Goal: Task Accomplishment & Management: Manage account settings

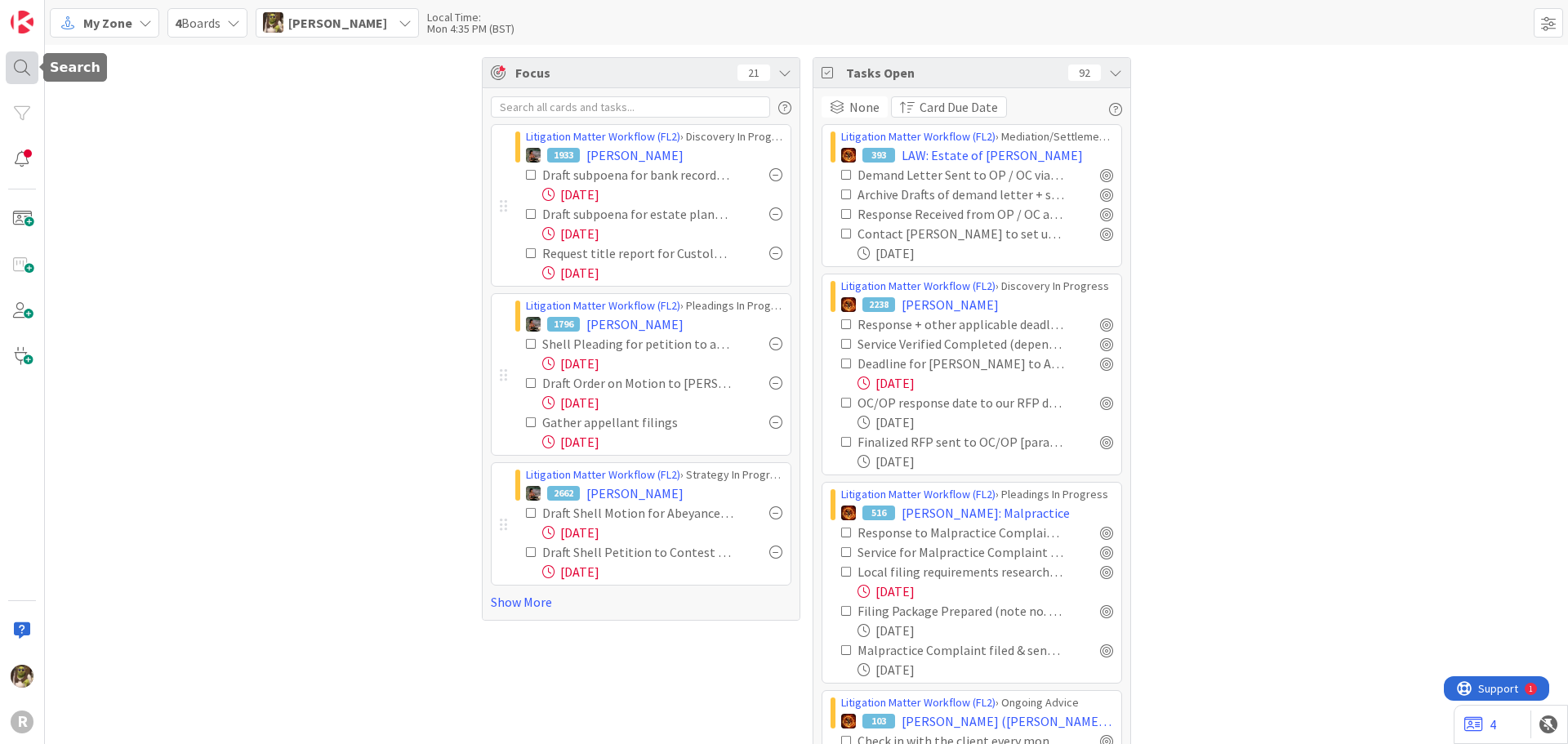
click at [27, 72] on div at bounding box center [22, 67] width 32 height 32
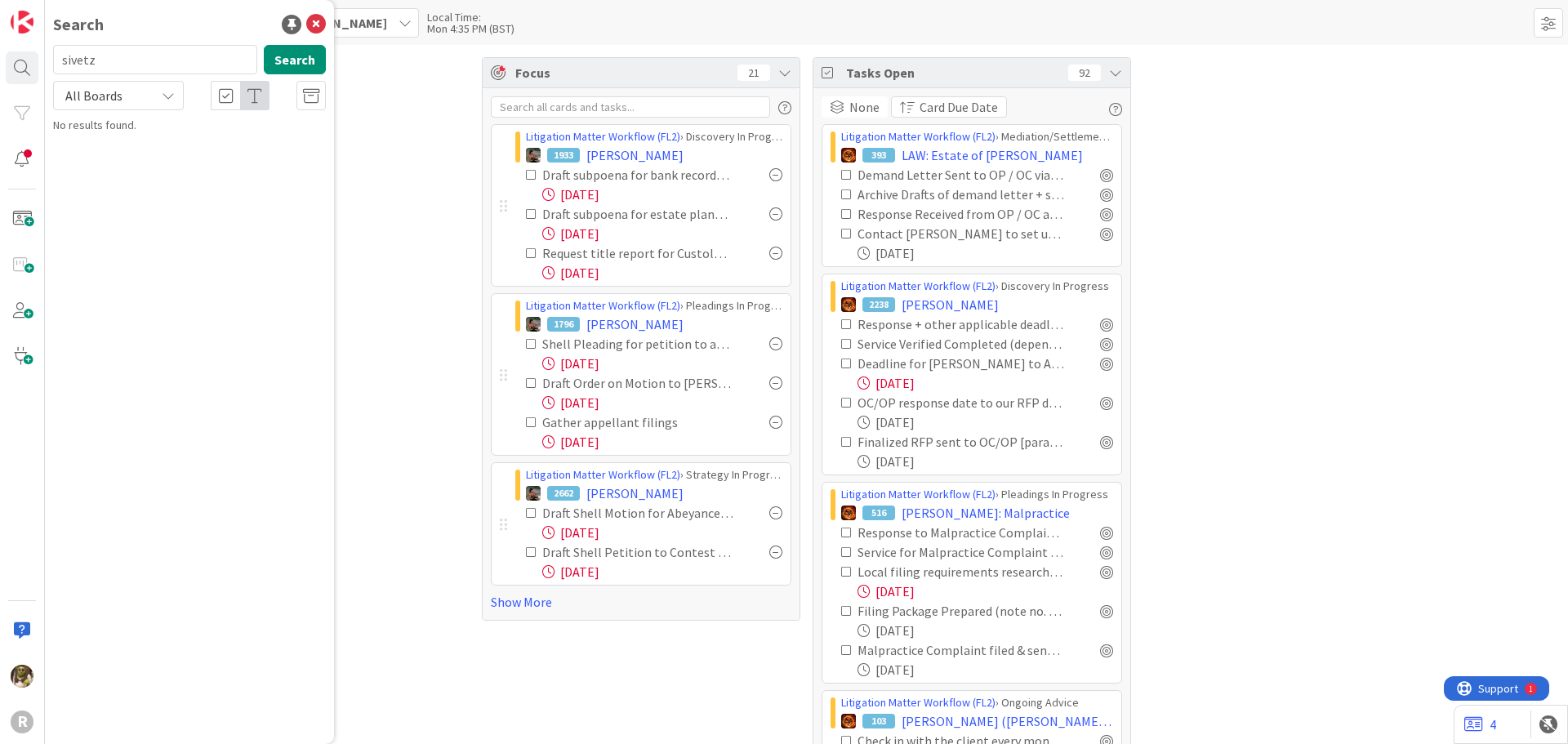
type input "sivetz"
click at [159, 145] on mark "Sivetz" at bounding box center [174, 144] width 37 height 17
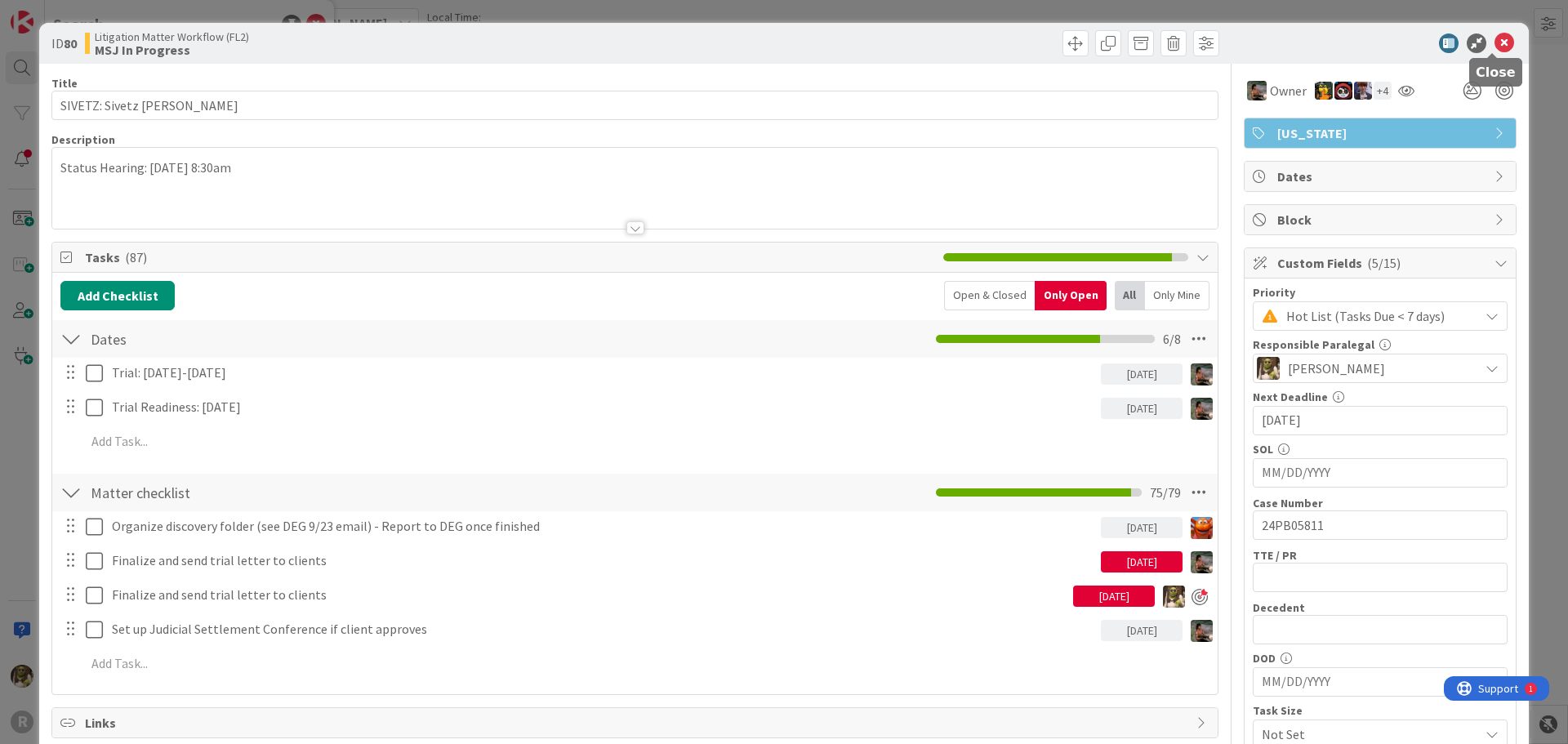
click at [1494, 46] on icon at bounding box center [1504, 43] width 20 height 20
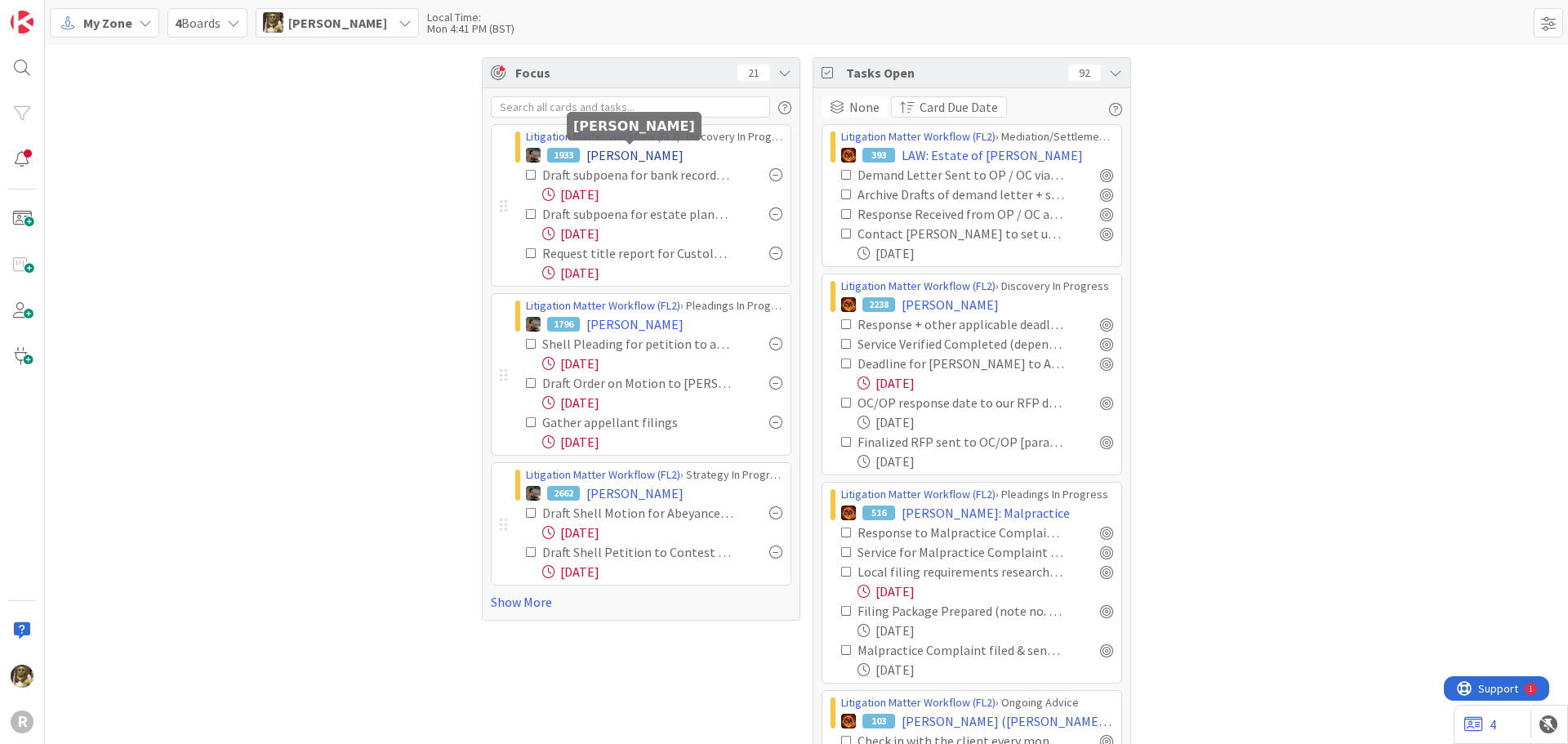
click at [651, 155] on span "[PERSON_NAME]" at bounding box center [634, 155] width 97 height 20
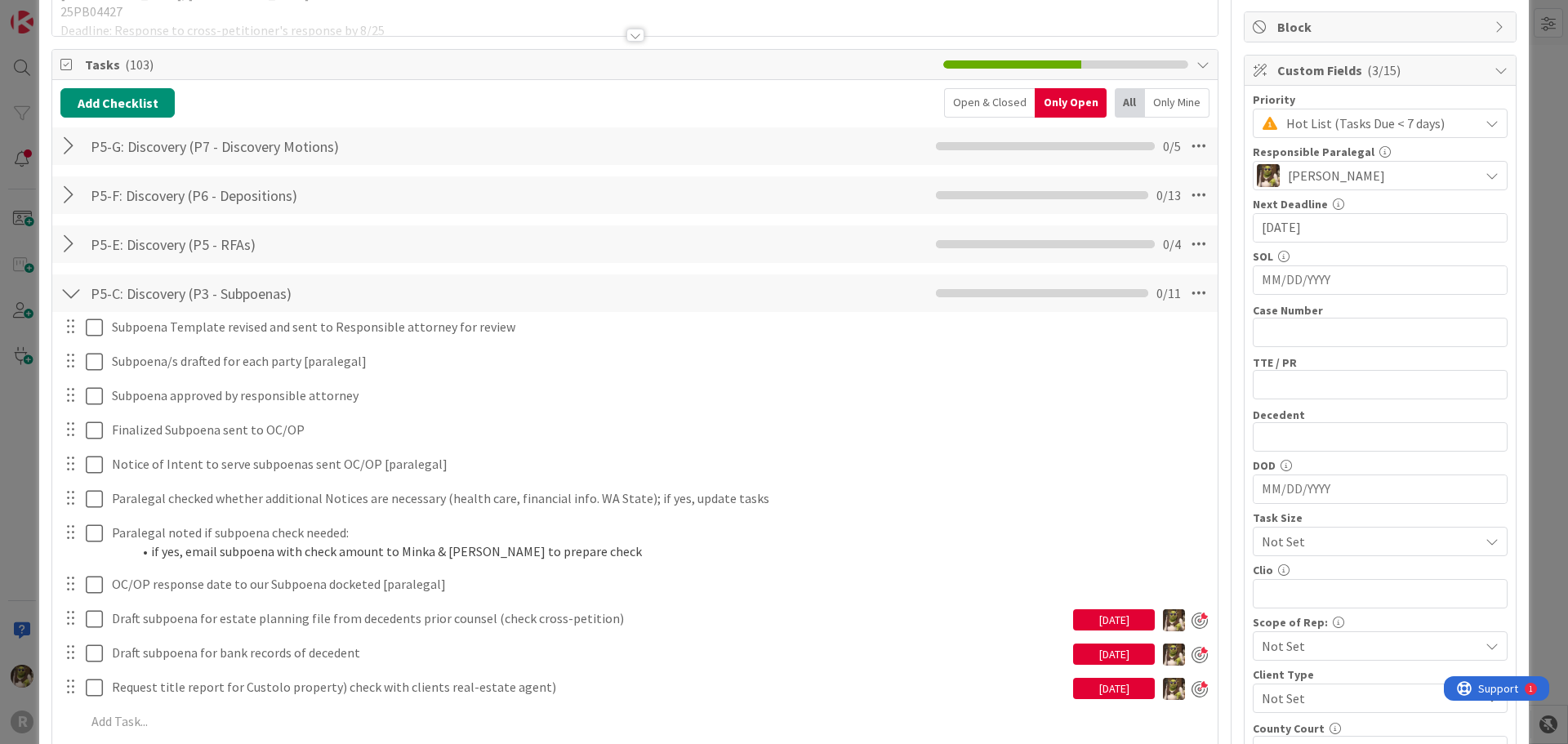
scroll to position [326, 0]
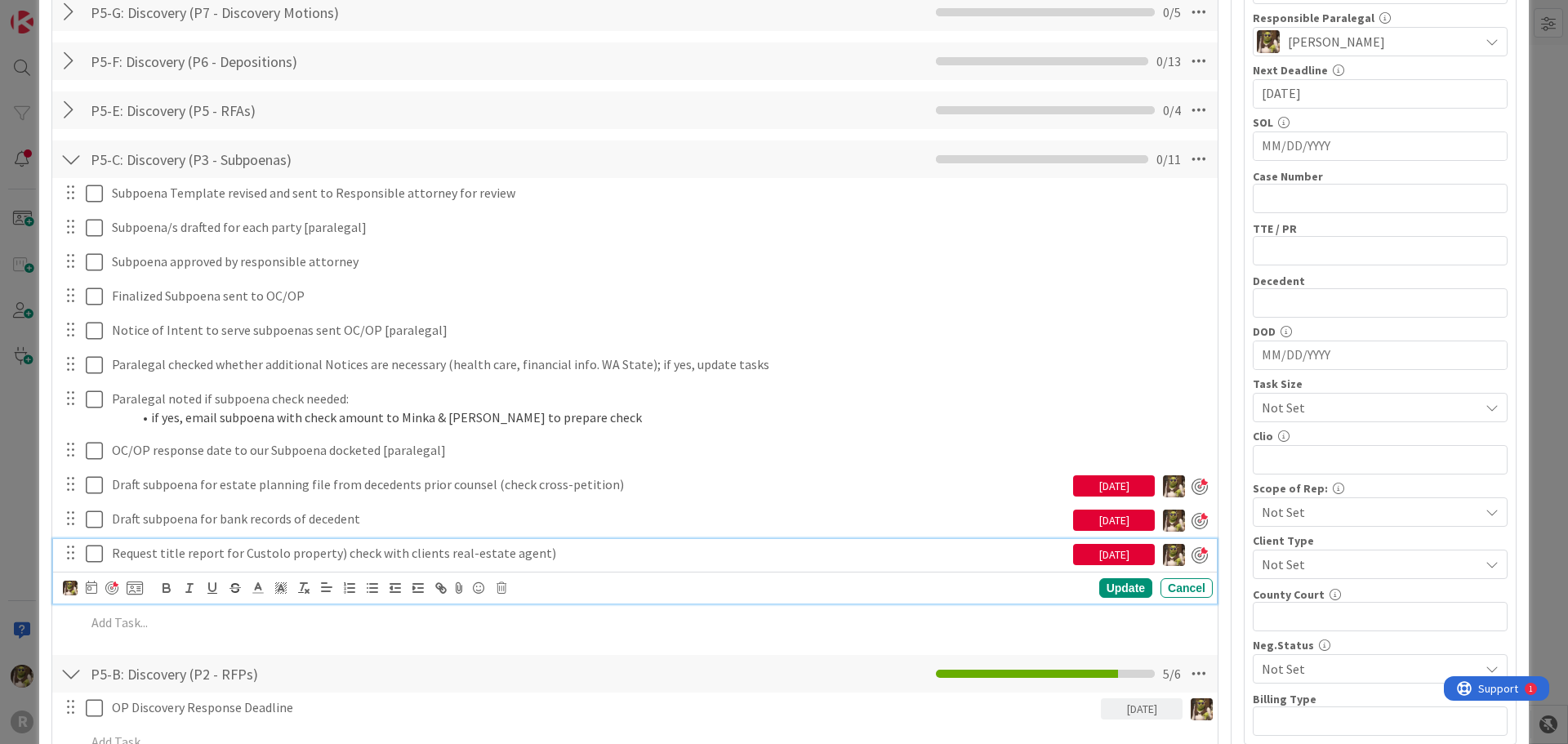
click at [154, 552] on p "Request title report for Custolo property) check with clients real-estate agent)" at bounding box center [589, 553] width 954 height 19
click at [86, 587] on icon at bounding box center [92, 587] width 12 height 13
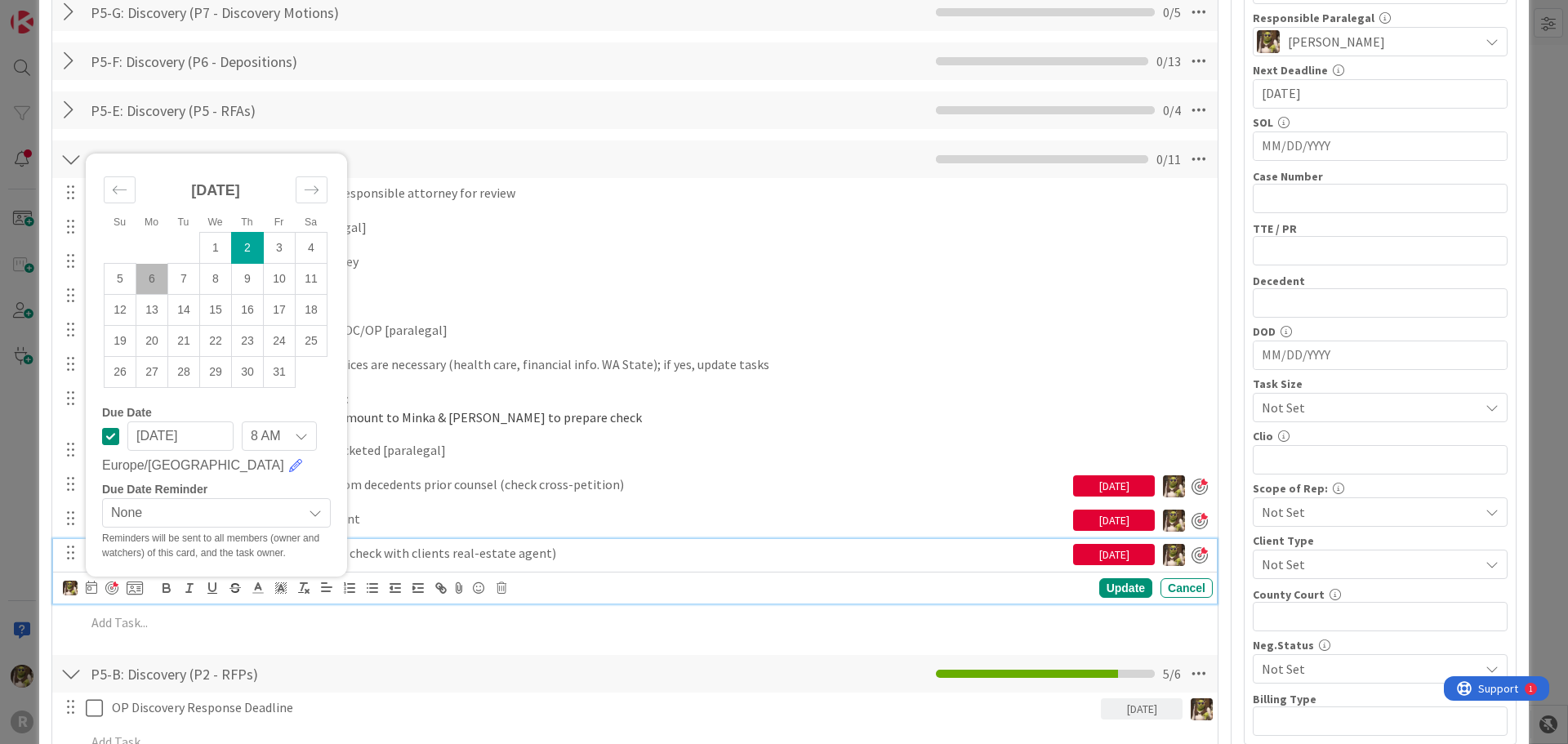
click at [152, 278] on td "6" at bounding box center [152, 278] width 31 height 31
type input "[DATE]"
click at [1099, 587] on div "Update" at bounding box center [1126, 589] width 53 height 20
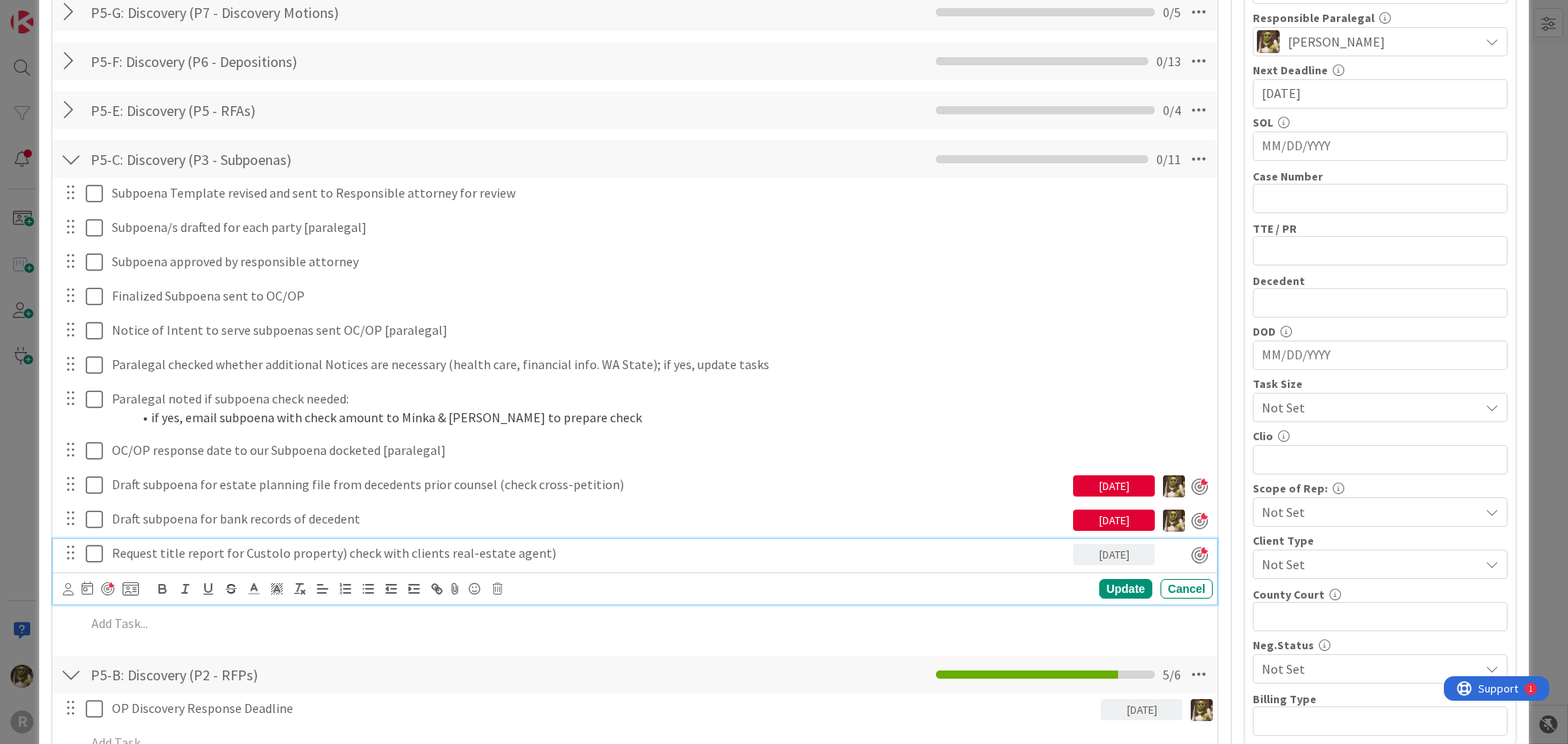
click at [169, 555] on p "Request title report for Custolo property) check with clients real-estate agent)" at bounding box center [589, 553] width 954 height 19
click at [70, 587] on icon at bounding box center [68, 589] width 11 height 12
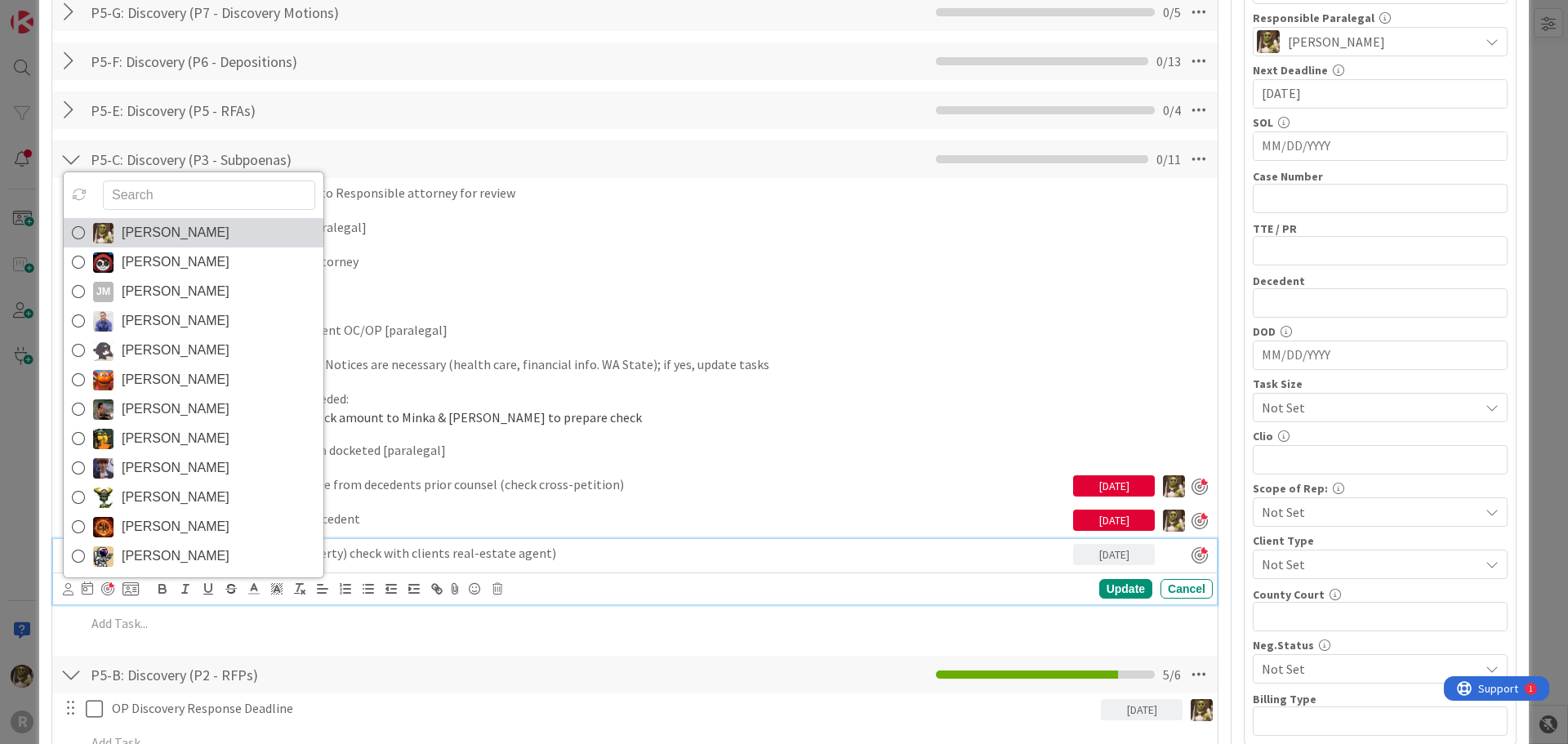
click at [78, 234] on icon at bounding box center [79, 233] width 13 height 25
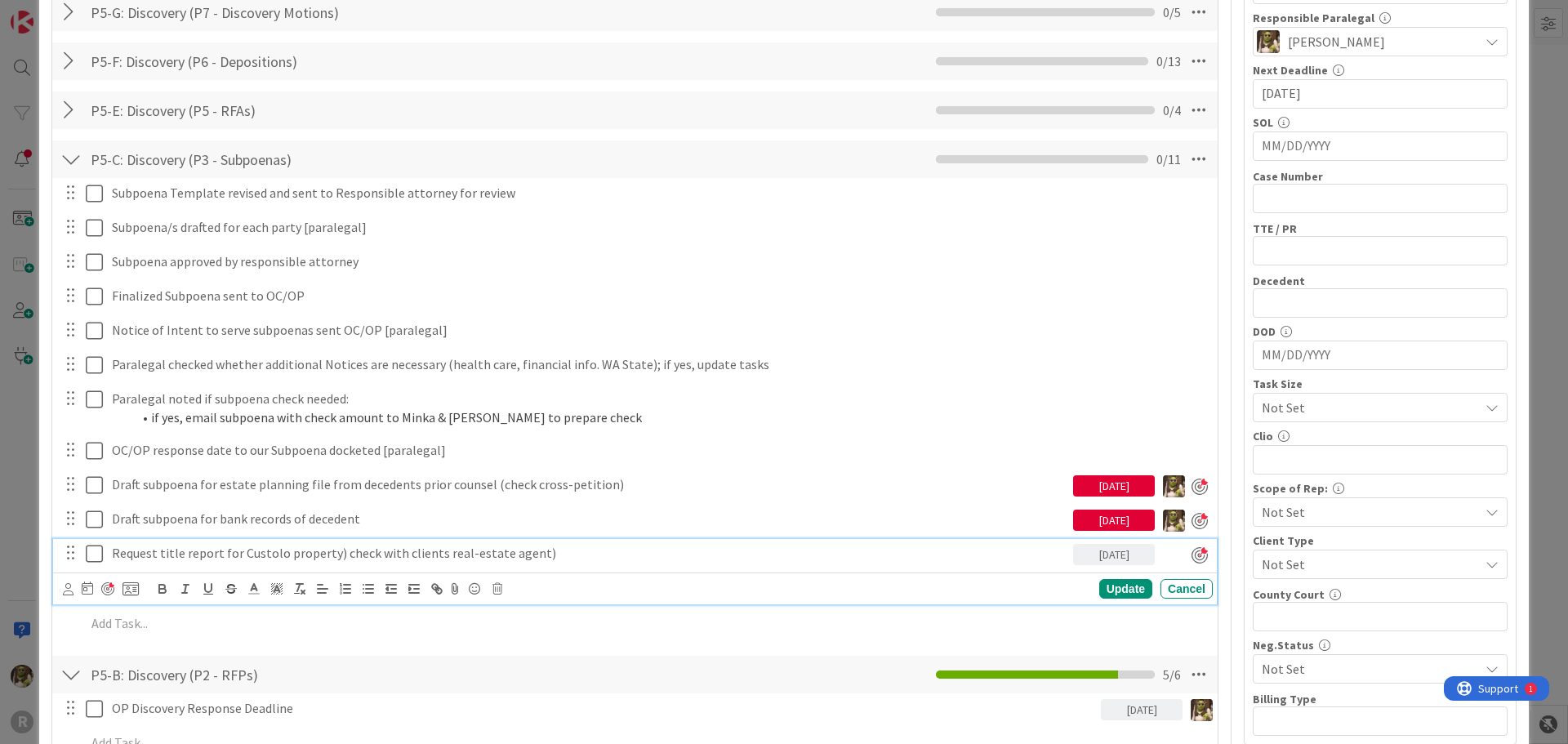
click at [1121, 578] on div "Devine Gines Jasmin Sanchez JM Jeff Myers John Grant Kelly Nguyen Kiara Adams M…" at bounding box center [638, 589] width 1150 height 23
click at [1117, 594] on div "Update" at bounding box center [1126, 589] width 53 height 20
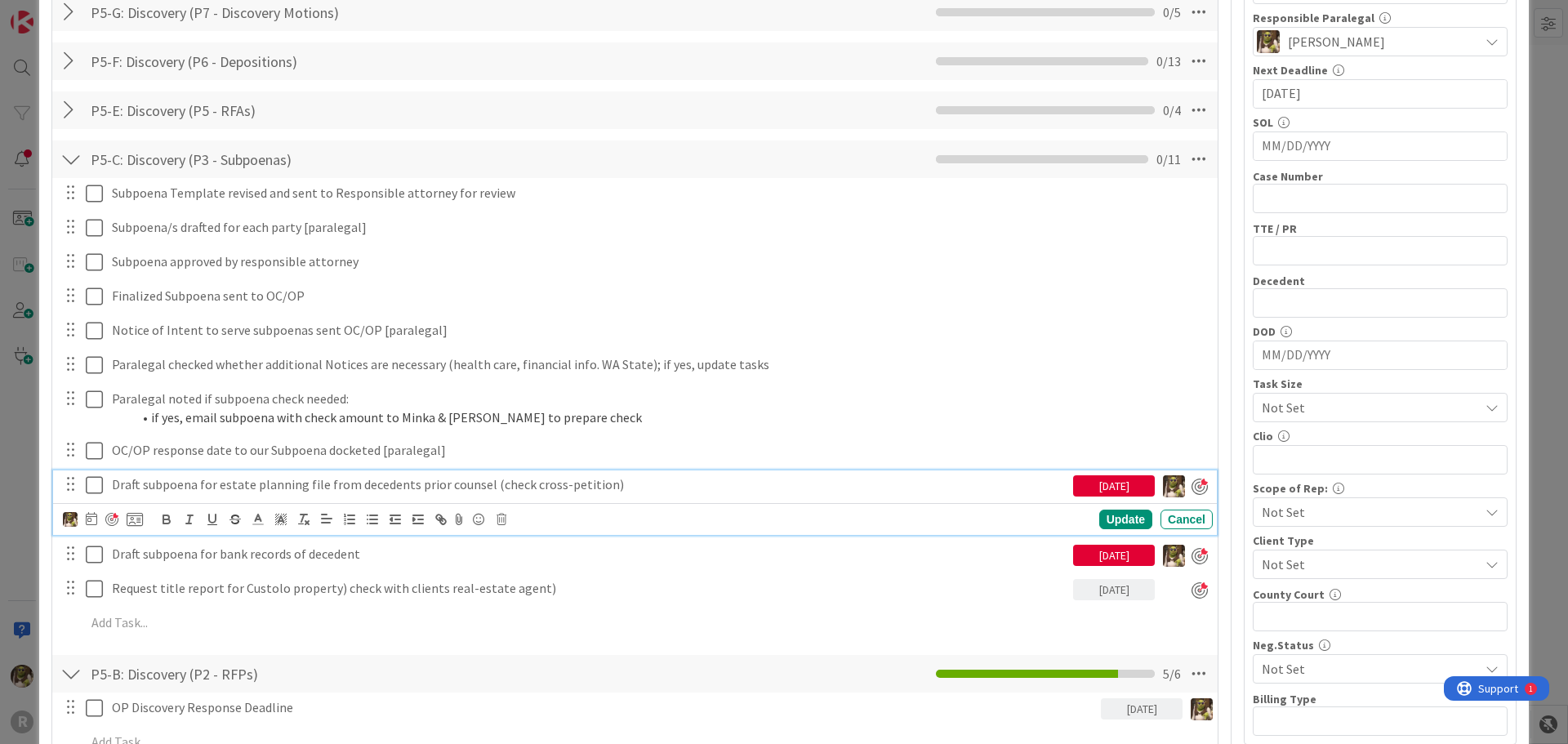
click at [200, 486] on p "Draft subpoena for estate planning file from decedents prior counsel (check cro…" at bounding box center [589, 485] width 954 height 19
click at [95, 524] on icon at bounding box center [92, 519] width 12 height 13
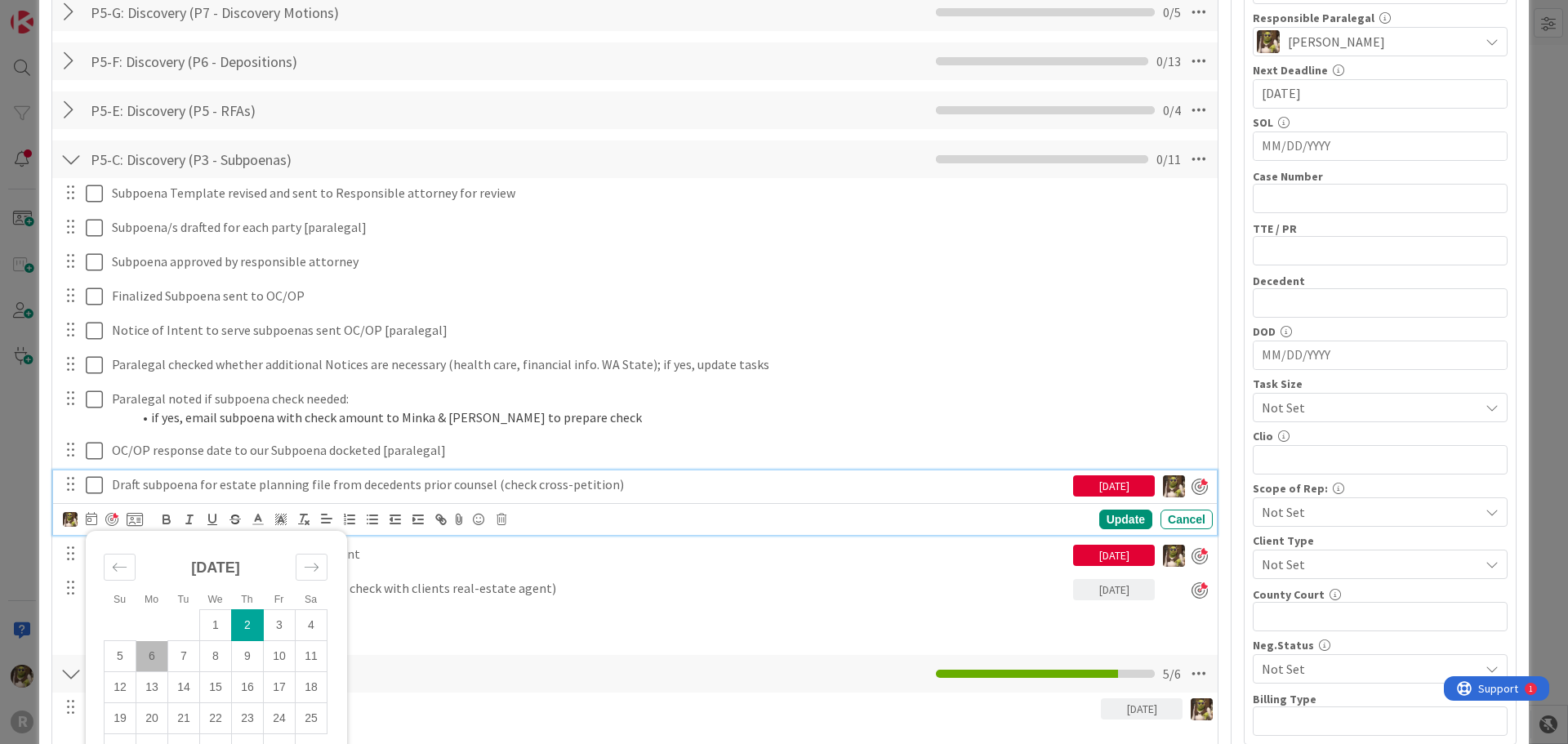
click at [159, 656] on td "6" at bounding box center [152, 656] width 31 height 31
type input "[DATE]"
click at [1119, 511] on div "Update" at bounding box center [1126, 520] width 53 height 20
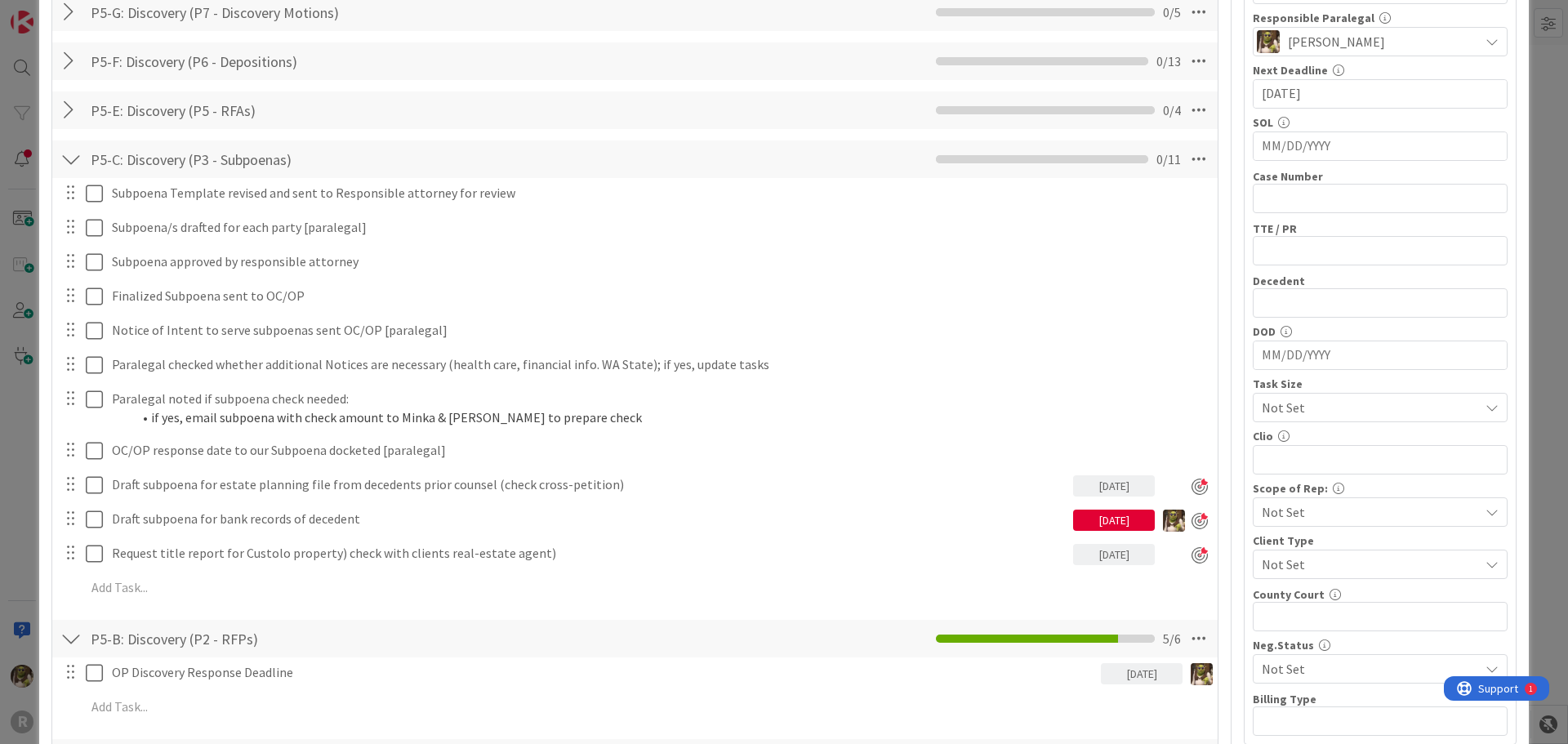
scroll to position [0, 0]
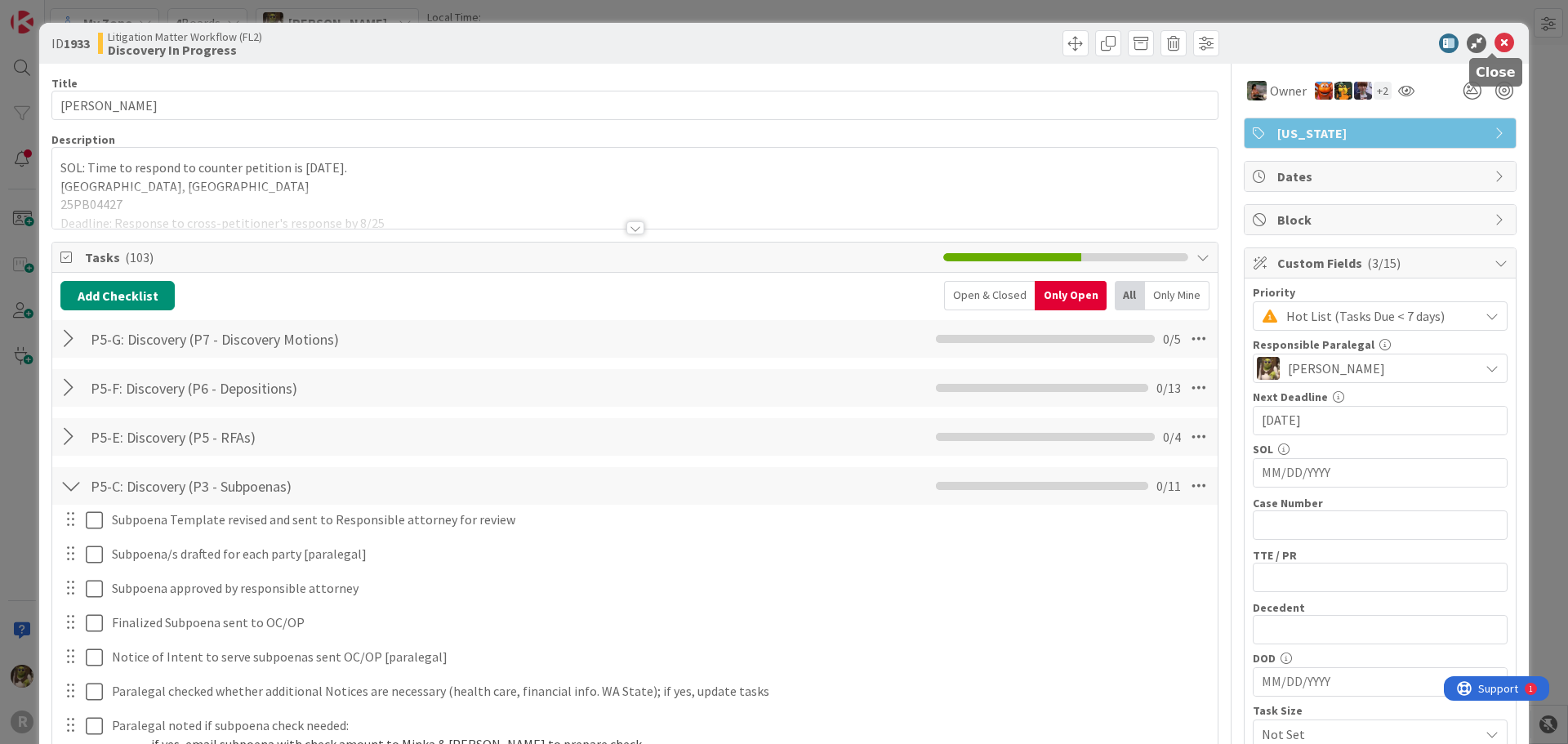
click at [1494, 42] on icon at bounding box center [1504, 43] width 20 height 20
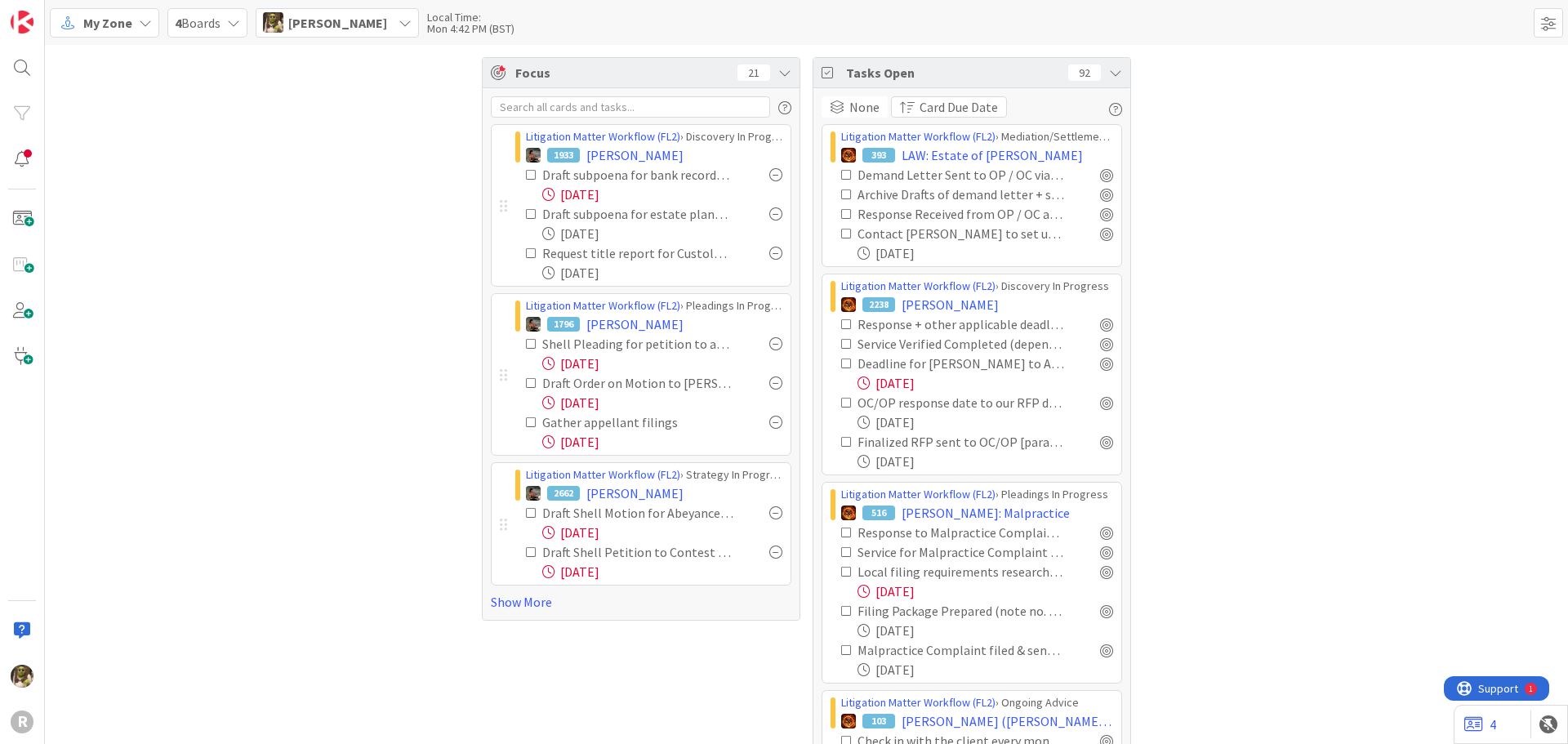
click at [526, 423] on icon at bounding box center [532, 423] width 12 height 12
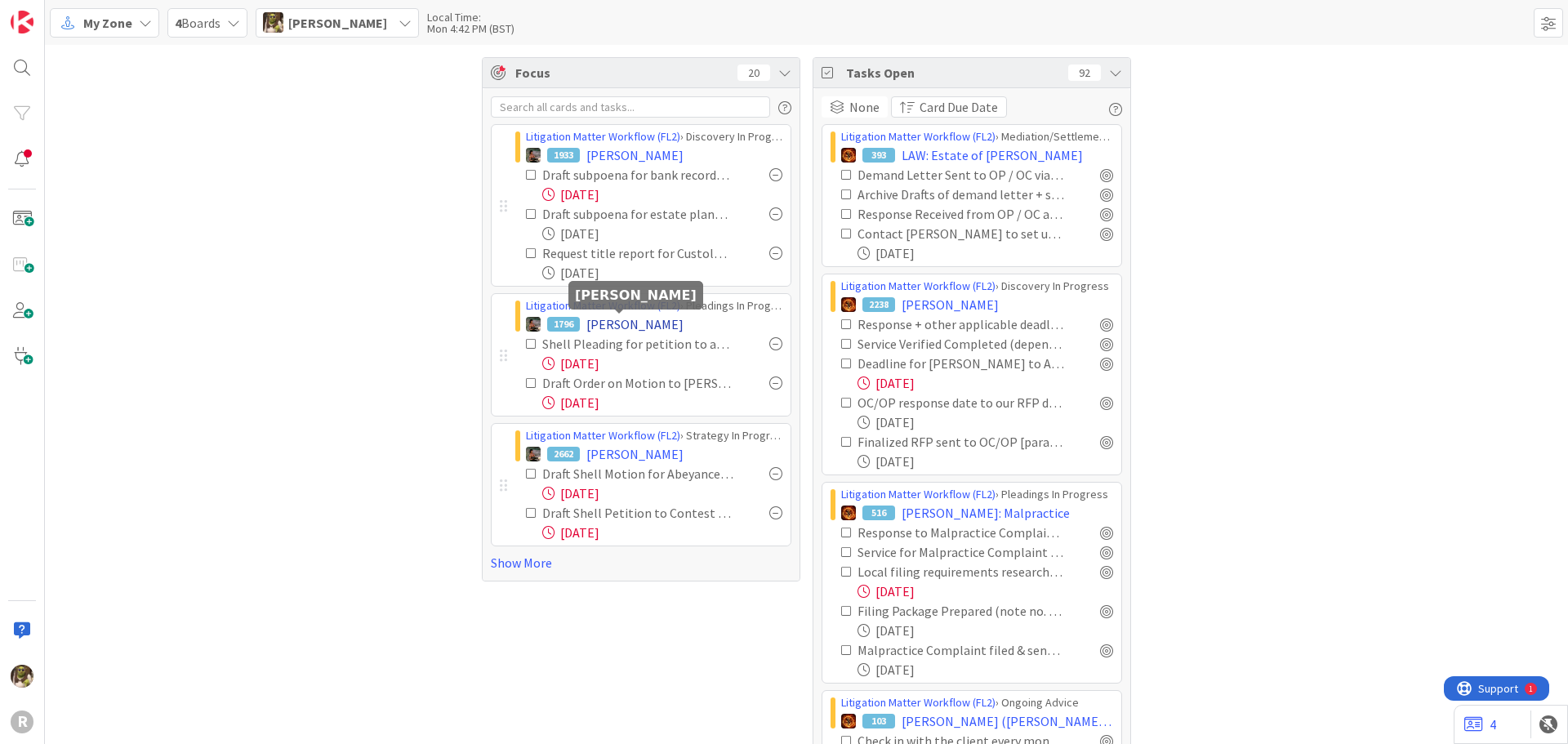
click at [640, 319] on span "[PERSON_NAME]" at bounding box center [634, 325] width 97 height 20
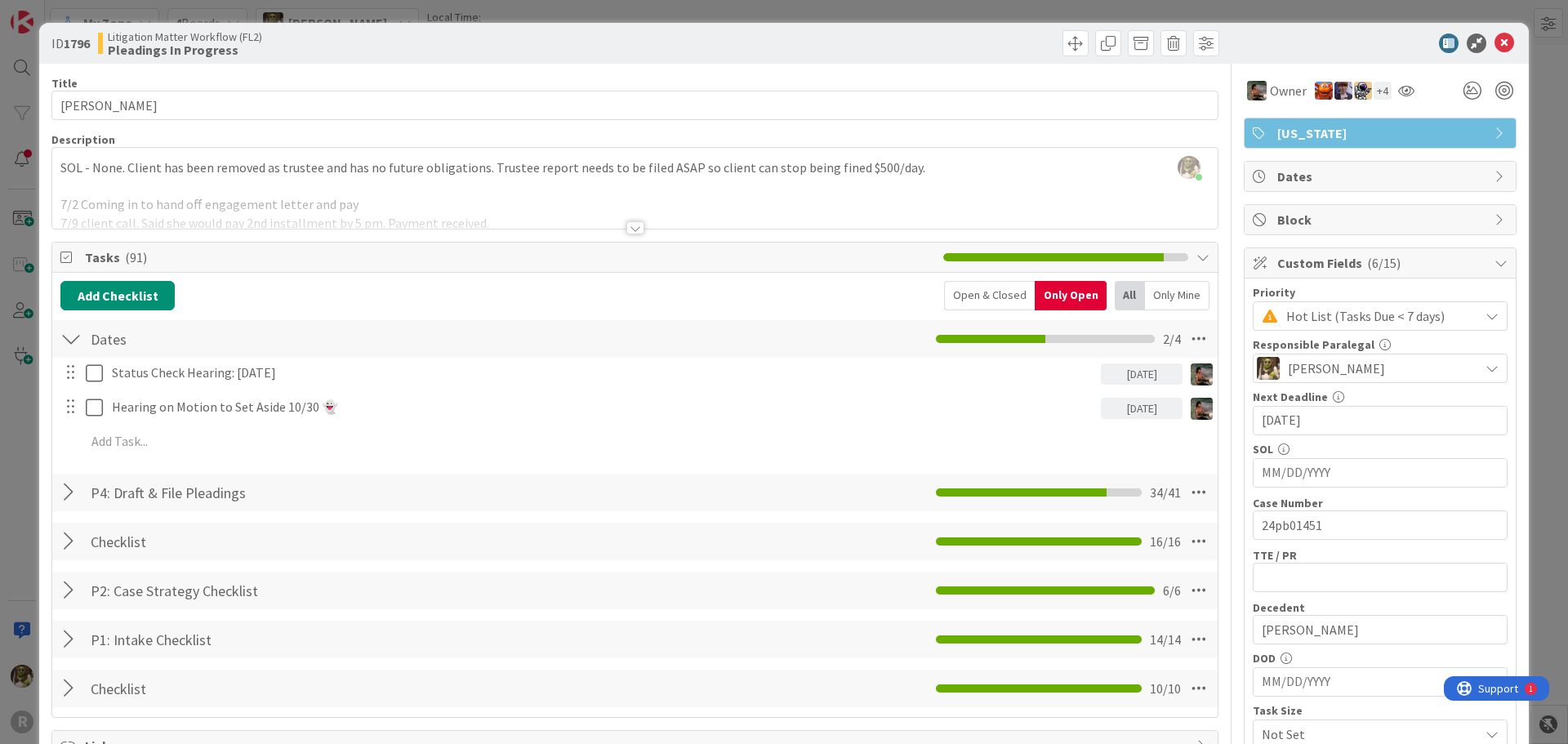
scroll to position [163, 0]
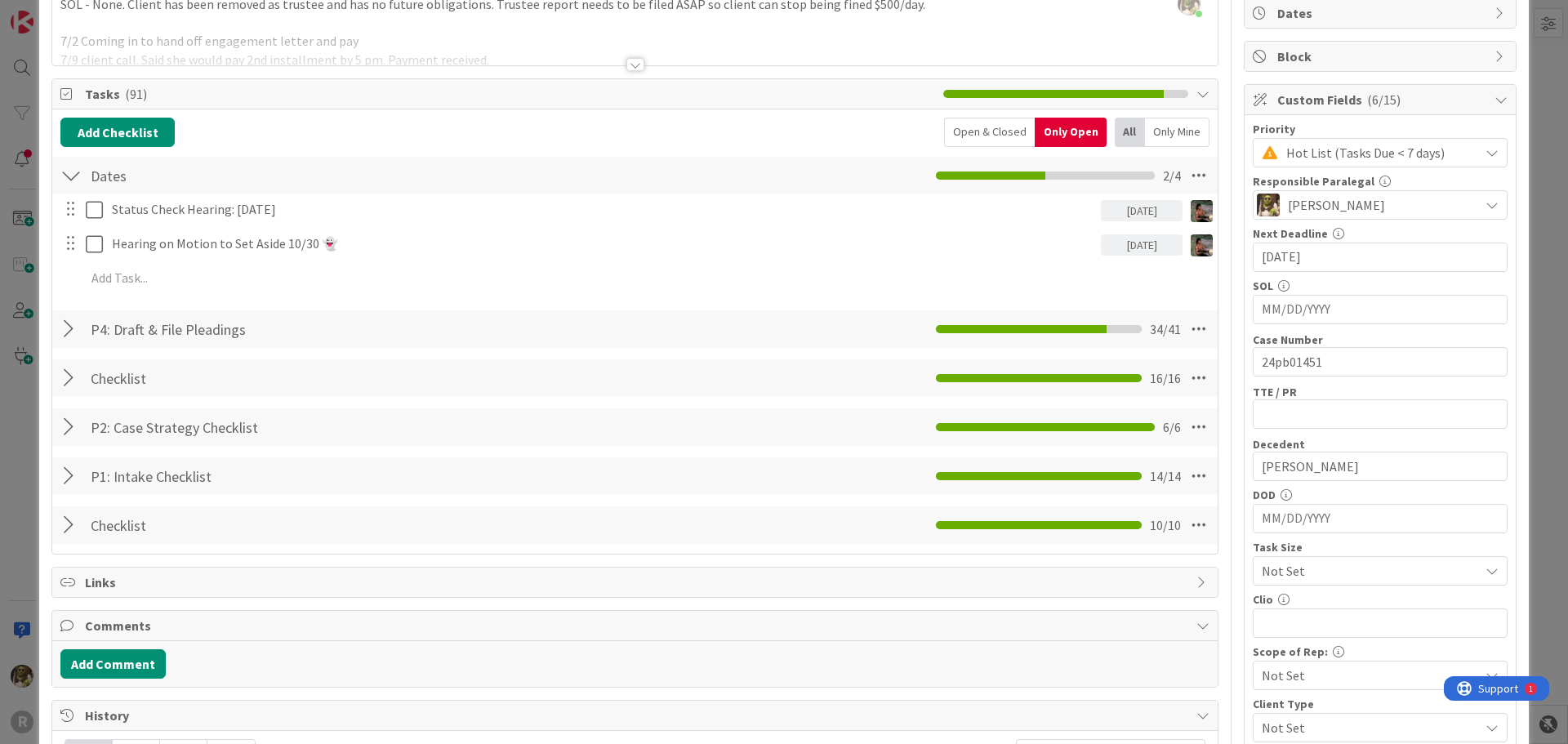
click at [71, 323] on div at bounding box center [71, 329] width 22 height 29
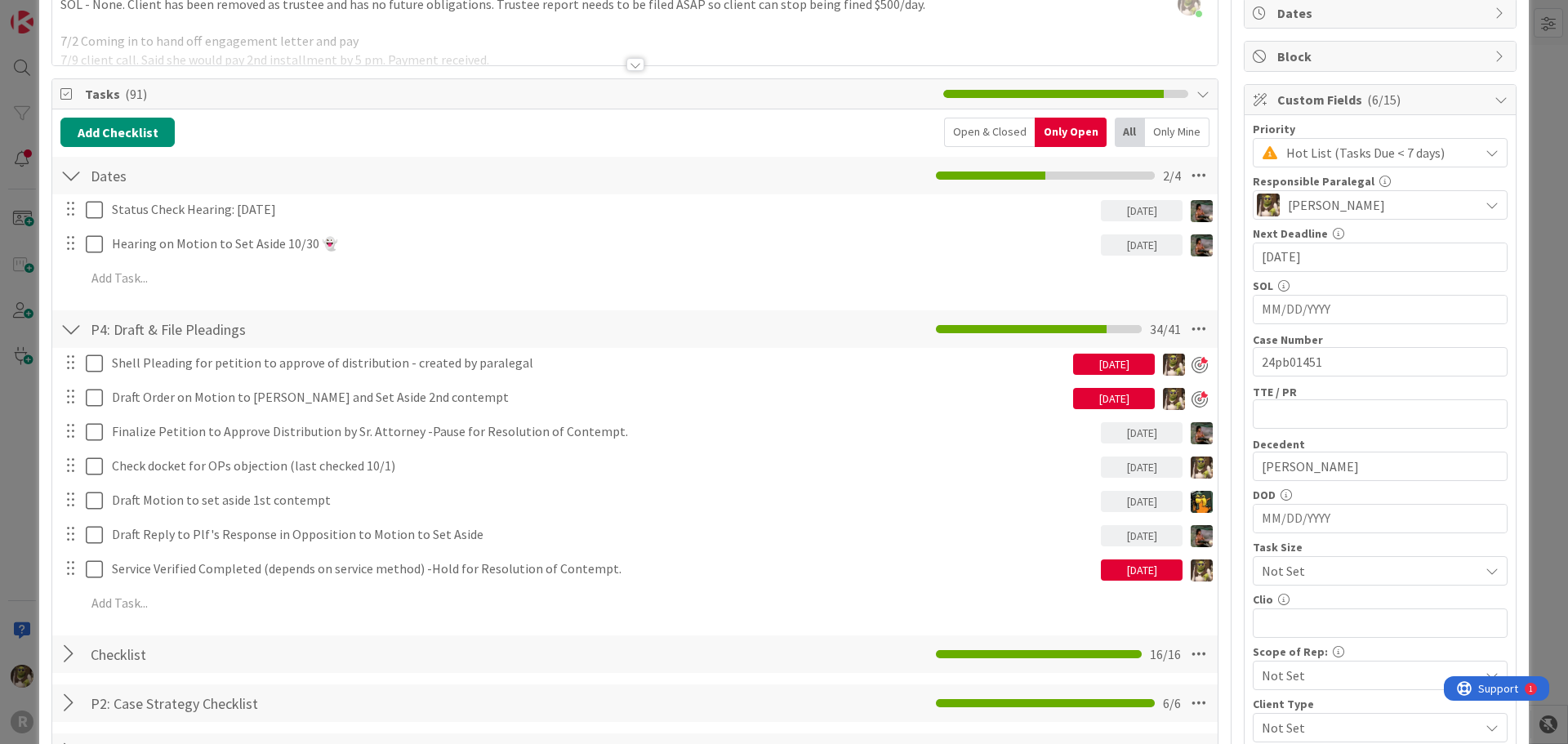
click at [1135, 375] on div "[DATE]" at bounding box center [1113, 363] width 82 height 29
click at [1135, 364] on div "[DATE]" at bounding box center [1113, 365] width 82 height 22
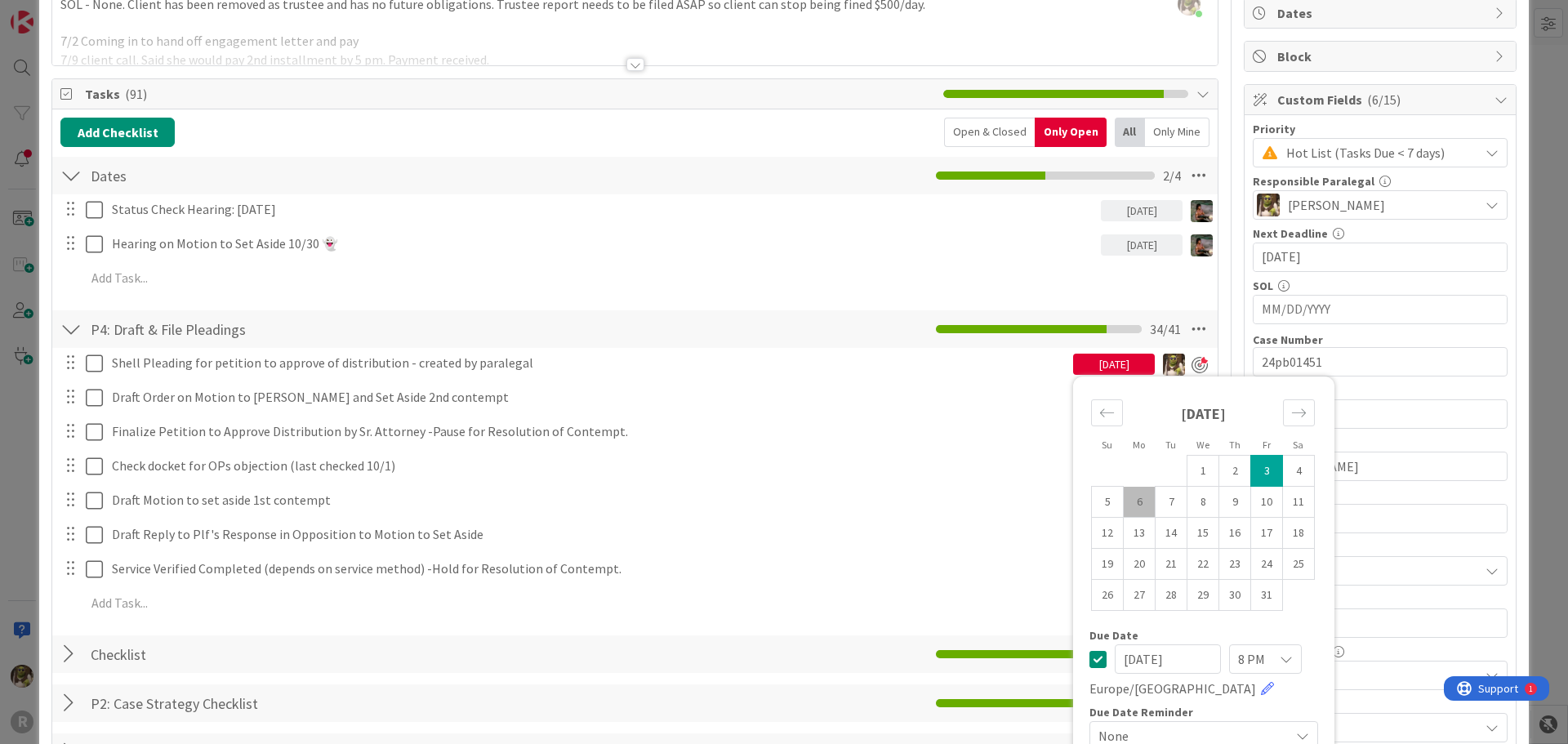
click at [1124, 501] on td "6" at bounding box center [1140, 502] width 31 height 31
type input "[DATE]"
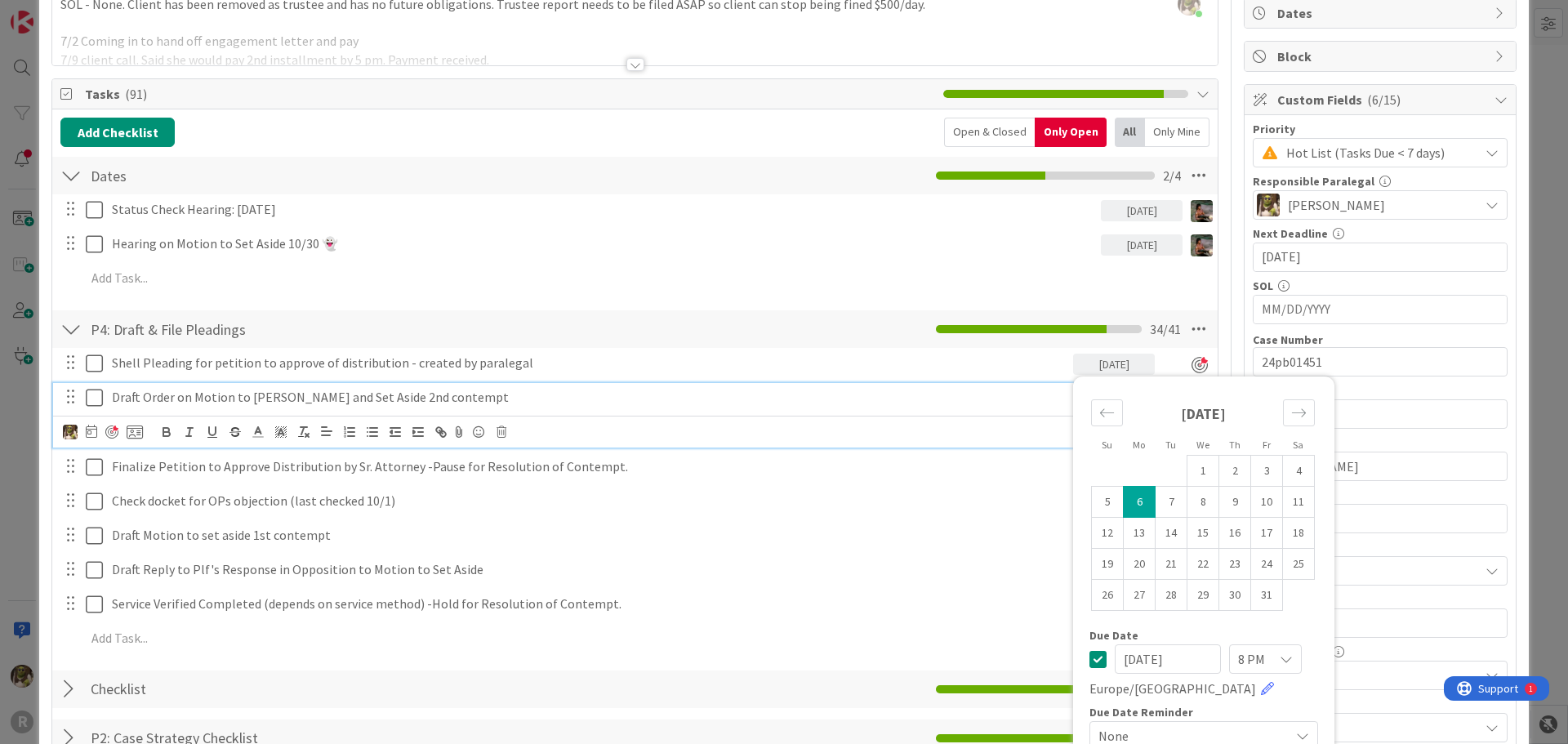
click at [1036, 409] on div "Draft Order on Motion to [PERSON_NAME] and Set Aside 2nd contempt" at bounding box center [589, 397] width 967 height 29
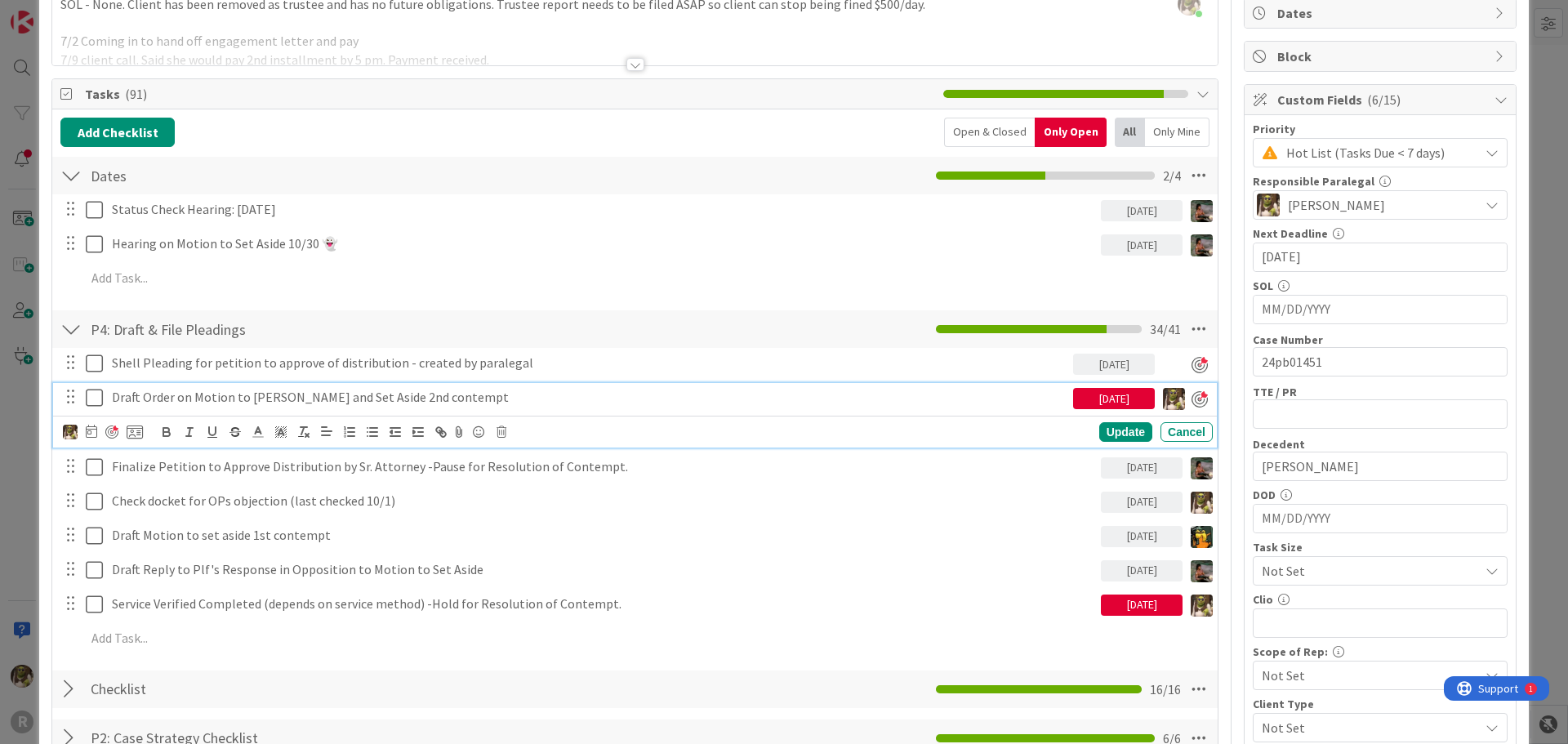
click at [1104, 394] on div "[DATE]" at bounding box center [1113, 399] width 82 height 22
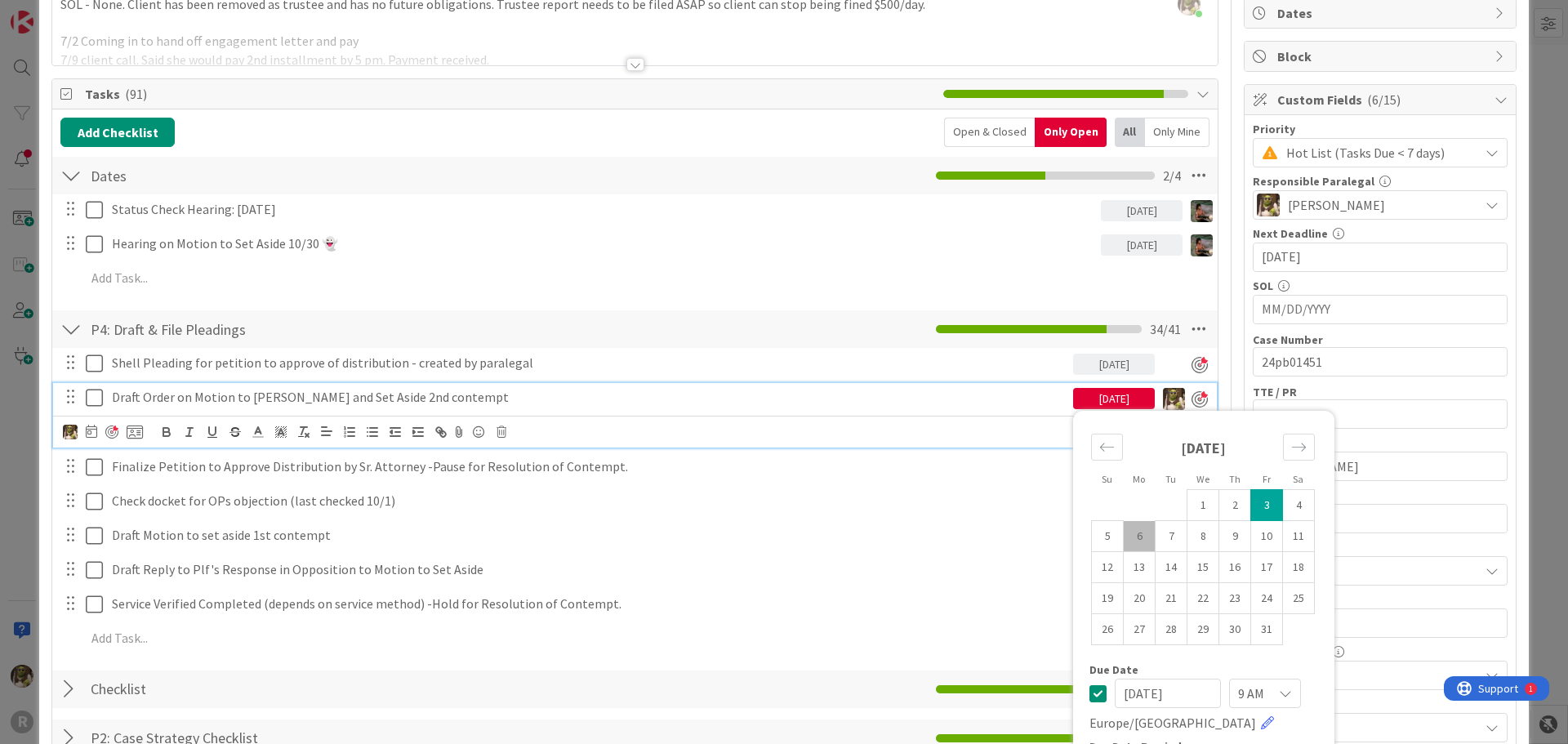
click at [1126, 531] on td "6" at bounding box center [1140, 536] width 31 height 31
type input "[DATE]"
click at [981, 423] on div "Update Cancel" at bounding box center [638, 433] width 1150 height 23
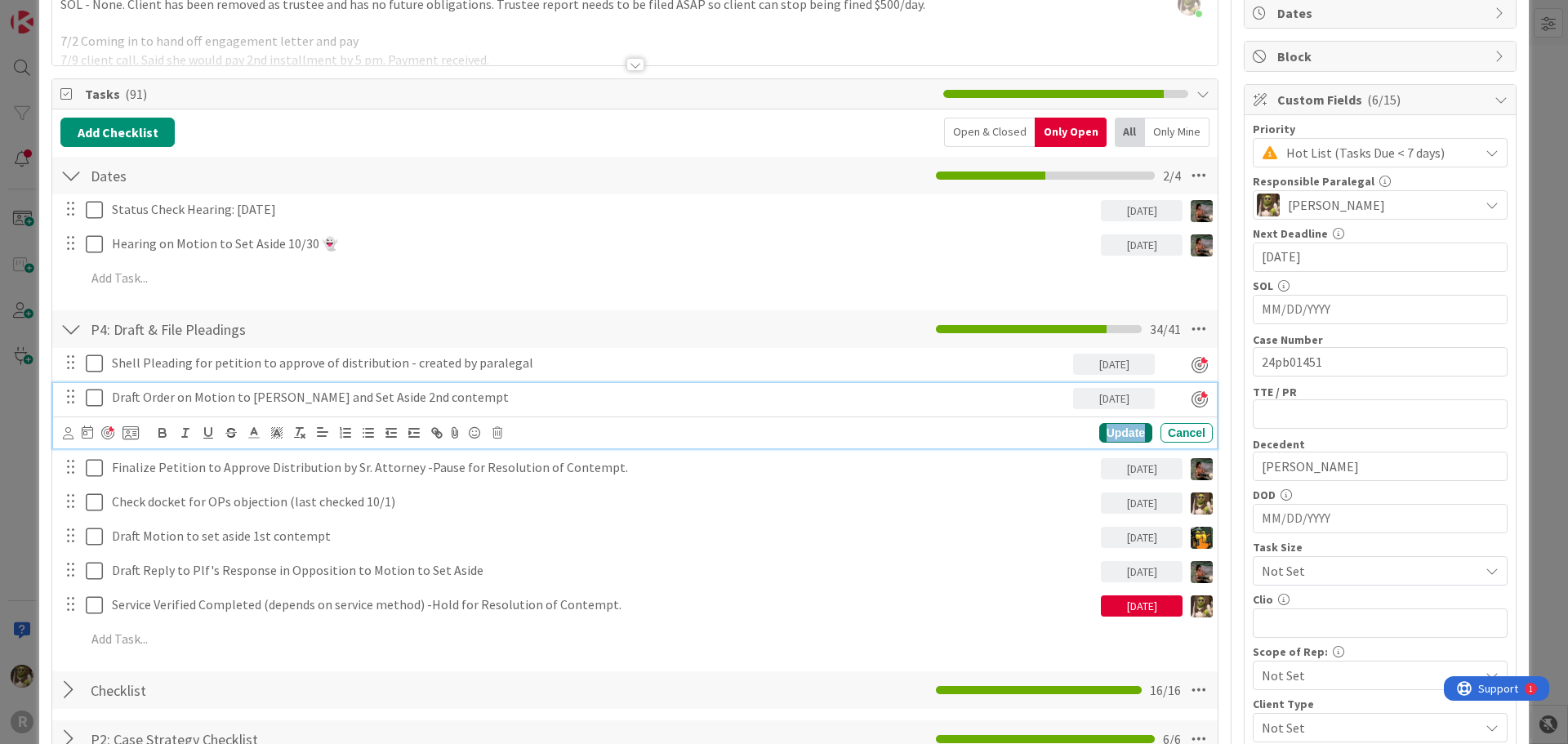
click at [1116, 429] on div "Update" at bounding box center [1126, 433] width 53 height 20
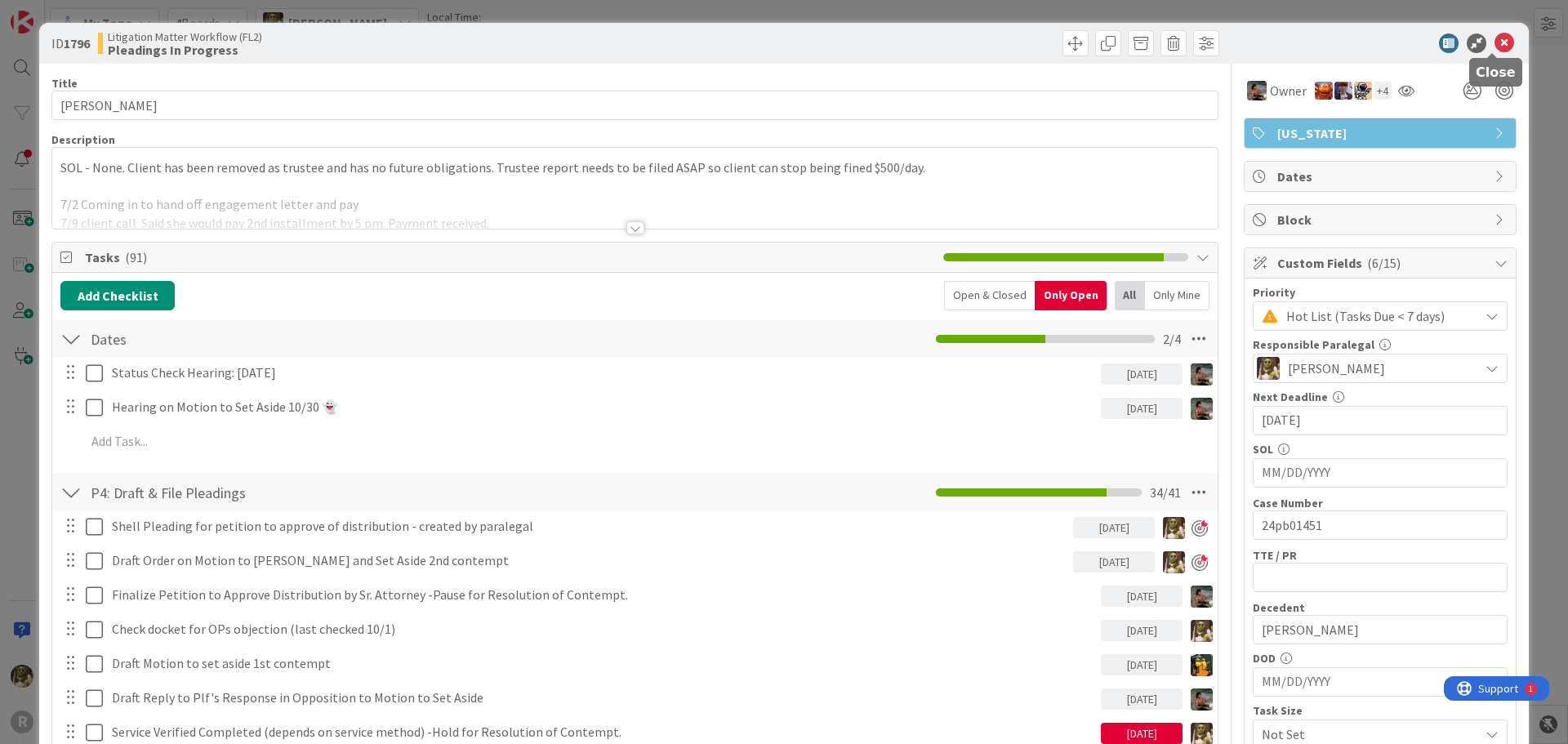
click at [1497, 39] on icon at bounding box center [1504, 43] width 20 height 20
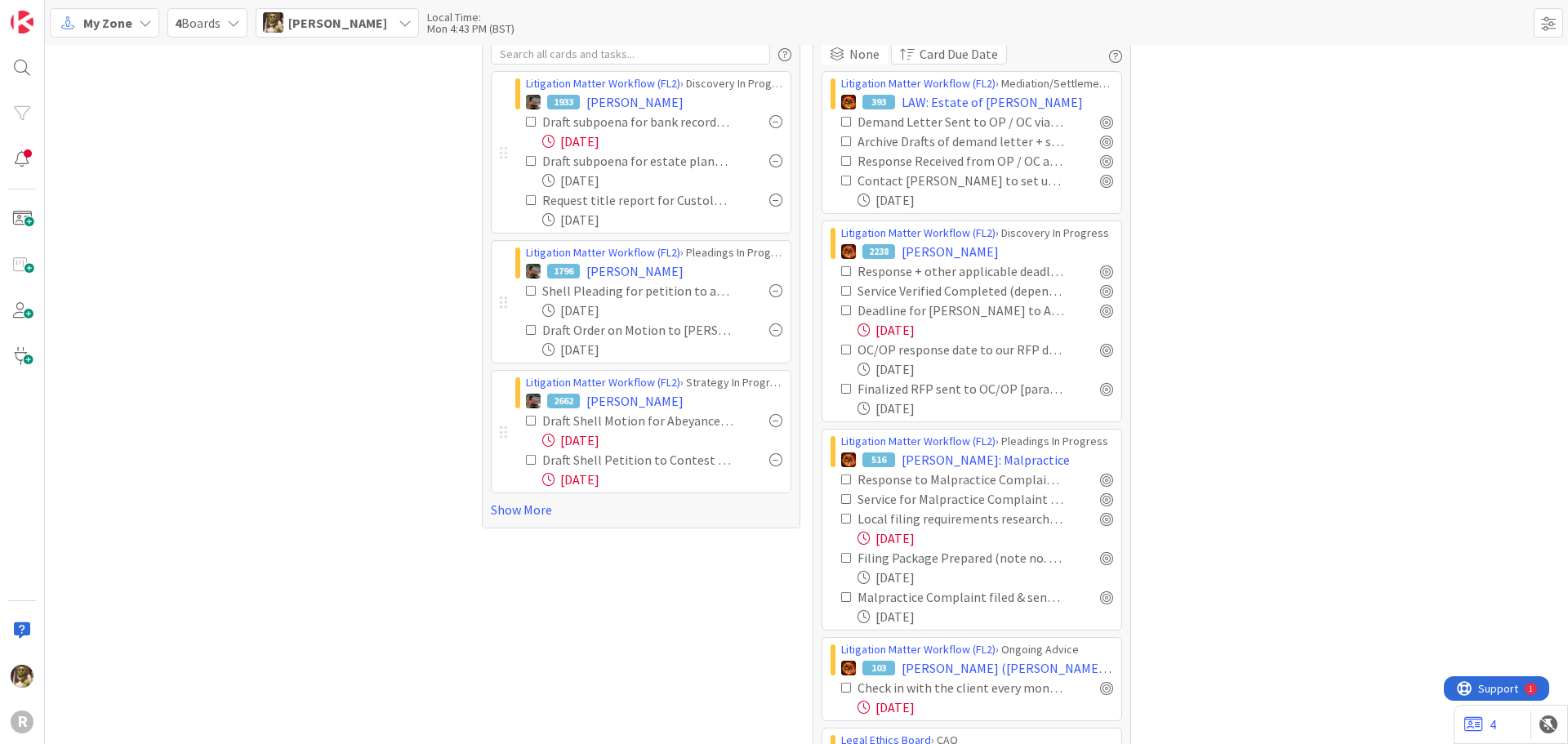
scroll to position [82, 0]
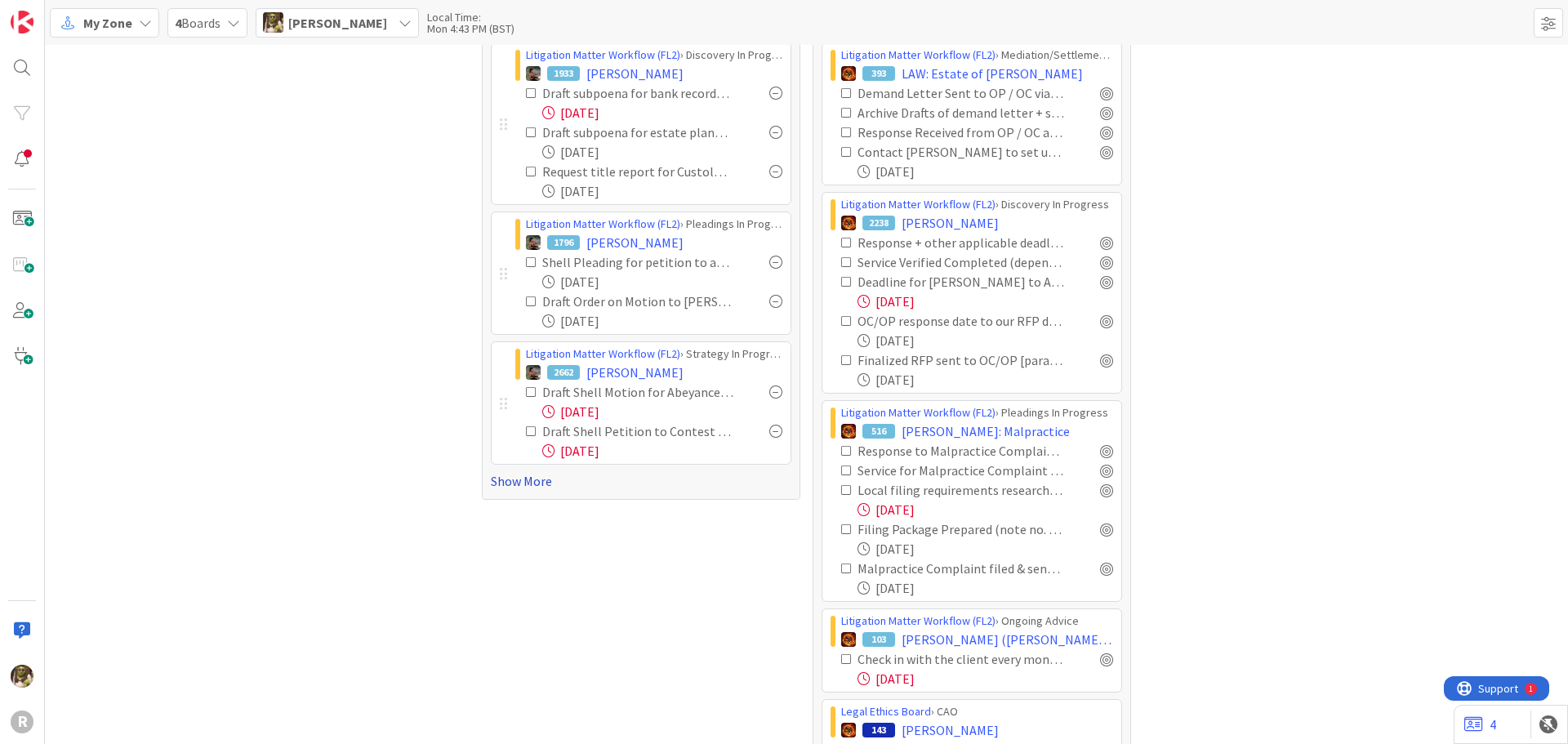
click at [541, 479] on link "Show More" at bounding box center [640, 481] width 301 height 20
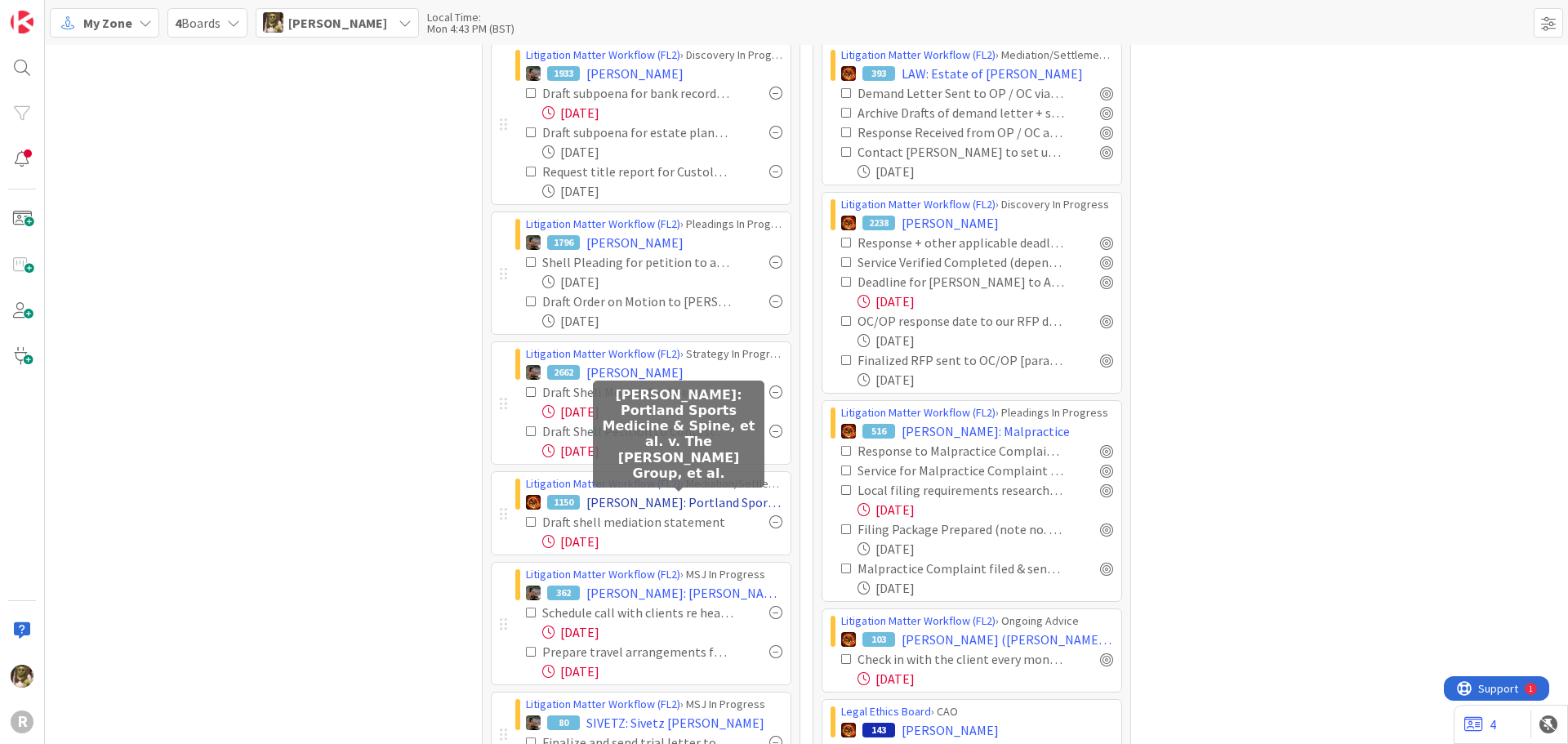
click at [701, 499] on span "GUARRIELLO, Aimee: Portland Sports Medicine & Spine, et al. v. The Schultz Grou…" at bounding box center [684, 502] width 196 height 20
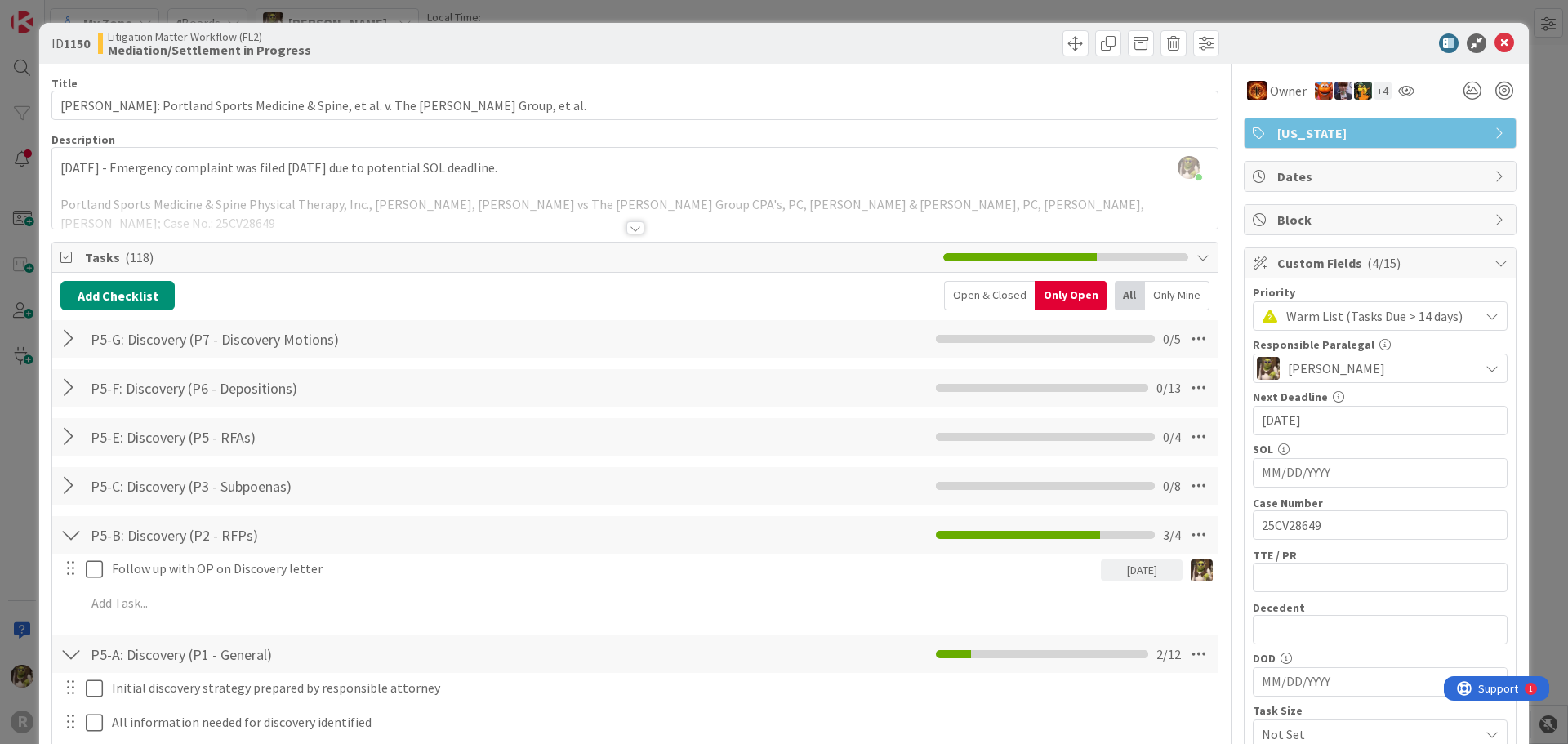
scroll to position [163, 0]
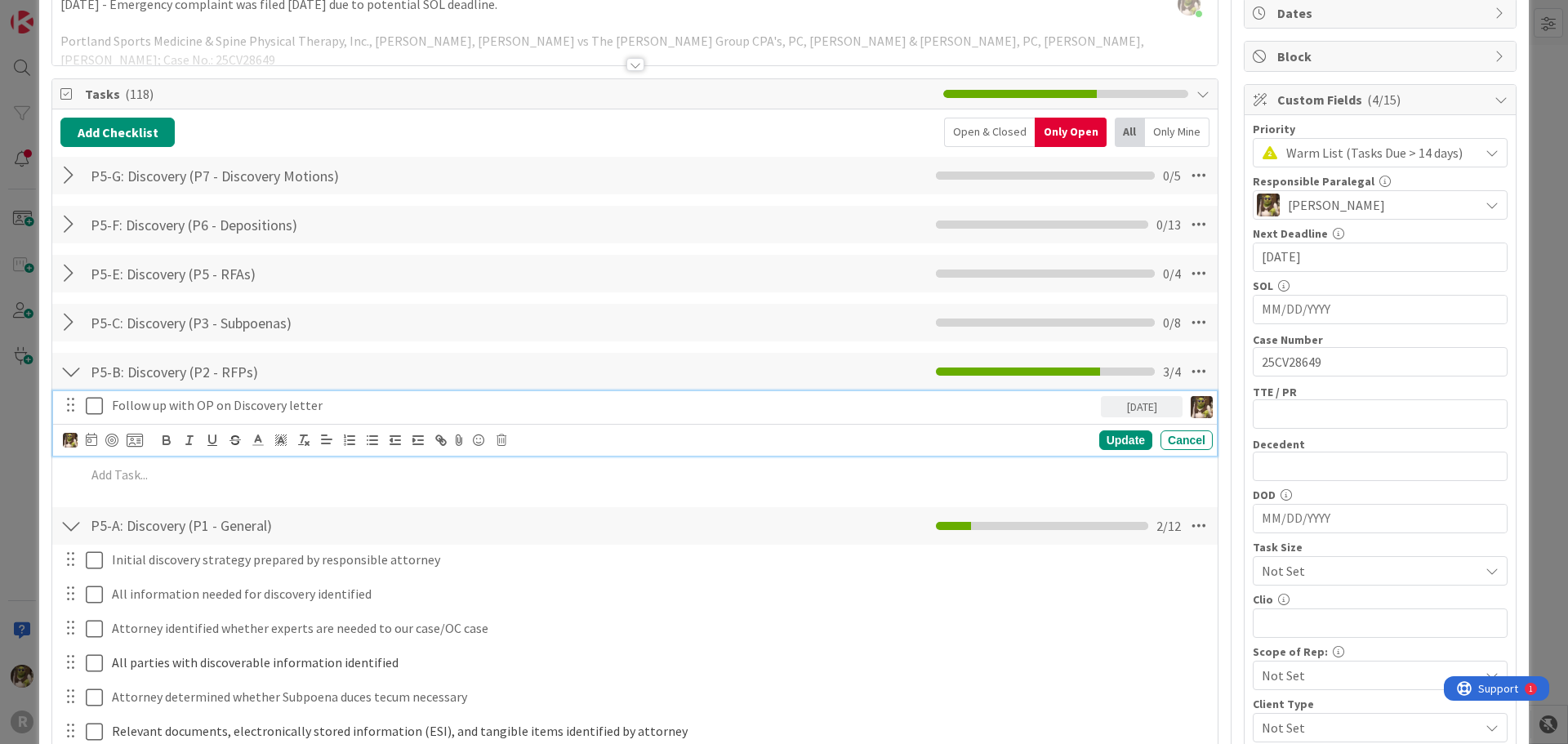
click at [200, 407] on p "Follow up with OP on Discovery letter" at bounding box center [603, 405] width 982 height 19
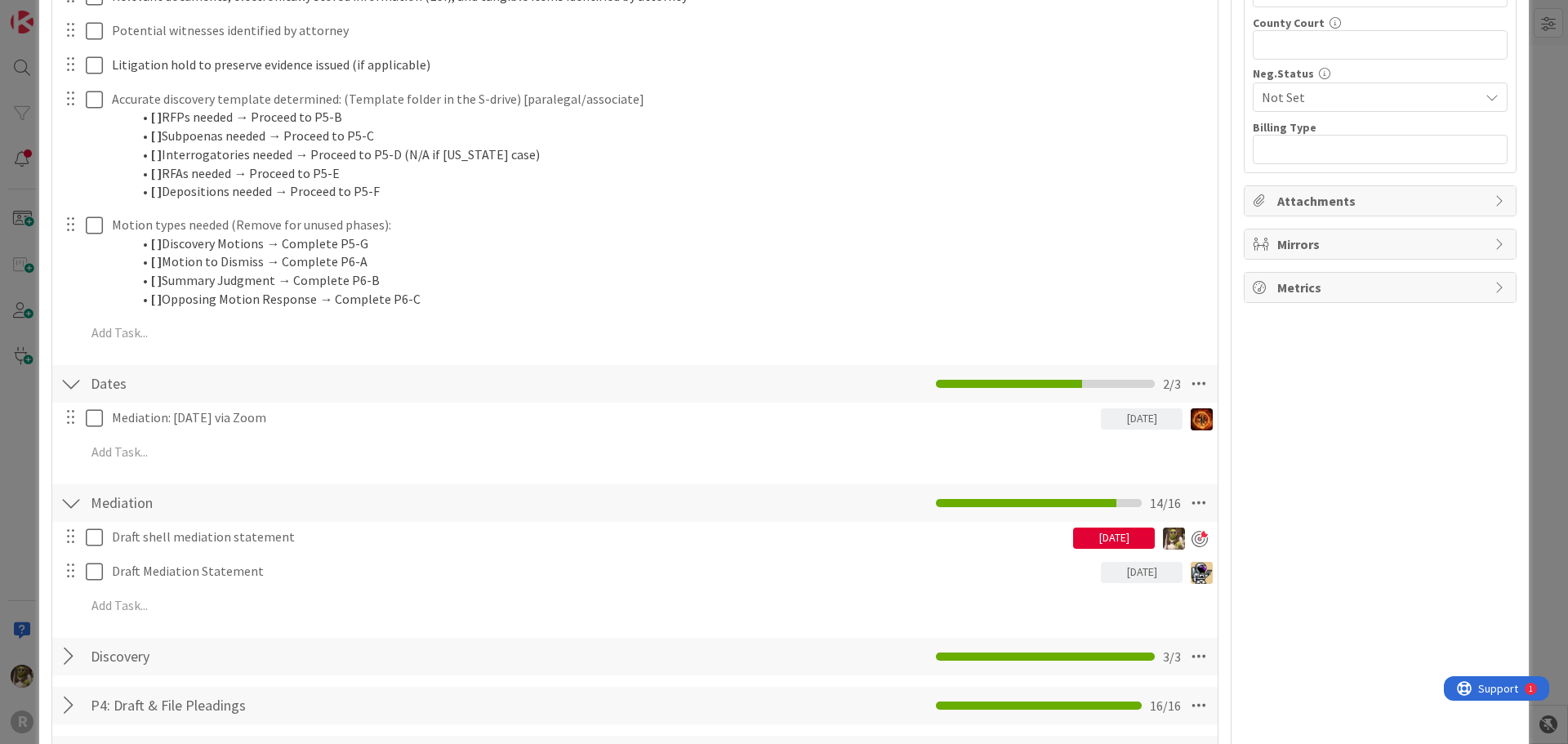
scroll to position [1062, 0]
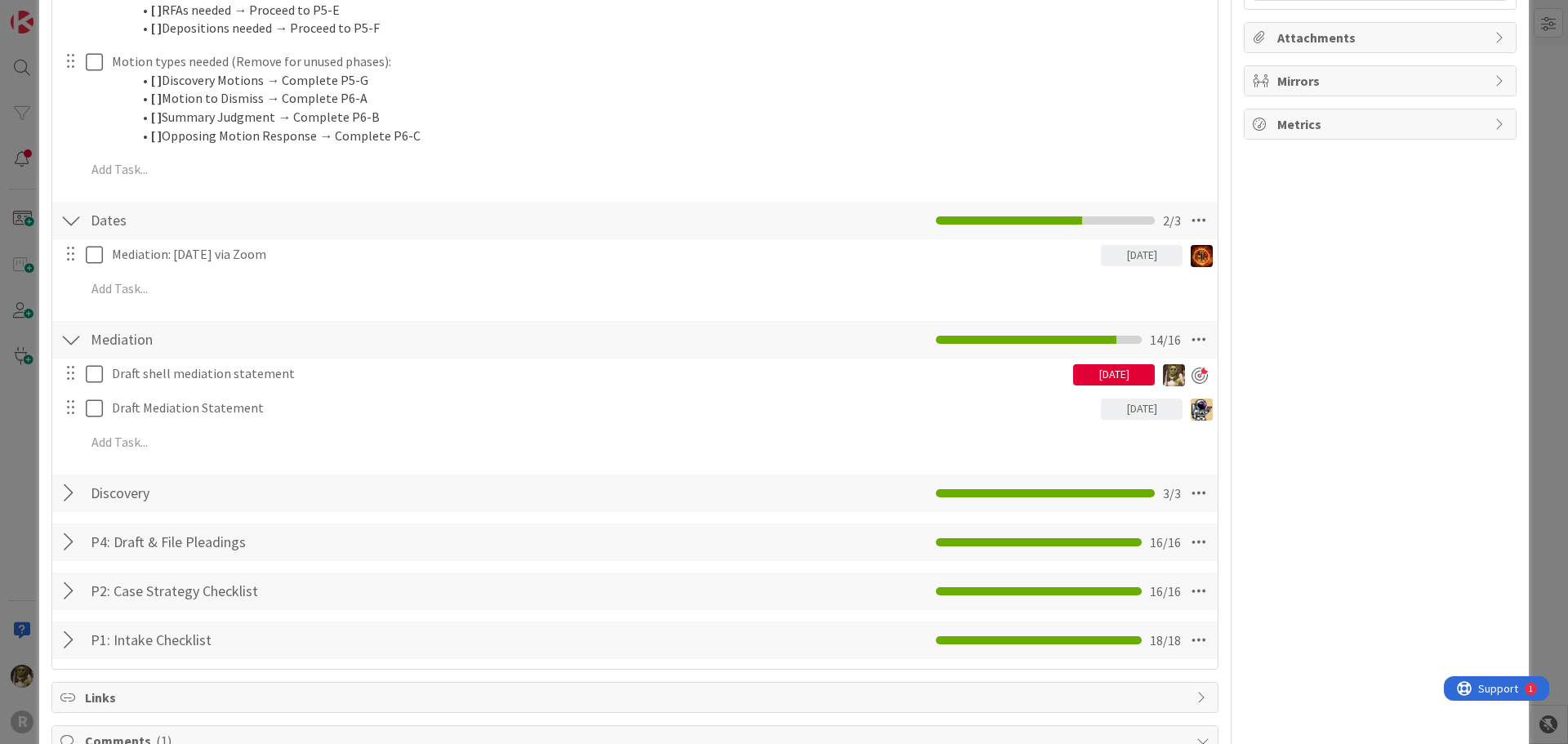
click at [152, 388] on div "Draft shell mediation statement 10/03/2025 Update Cancel" at bounding box center [634, 374] width 1164 height 29
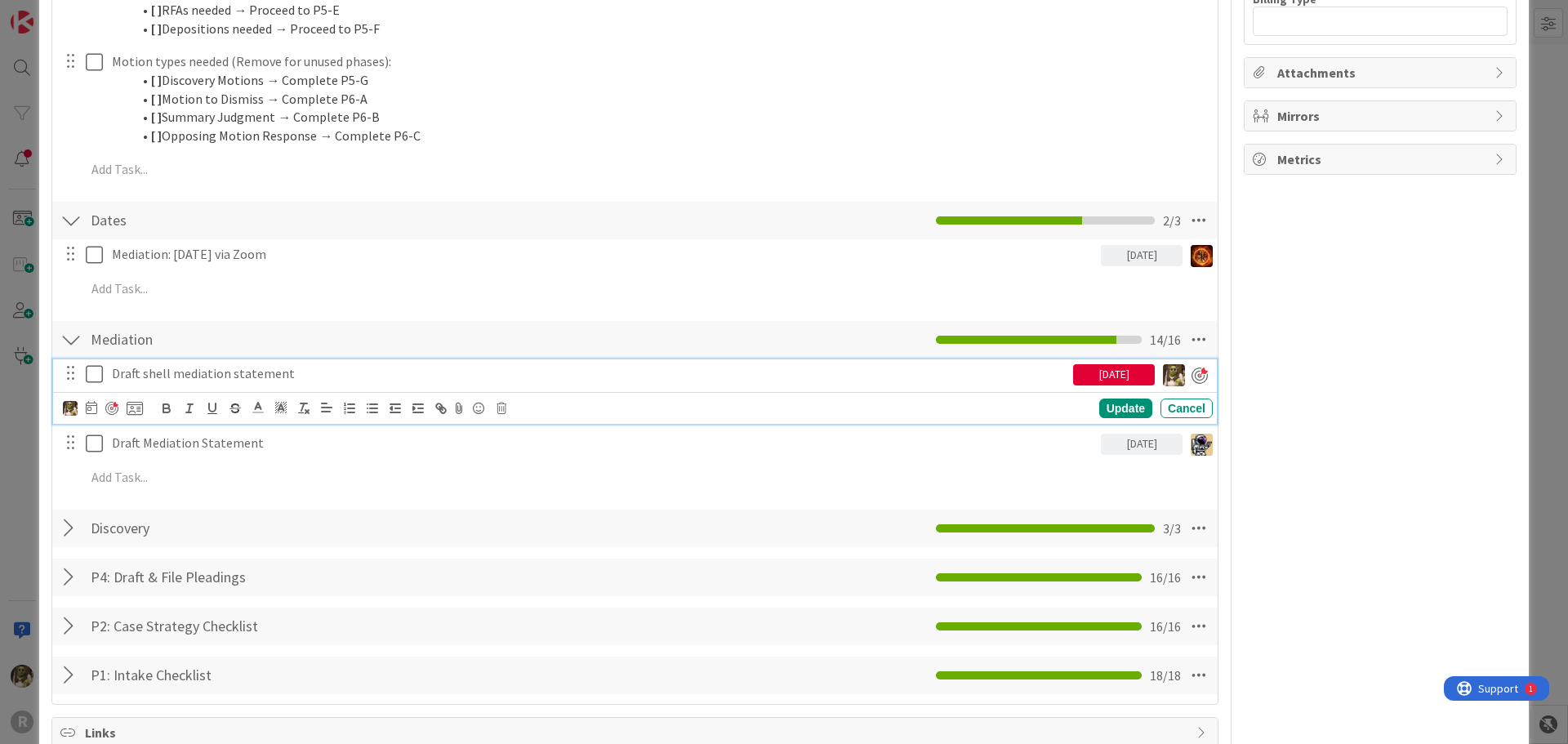
click at [152, 380] on p "Draft shell mediation statement" at bounding box center [589, 374] width 954 height 19
click at [90, 417] on div "Update Cancel" at bounding box center [638, 408] width 1150 height 23
click at [90, 412] on icon at bounding box center [92, 408] width 12 height 13
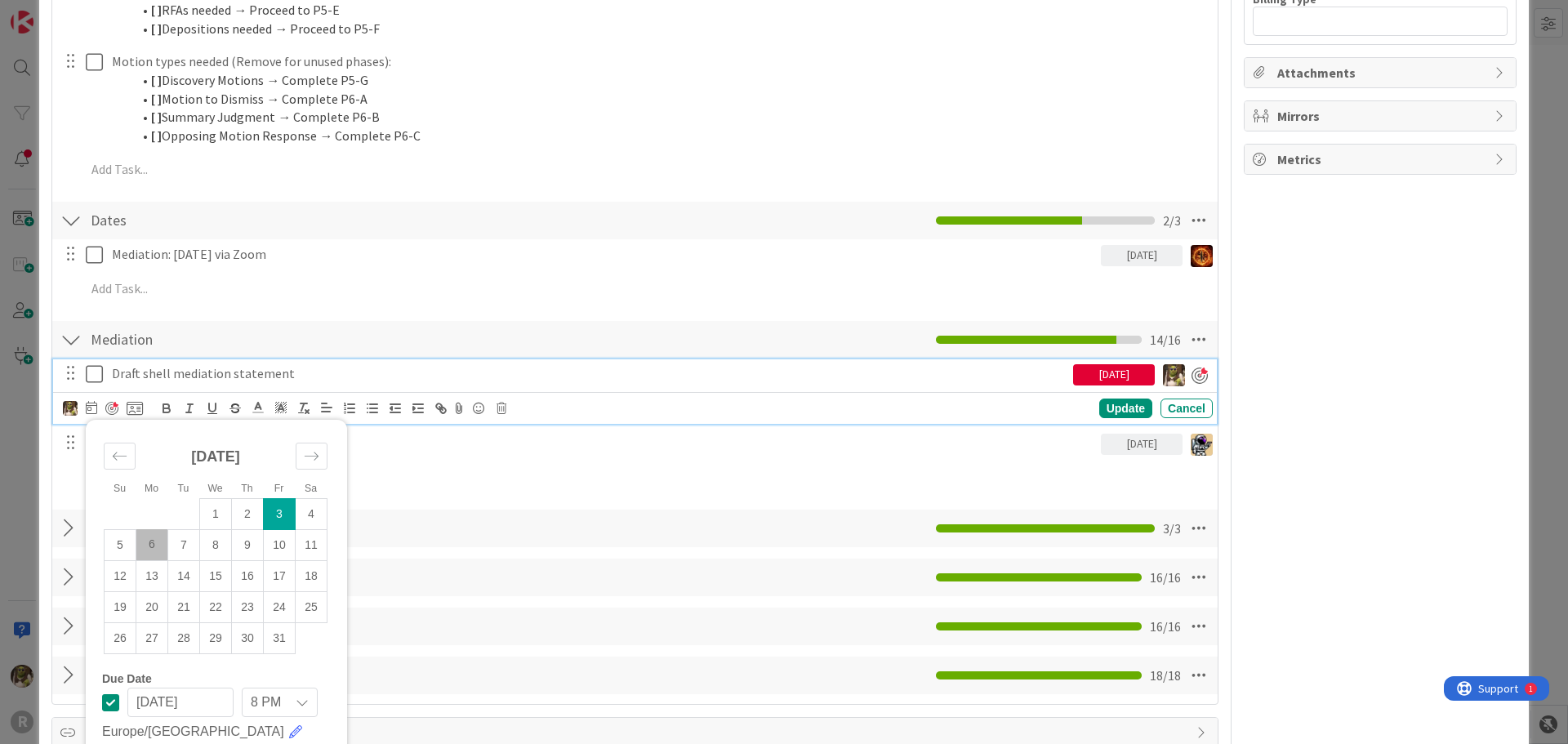
click at [157, 548] on td "6" at bounding box center [152, 544] width 31 height 31
type input "[DATE]"
drag, startPoint x: 1011, startPoint y: 378, endPoint x: 1119, endPoint y: 398, distance: 109.8
click at [1119, 398] on div "Draft shell mediation statement 10/06/2025 Su Mo Tu We Th Fr Sa September 2025 …" at bounding box center [634, 392] width 1164 height 65
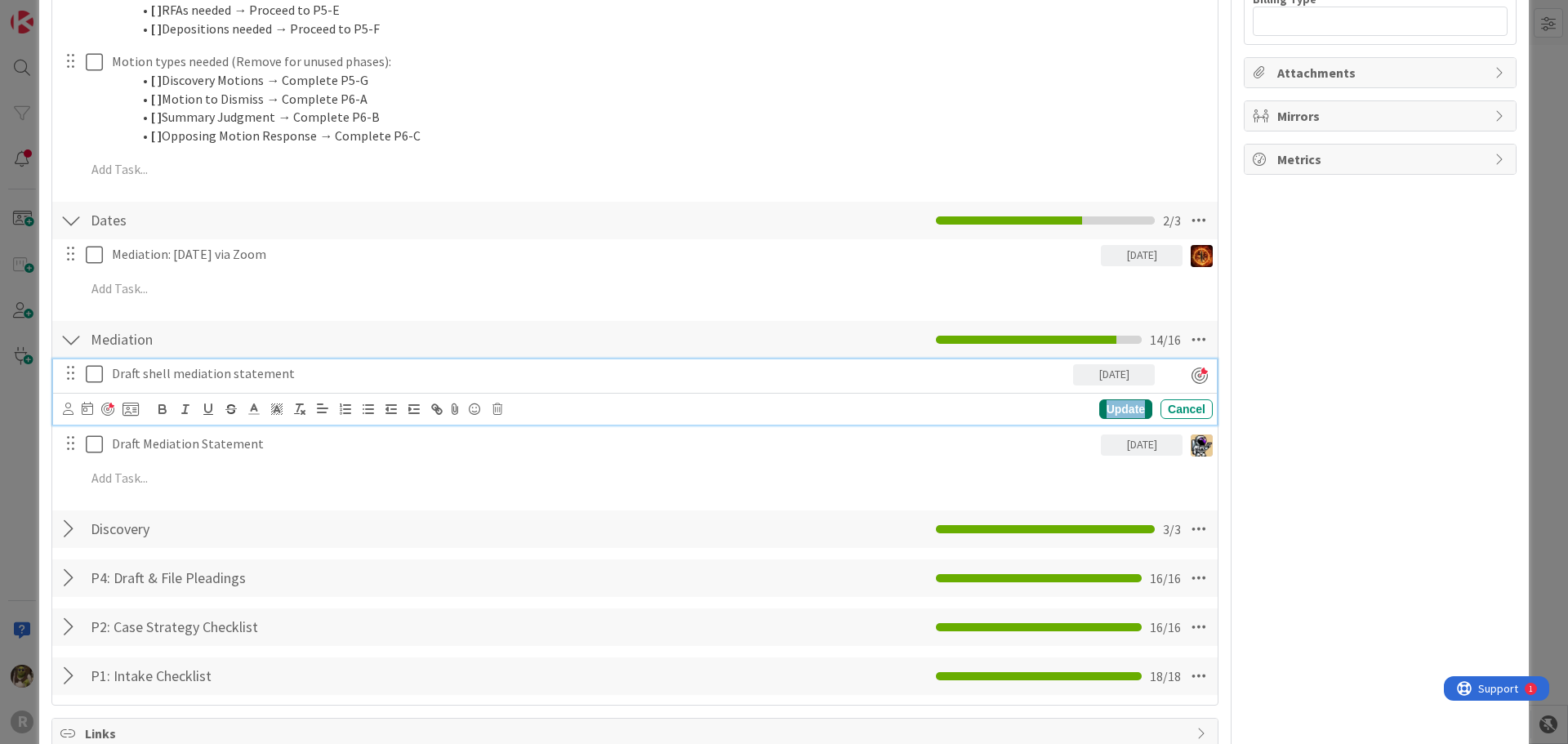
click at [1118, 403] on div "Update" at bounding box center [1126, 409] width 53 height 20
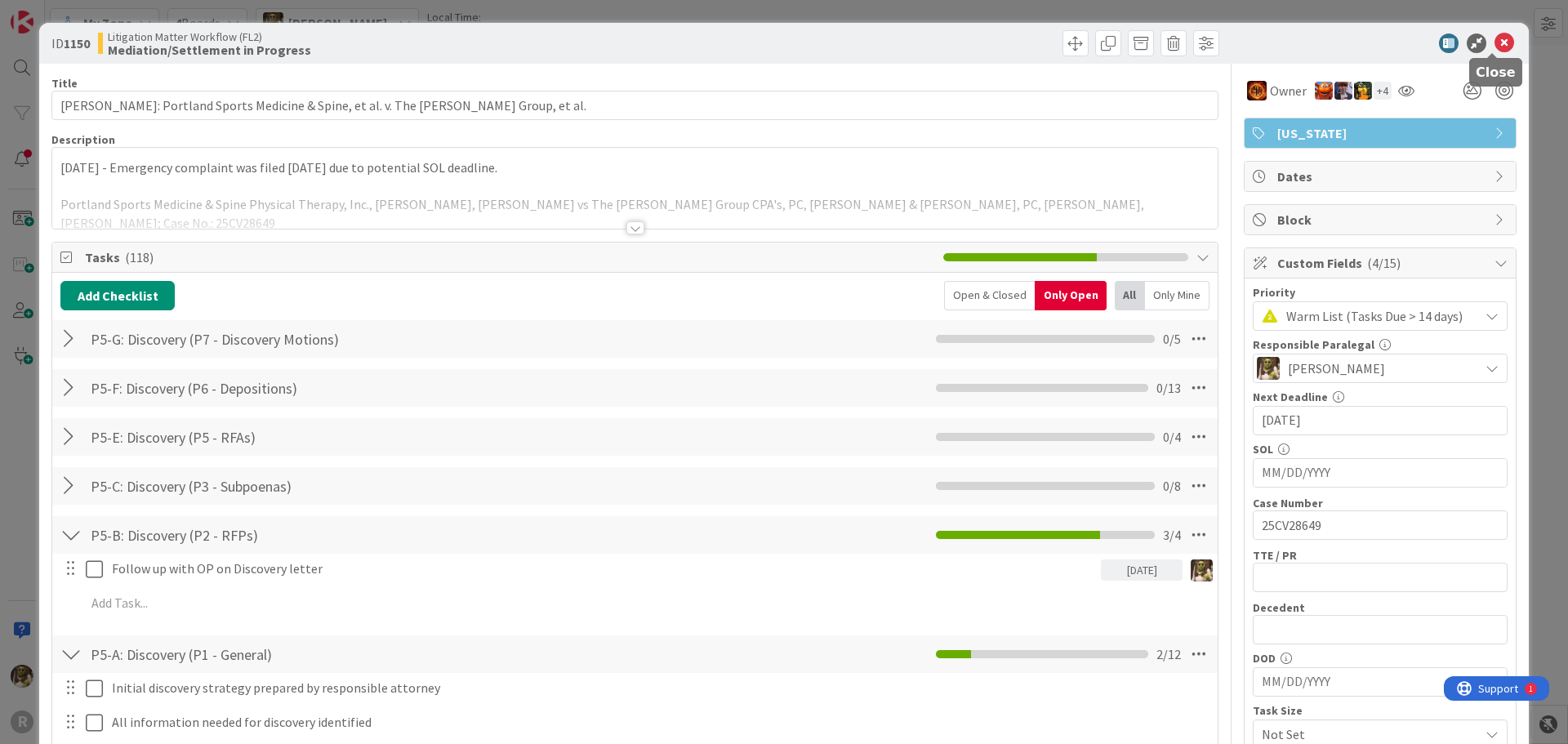
click at [1498, 33] on icon at bounding box center [1504, 43] width 20 height 20
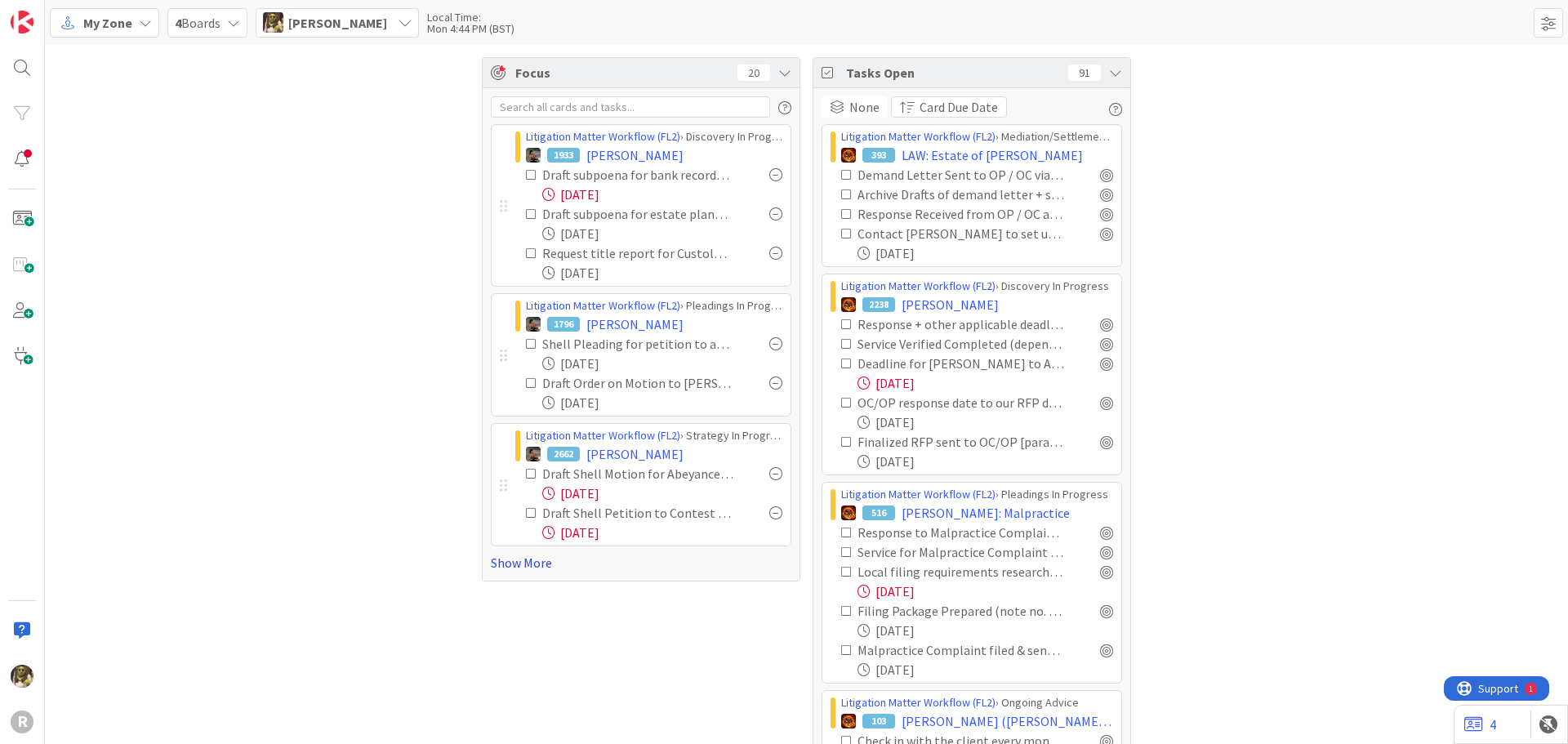
click at [517, 562] on link "Show More" at bounding box center [640, 563] width 301 height 20
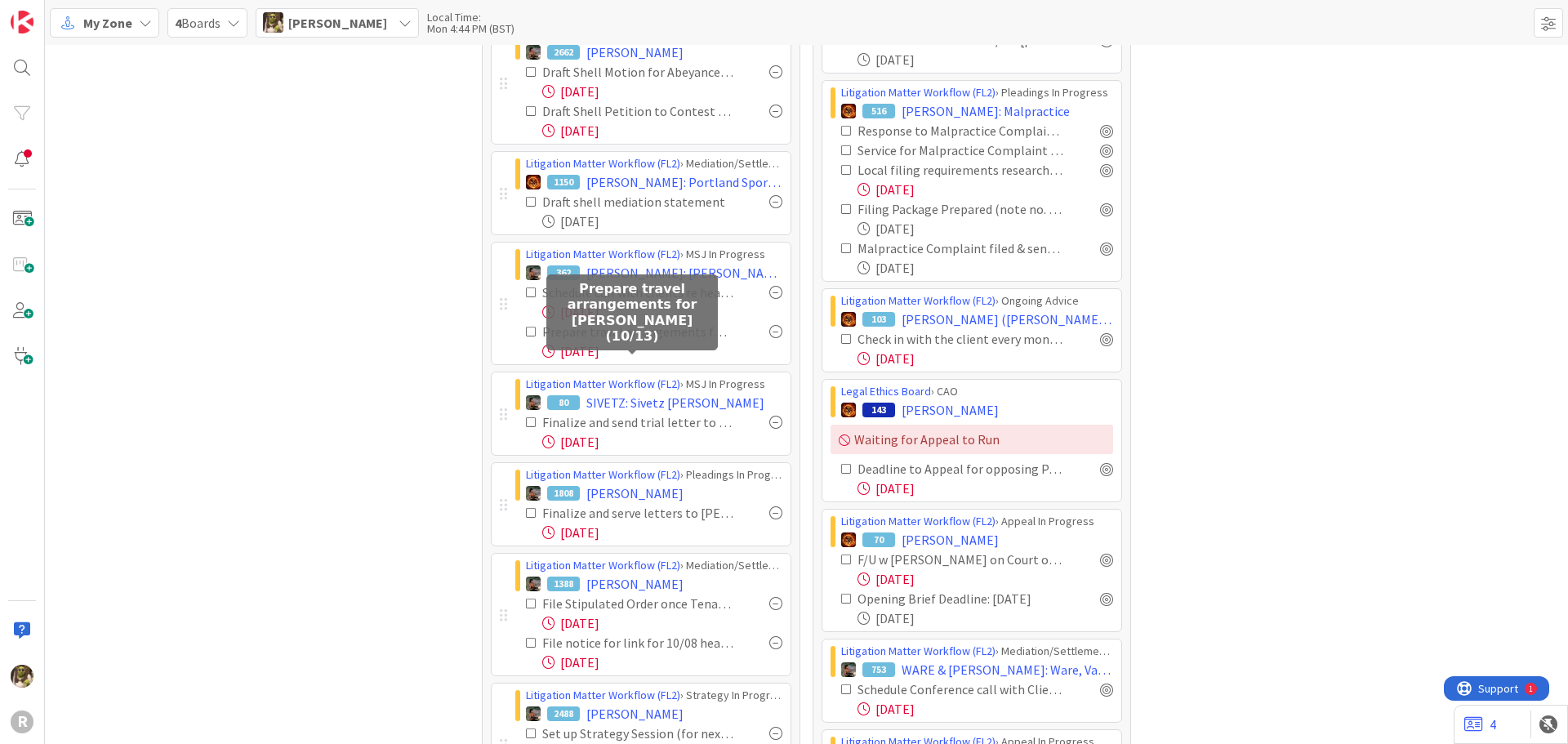
scroll to position [408, 0]
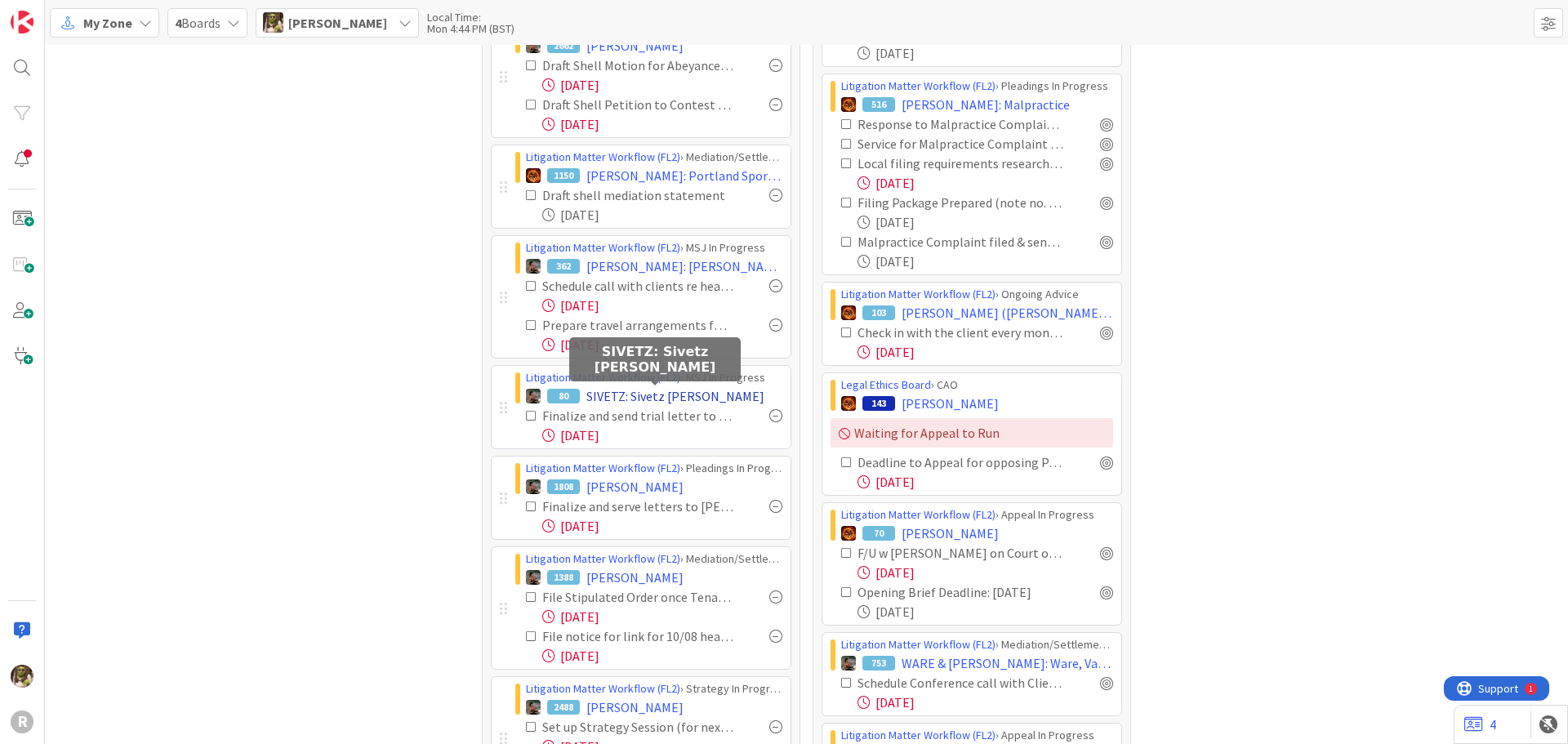
click at [713, 394] on span "SIVETZ: Sivetz v. Wehrmann" at bounding box center [675, 396] width 178 height 20
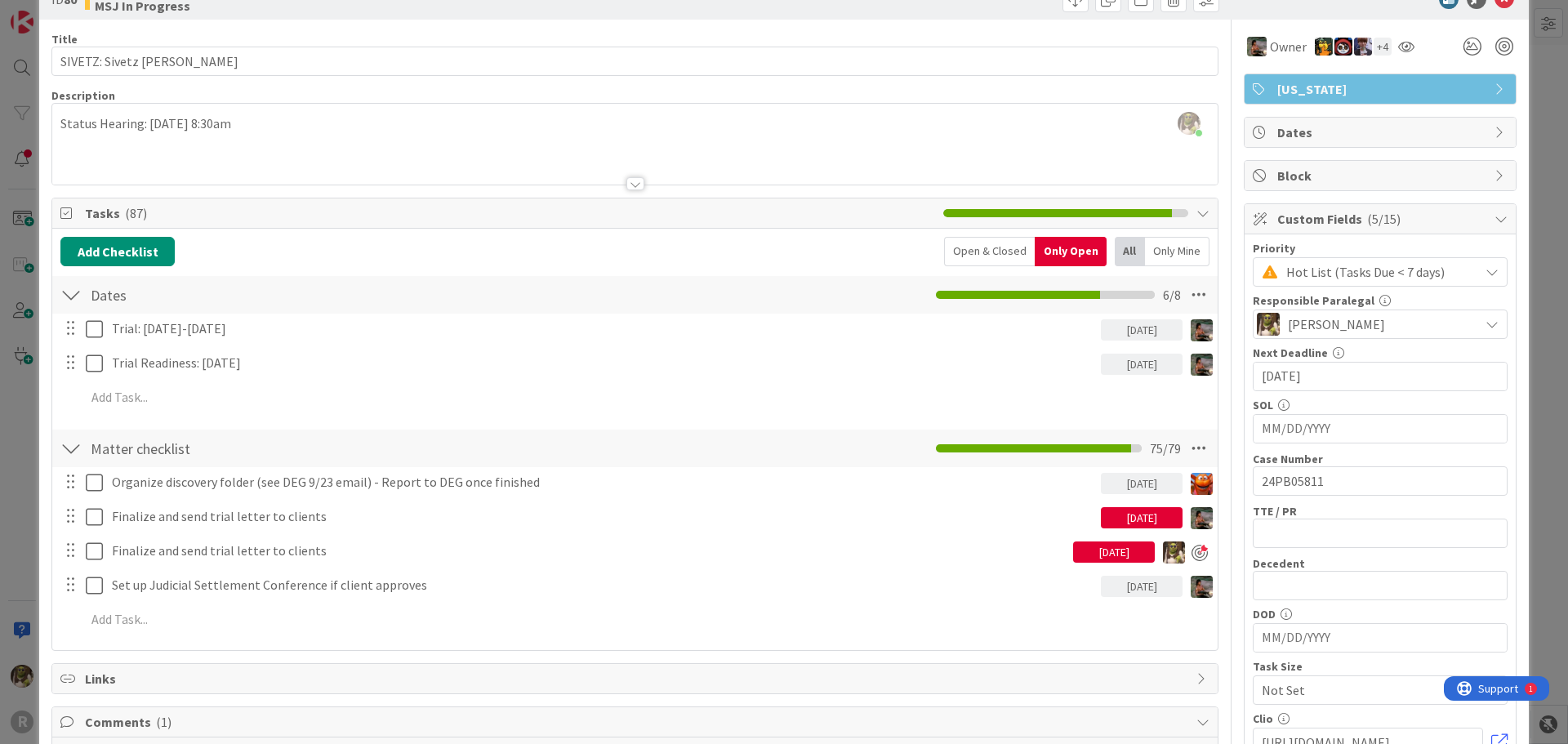
scroll to position [82, 0]
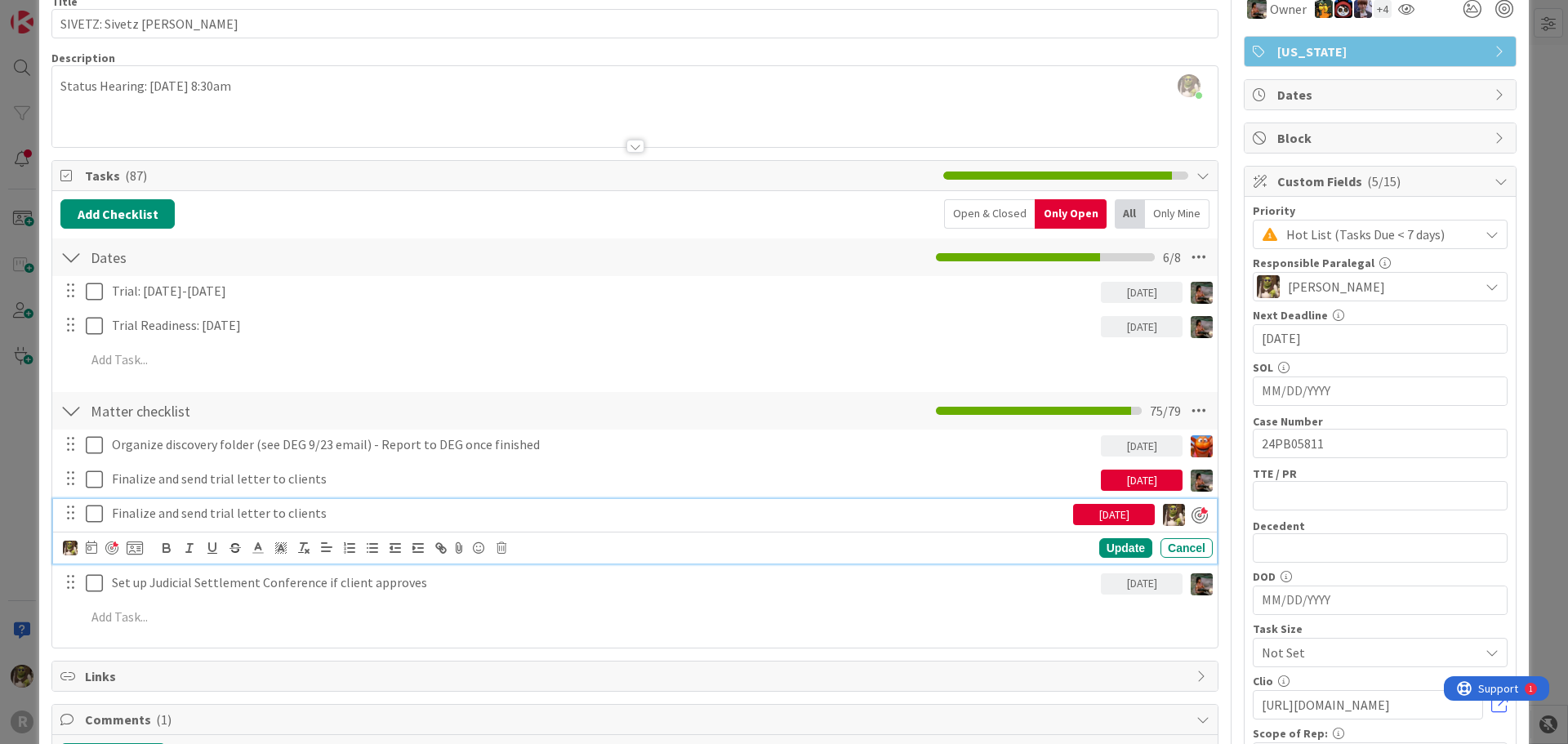
click at [177, 511] on p "Finalize and send trial letter to clients" at bounding box center [589, 513] width 954 height 19
click at [96, 549] on icon at bounding box center [92, 548] width 12 height 13
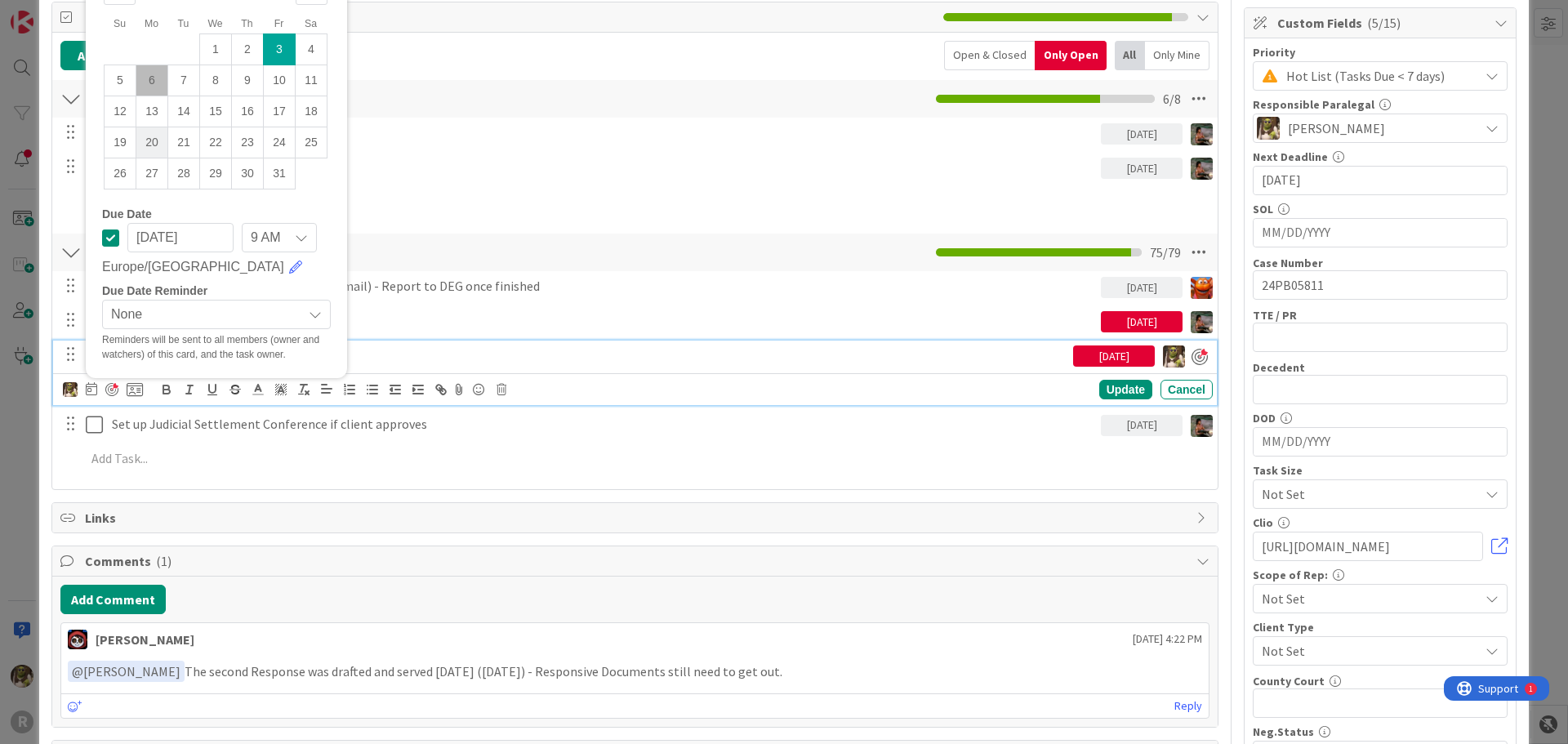
scroll to position [245, 0]
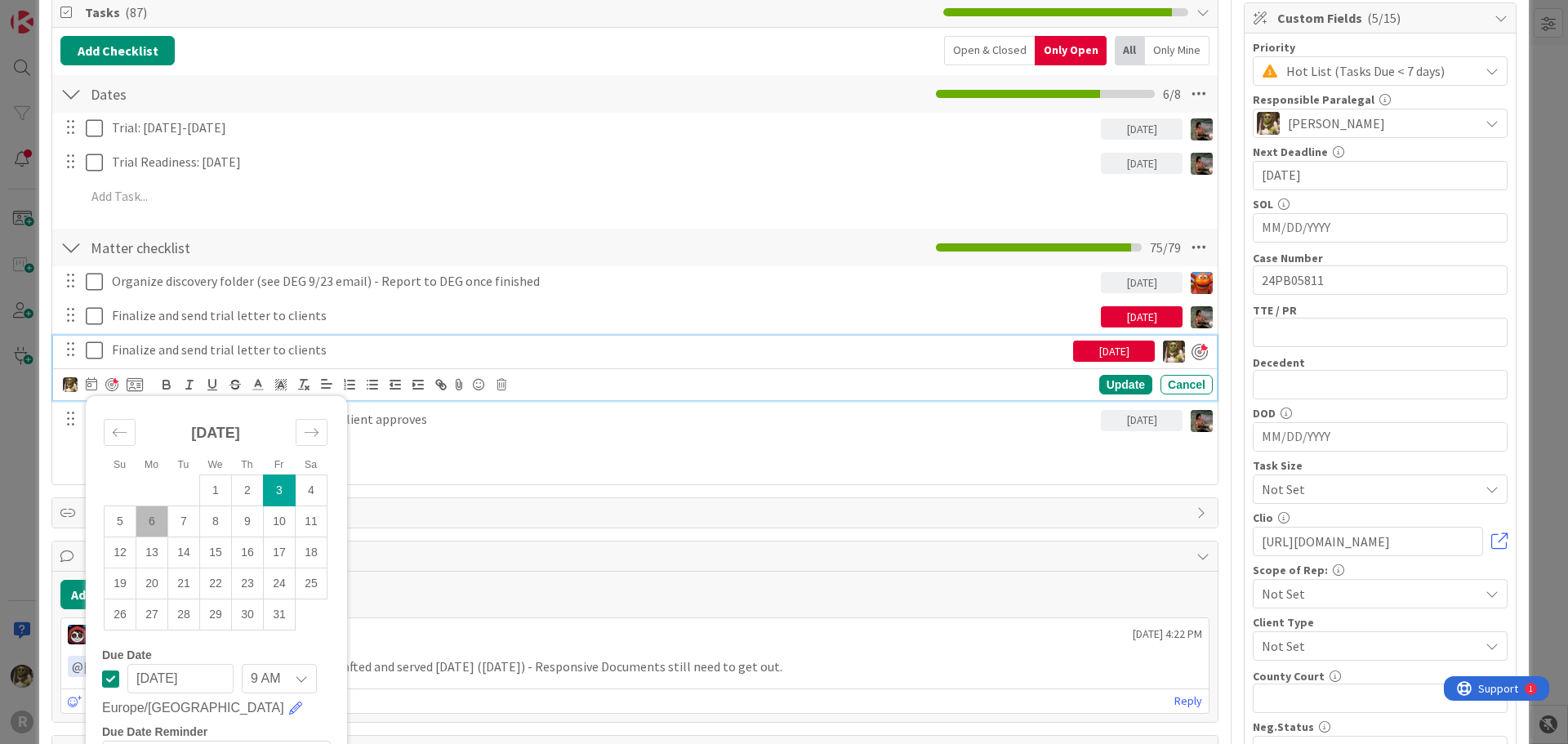
drag, startPoint x: 157, startPoint y: 524, endPoint x: 326, endPoint y: 461, distance: 180.4
click at [157, 524] on td "6" at bounding box center [152, 520] width 31 height 31
type input "[DATE]"
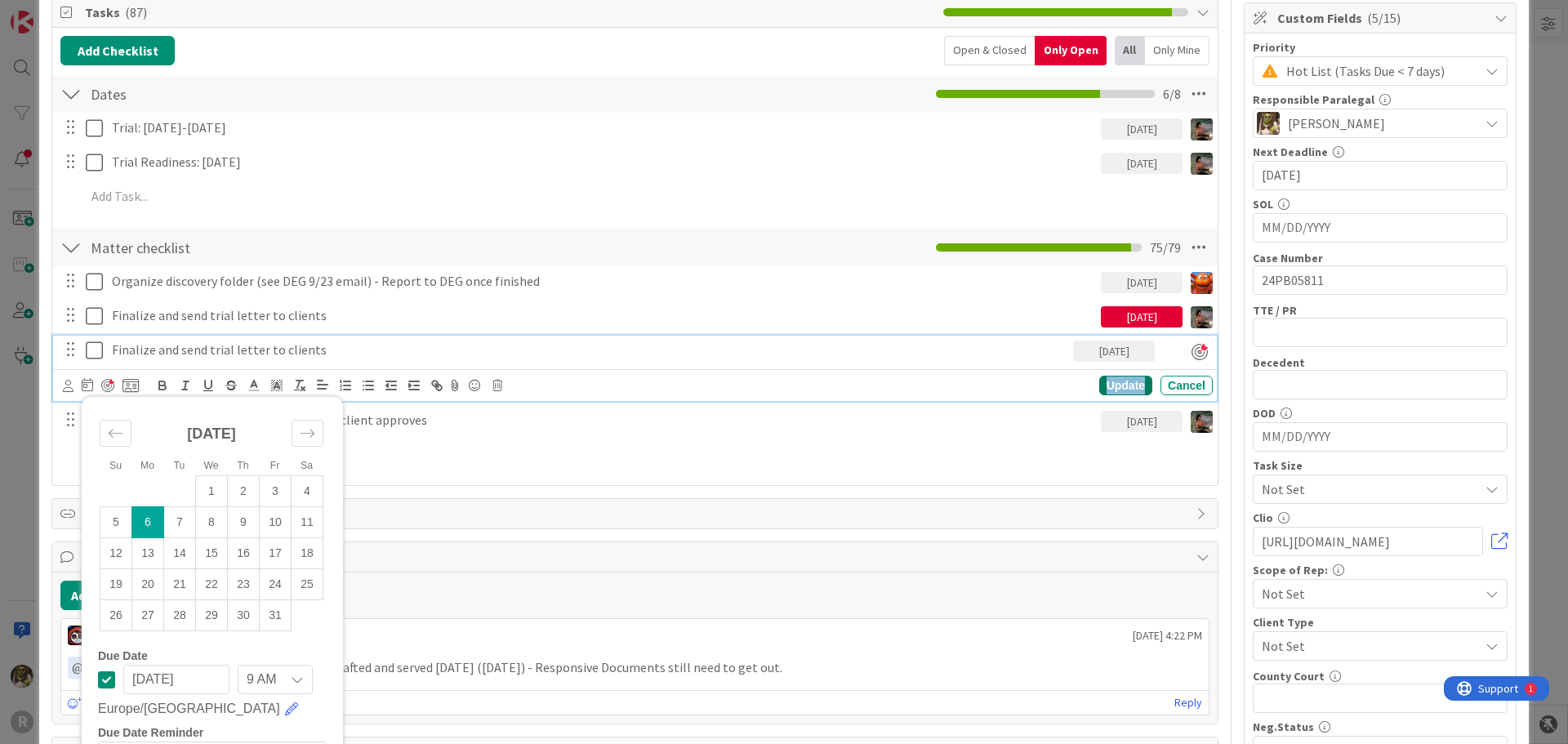
click at [1114, 383] on div "Update" at bounding box center [1126, 385] width 53 height 20
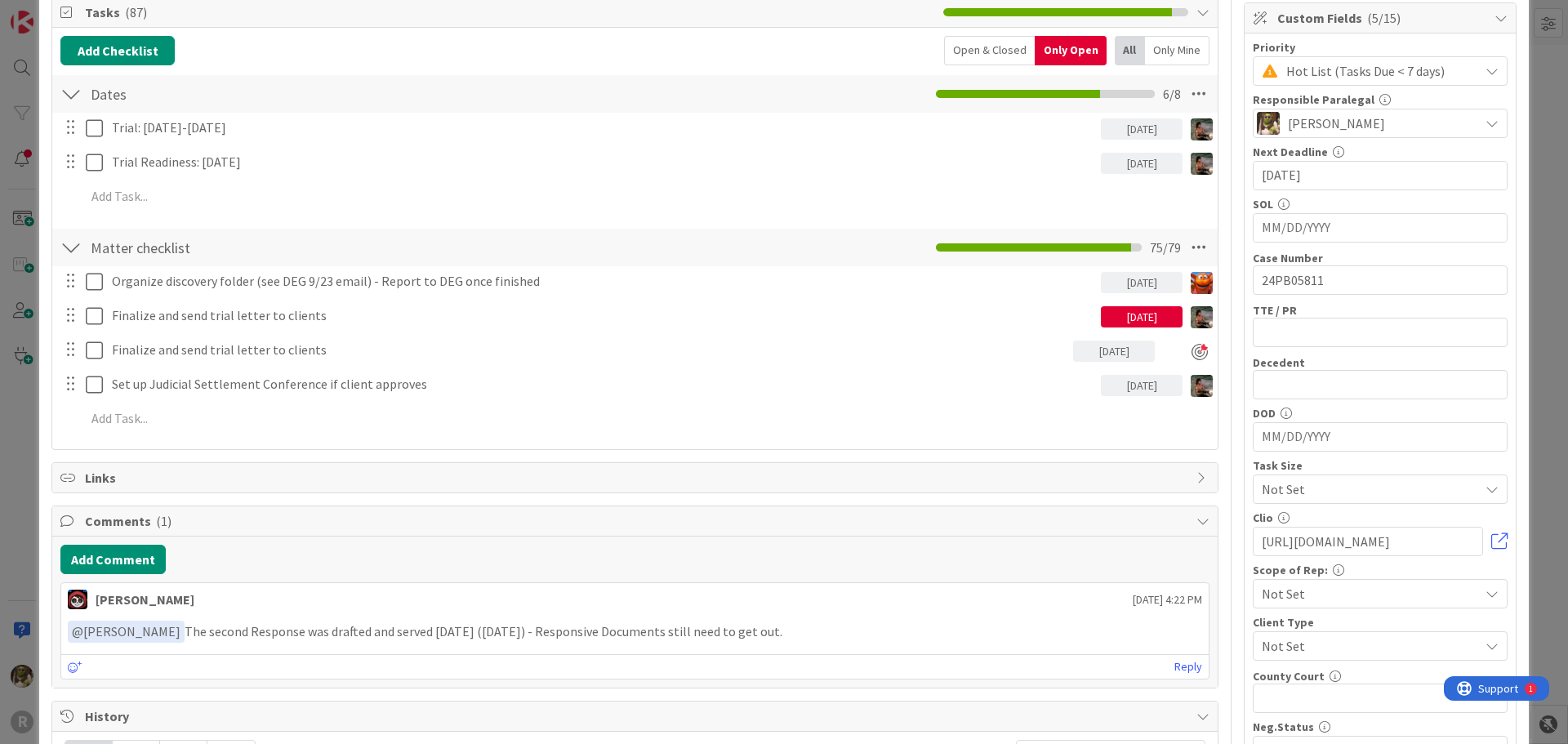
scroll to position [0, 0]
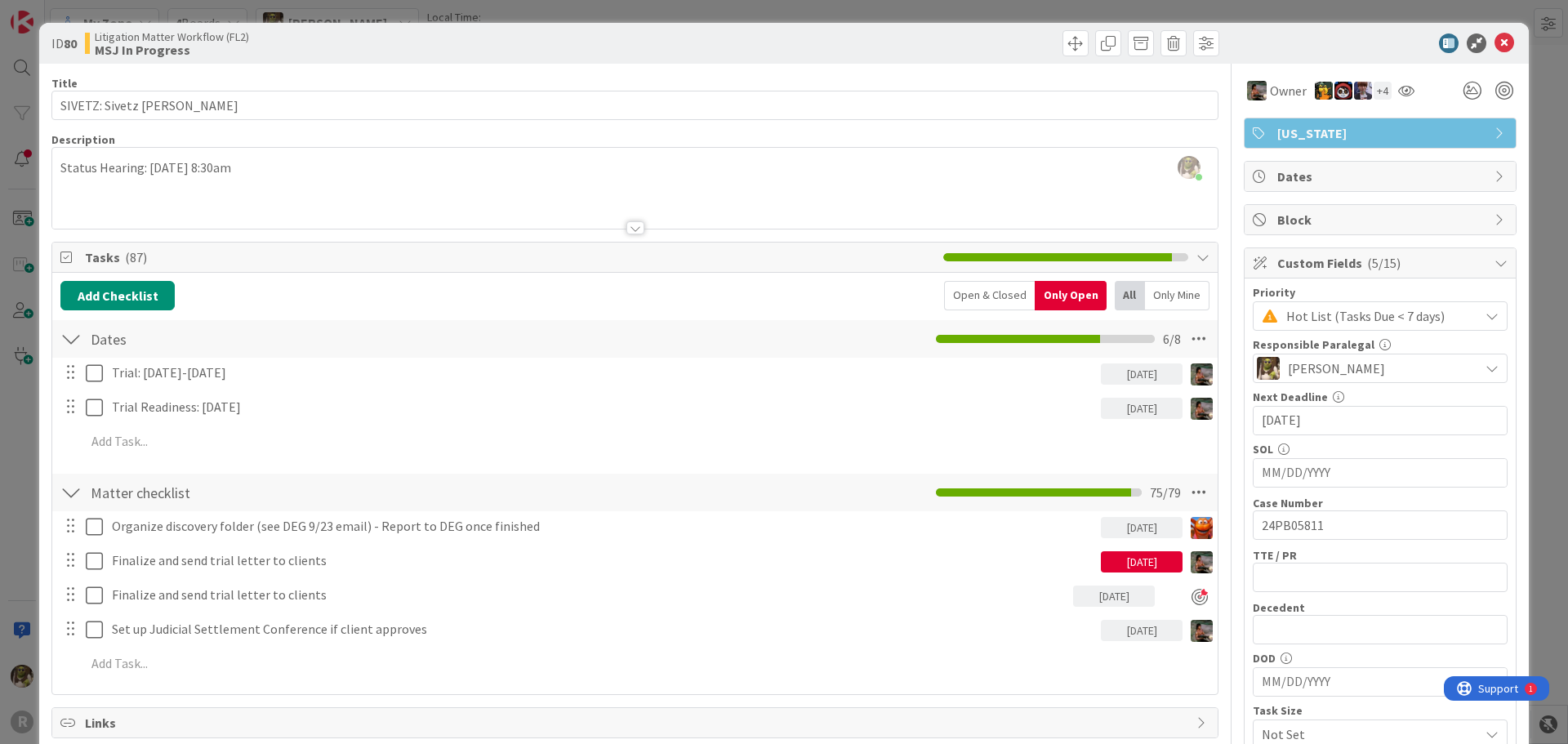
click at [1504, 35] on div at bounding box center [1372, 43] width 289 height 20
click at [1497, 39] on icon at bounding box center [1504, 43] width 20 height 20
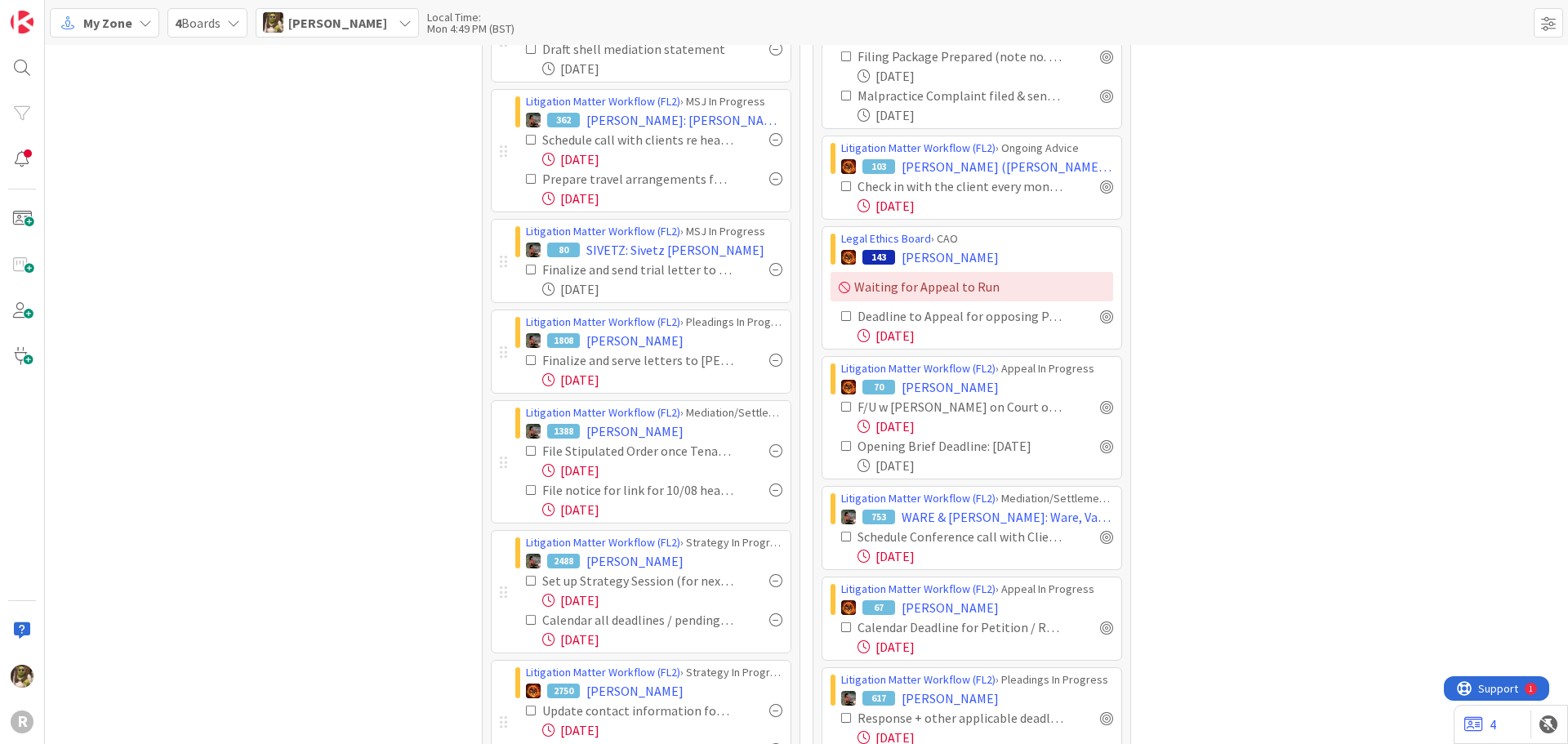
scroll to position [654, 0]
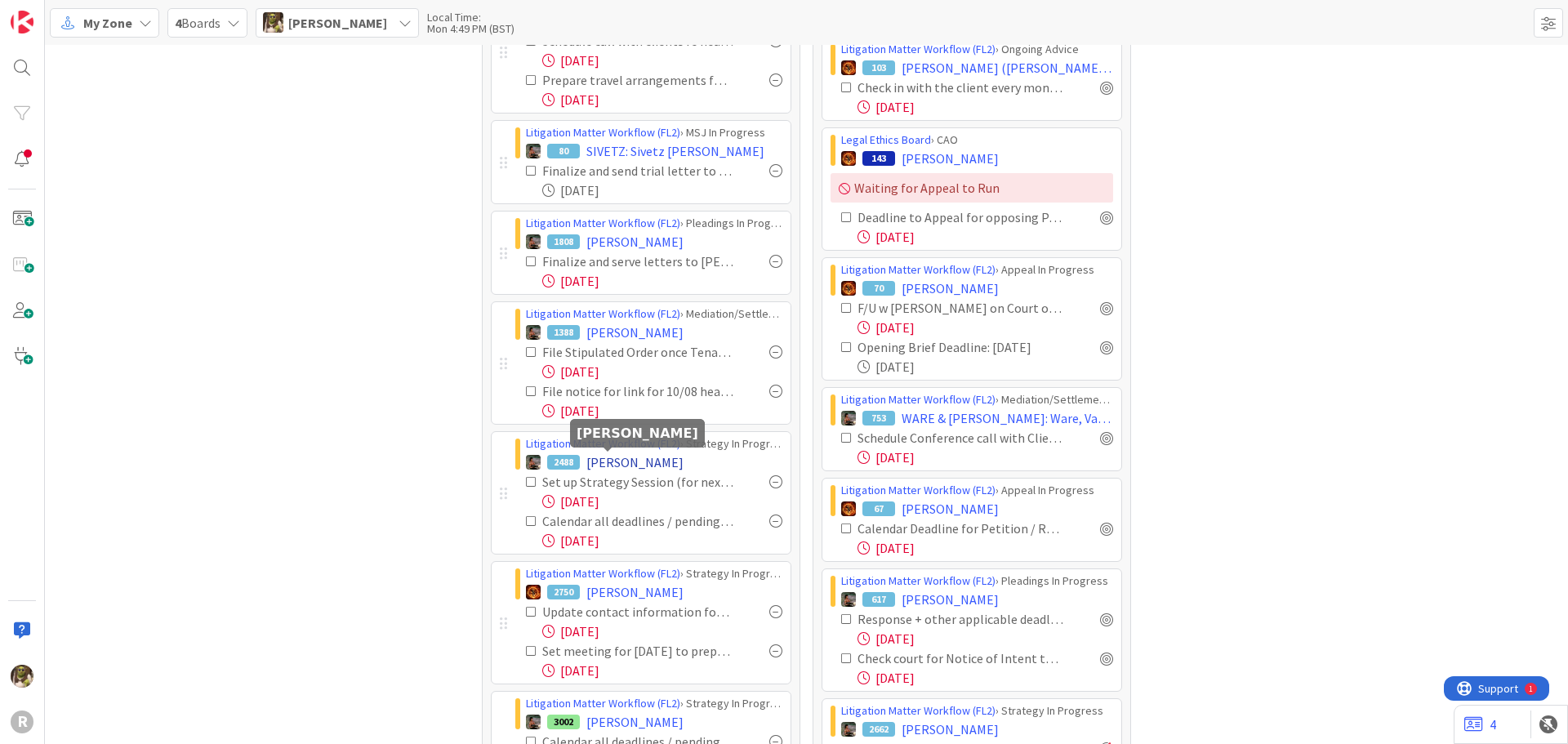
click at [618, 465] on span "DEE, Mark" at bounding box center [634, 462] width 97 height 20
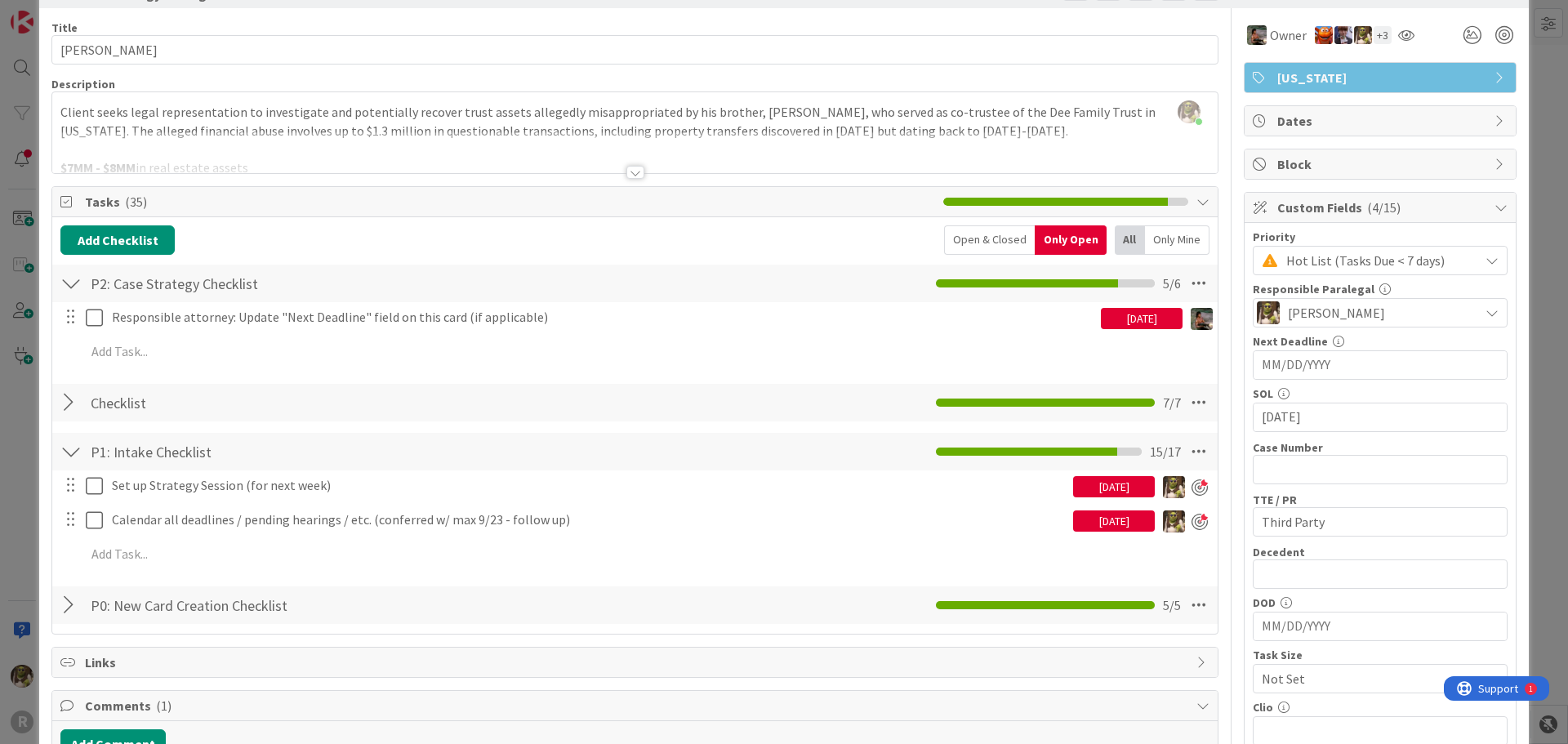
scroll to position [82, 0]
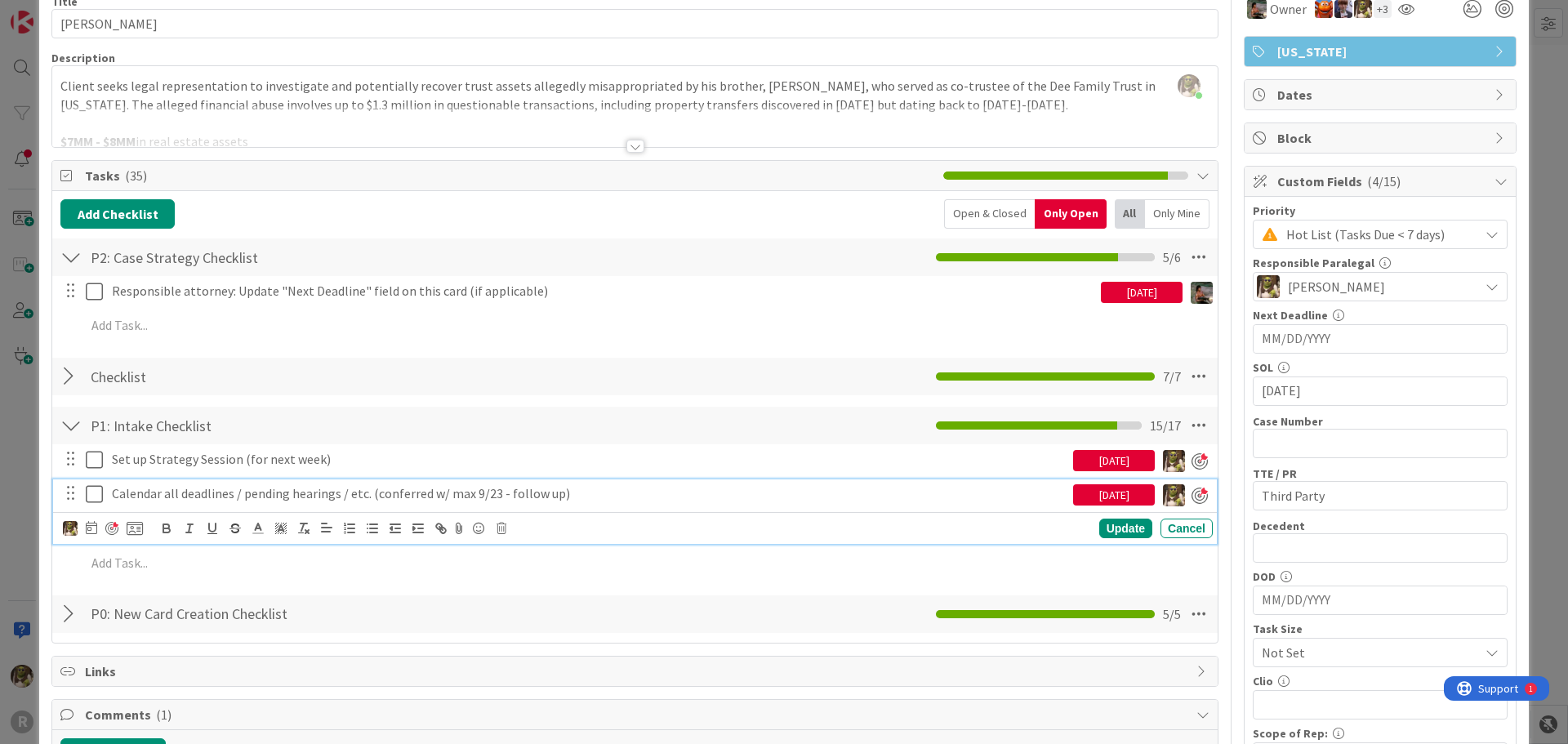
click at [132, 492] on p "Calendar all deadlines / pending hearings / etc. (conferred w/ max 9/23 - follo…" at bounding box center [589, 494] width 954 height 19
click at [91, 523] on icon at bounding box center [92, 528] width 12 height 13
click at [194, 668] on td "7" at bounding box center [184, 664] width 31 height 31
type input "[DATE]"
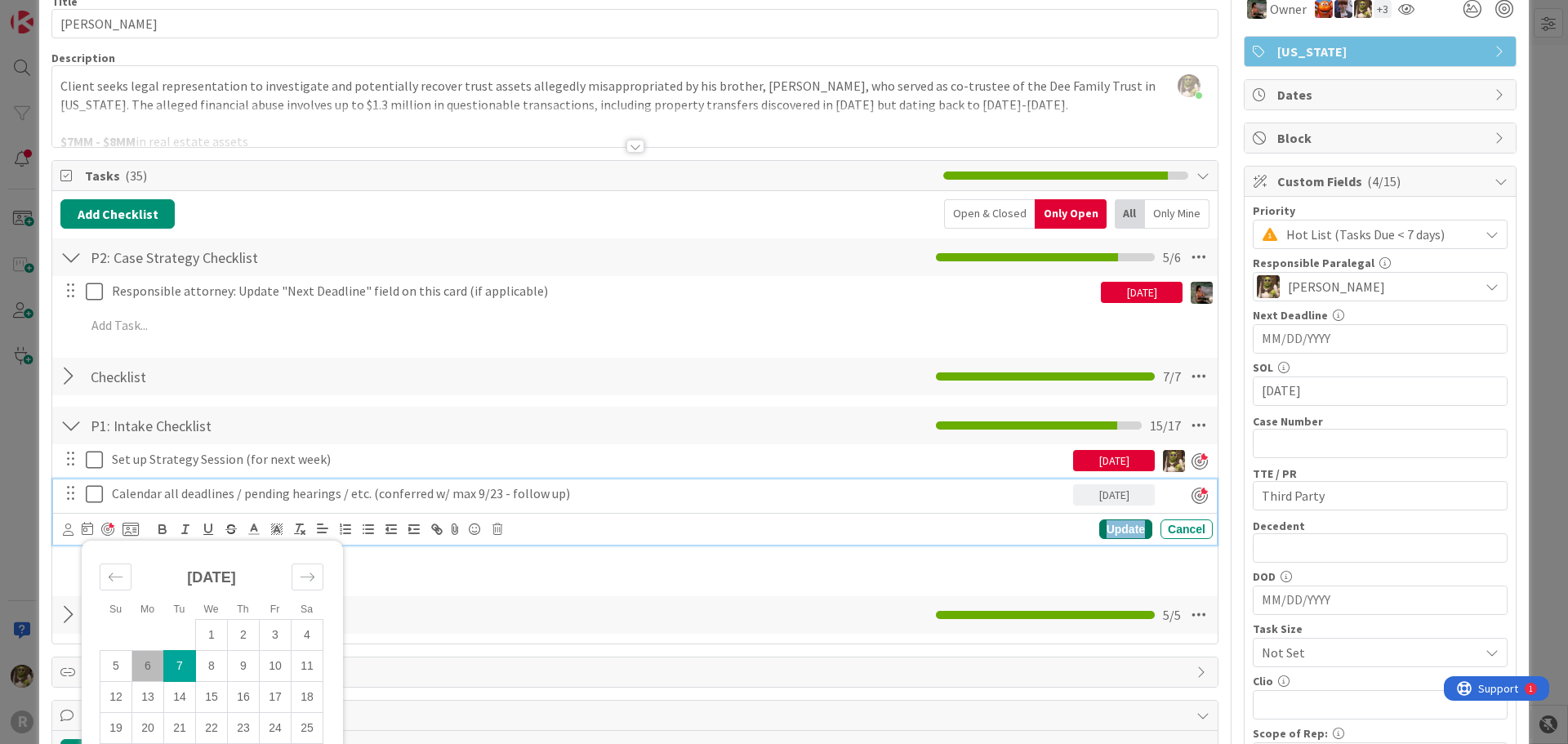
click at [1117, 531] on div "Update" at bounding box center [1126, 529] width 53 height 20
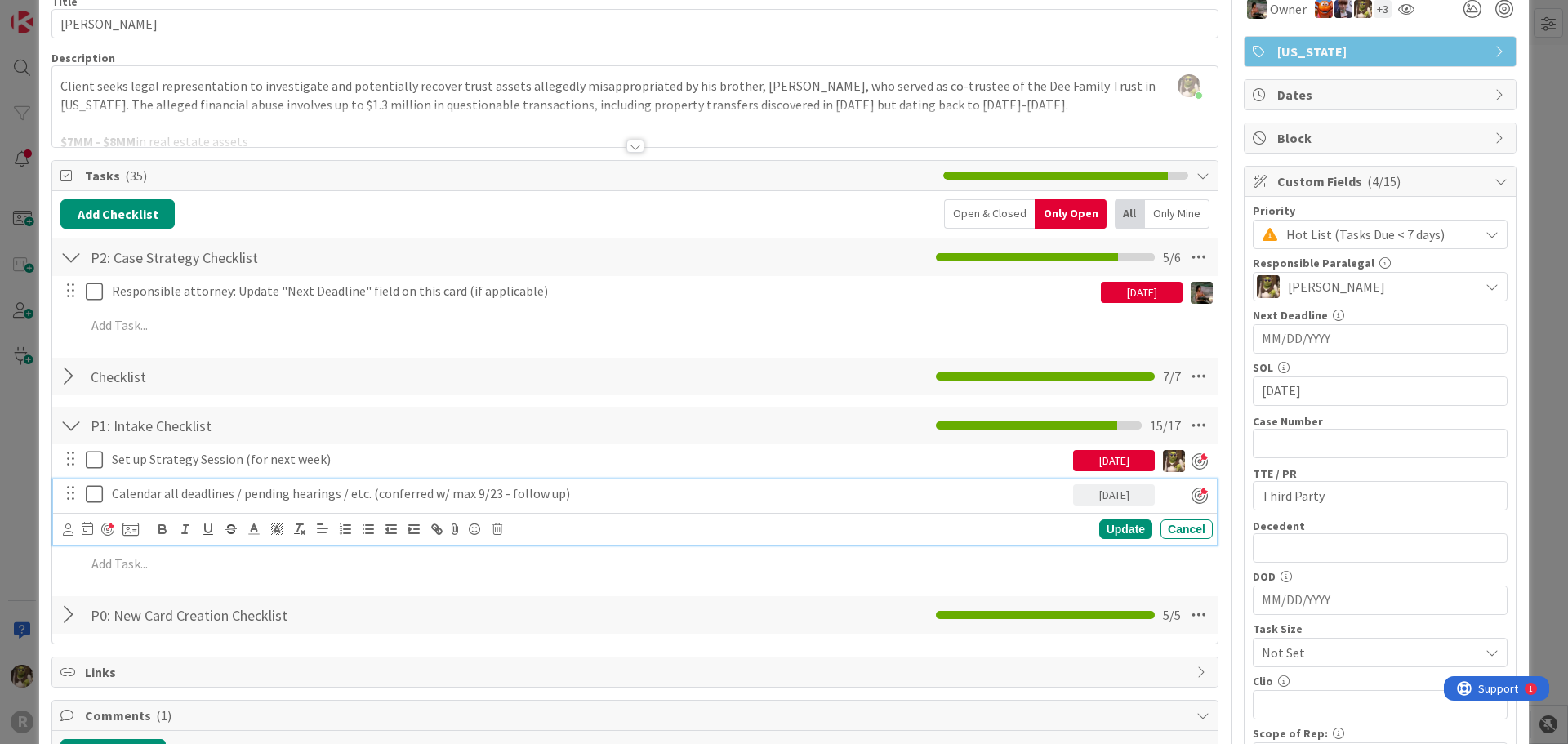
click at [160, 486] on p "Calendar all deadlines / pending hearings / etc. (conferred w/ max 9/23 - follo…" at bounding box center [589, 494] width 954 height 19
click at [107, 526] on div at bounding box center [108, 529] width 13 height 13
click at [1113, 520] on div "Update" at bounding box center [1126, 529] width 53 height 20
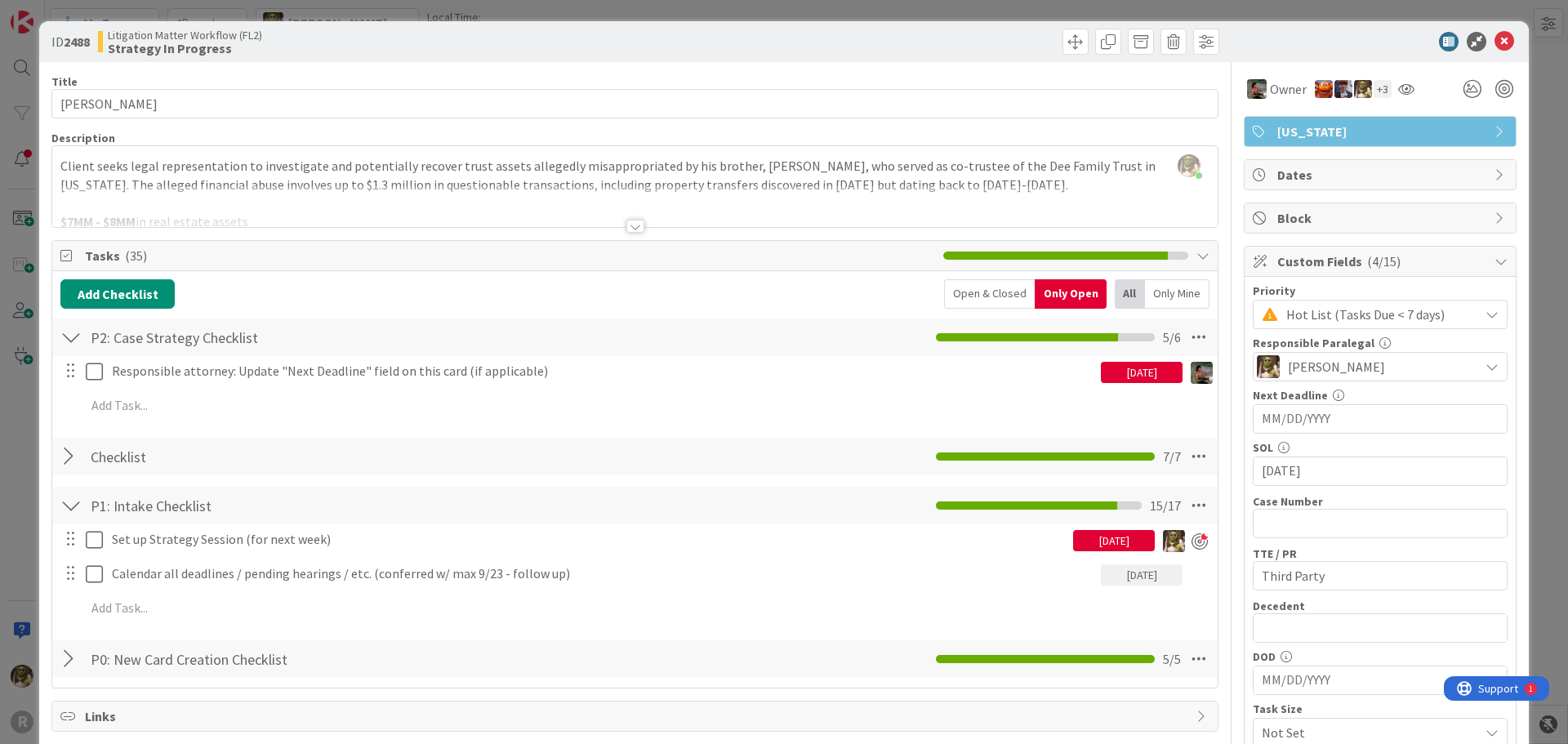
scroll to position [0, 0]
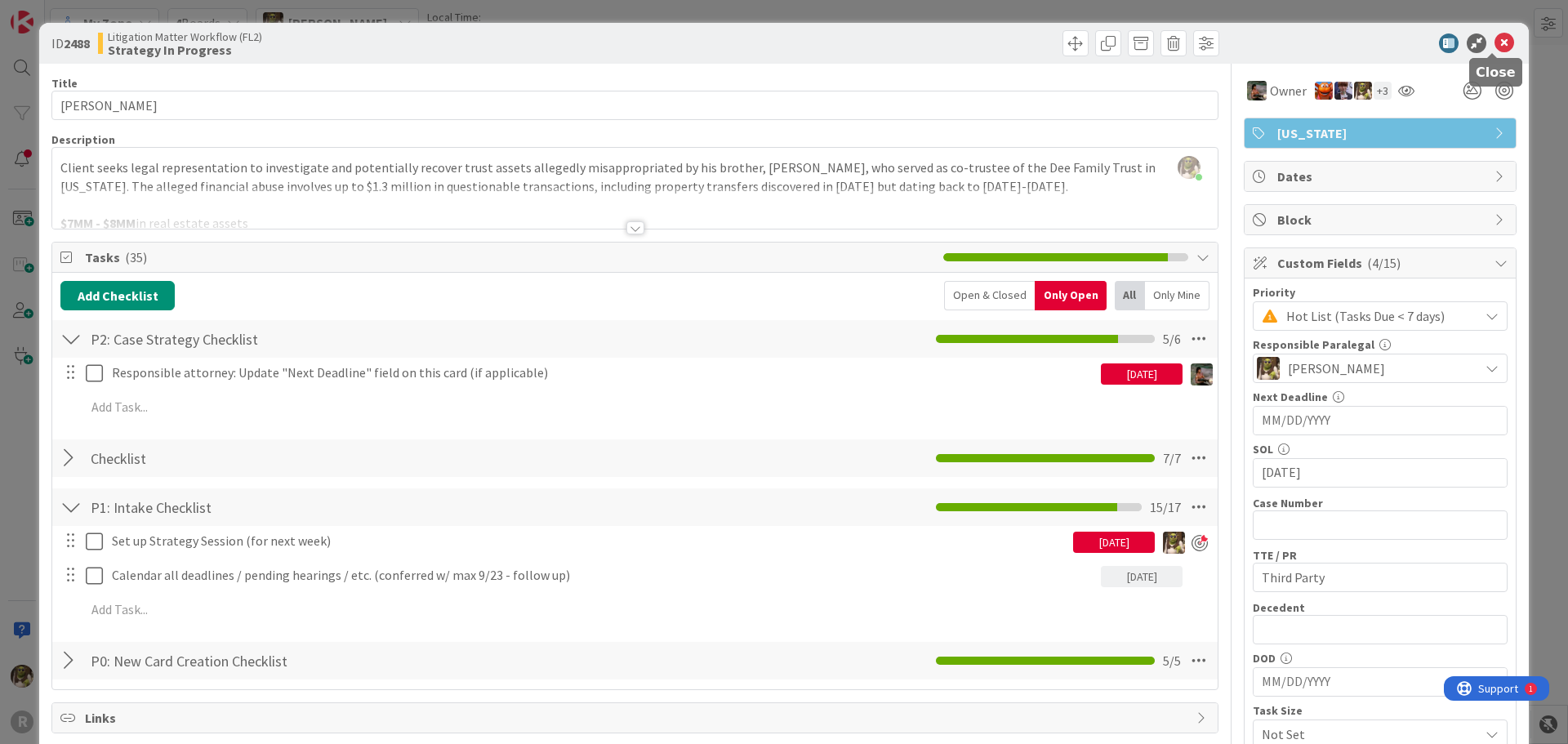
drag, startPoint x: 1498, startPoint y: 31, endPoint x: 1491, endPoint y: 41, distance: 12.2
click at [1496, 34] on div "ID 2488 Litigation Matter Workflow (FL2) Strategy In Progress" at bounding box center [784, 43] width 1489 height 41
click at [1494, 41] on icon at bounding box center [1504, 43] width 20 height 20
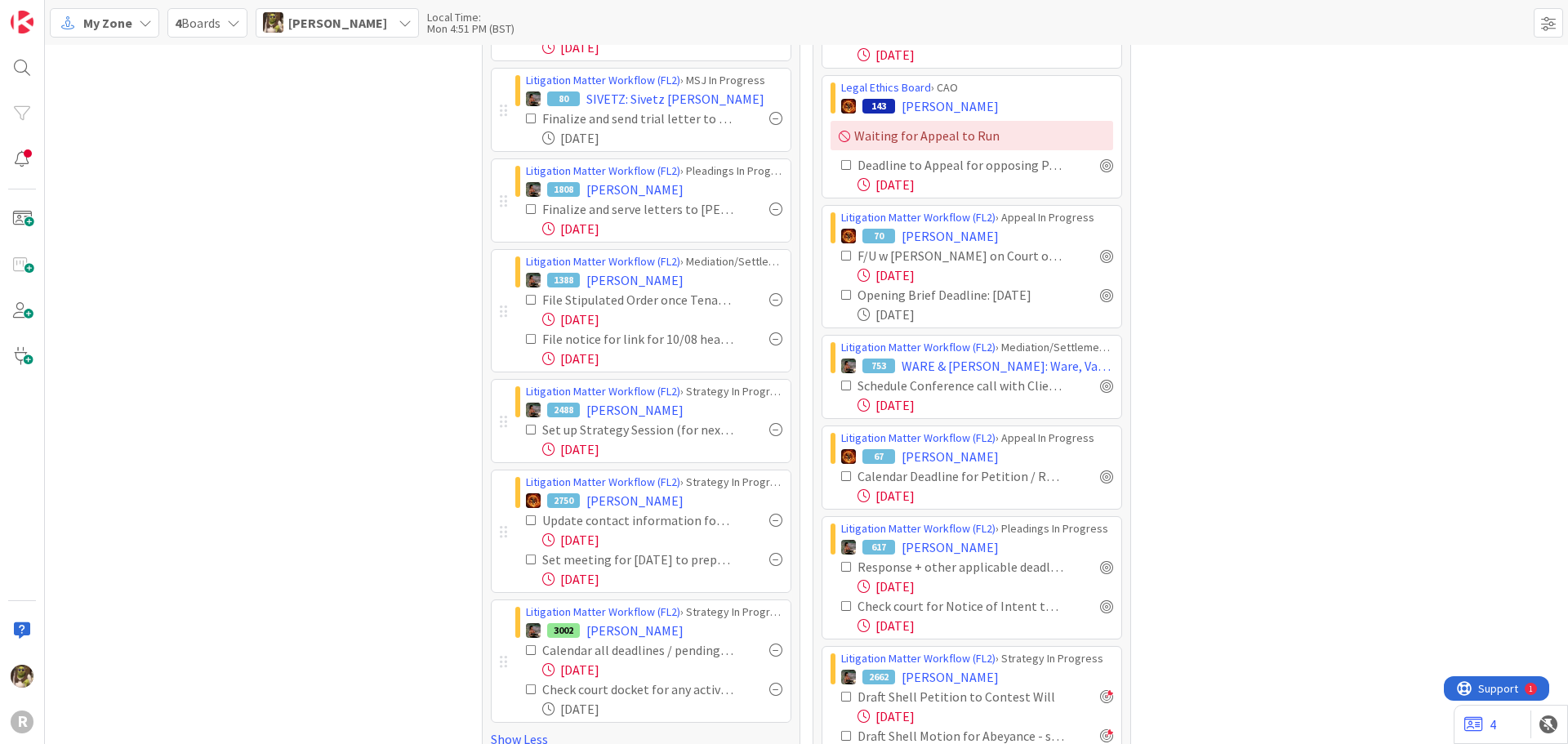
scroll to position [735, 0]
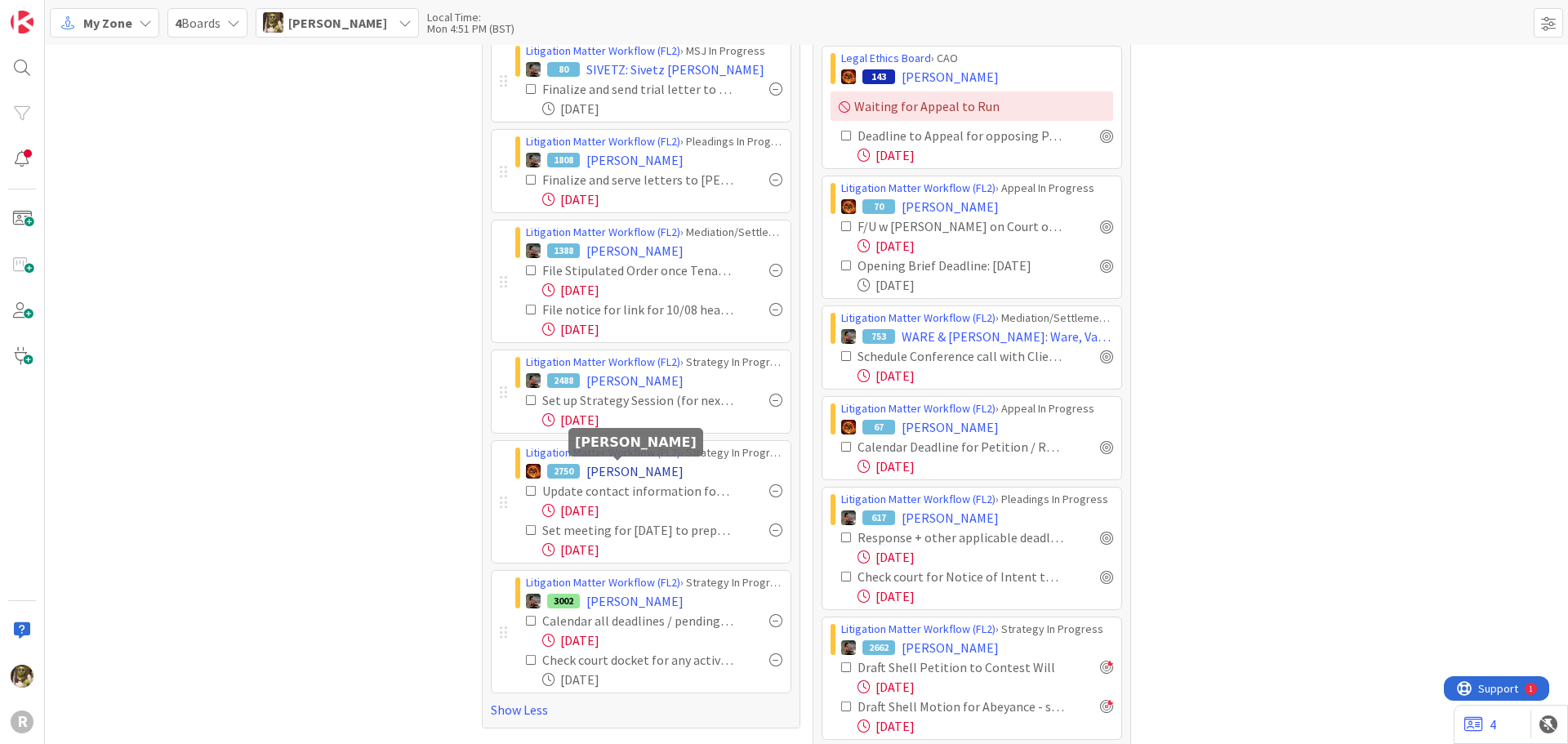
click at [642, 469] on span "QVALE, Gloria" at bounding box center [634, 471] width 97 height 20
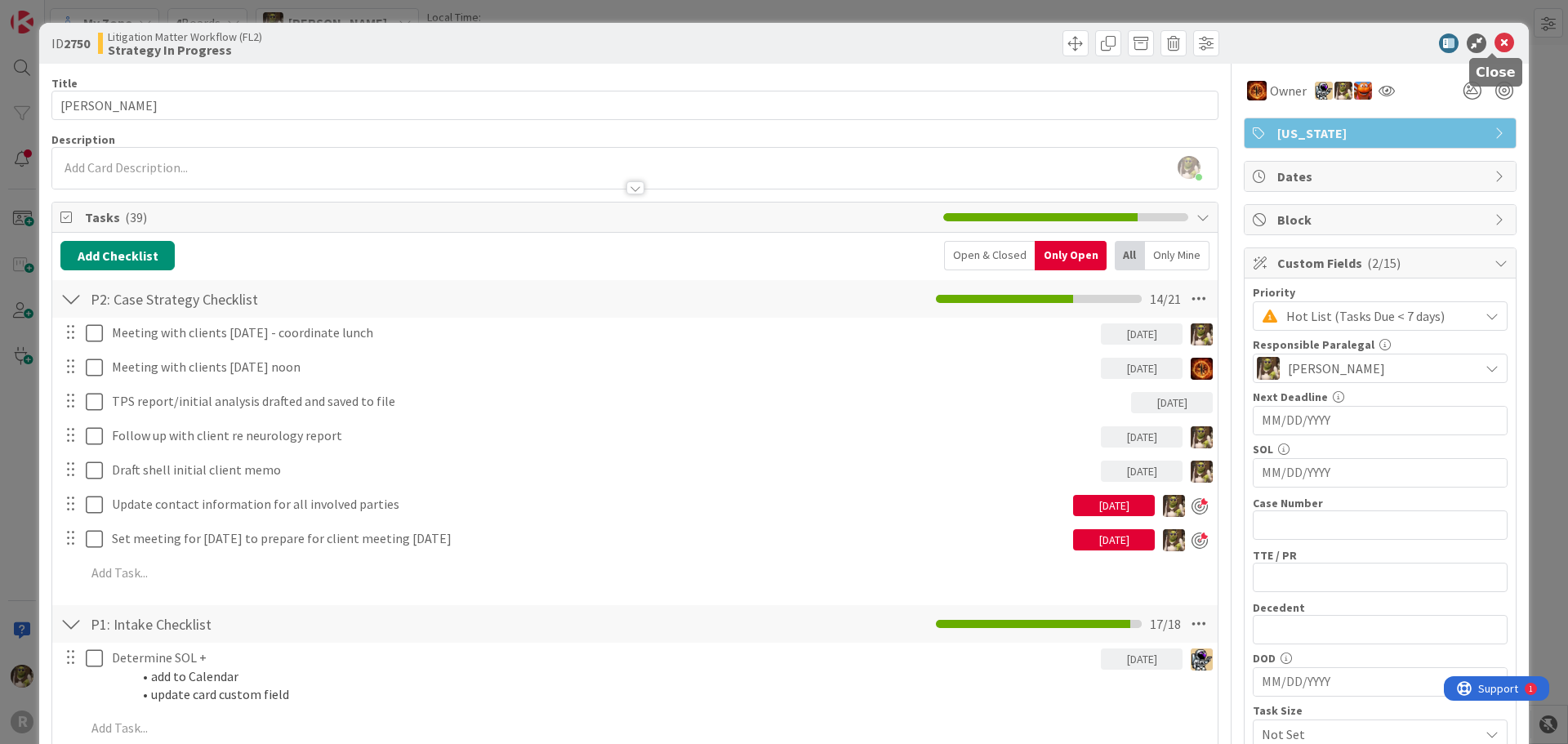
click at [1494, 39] on icon at bounding box center [1504, 43] width 20 height 20
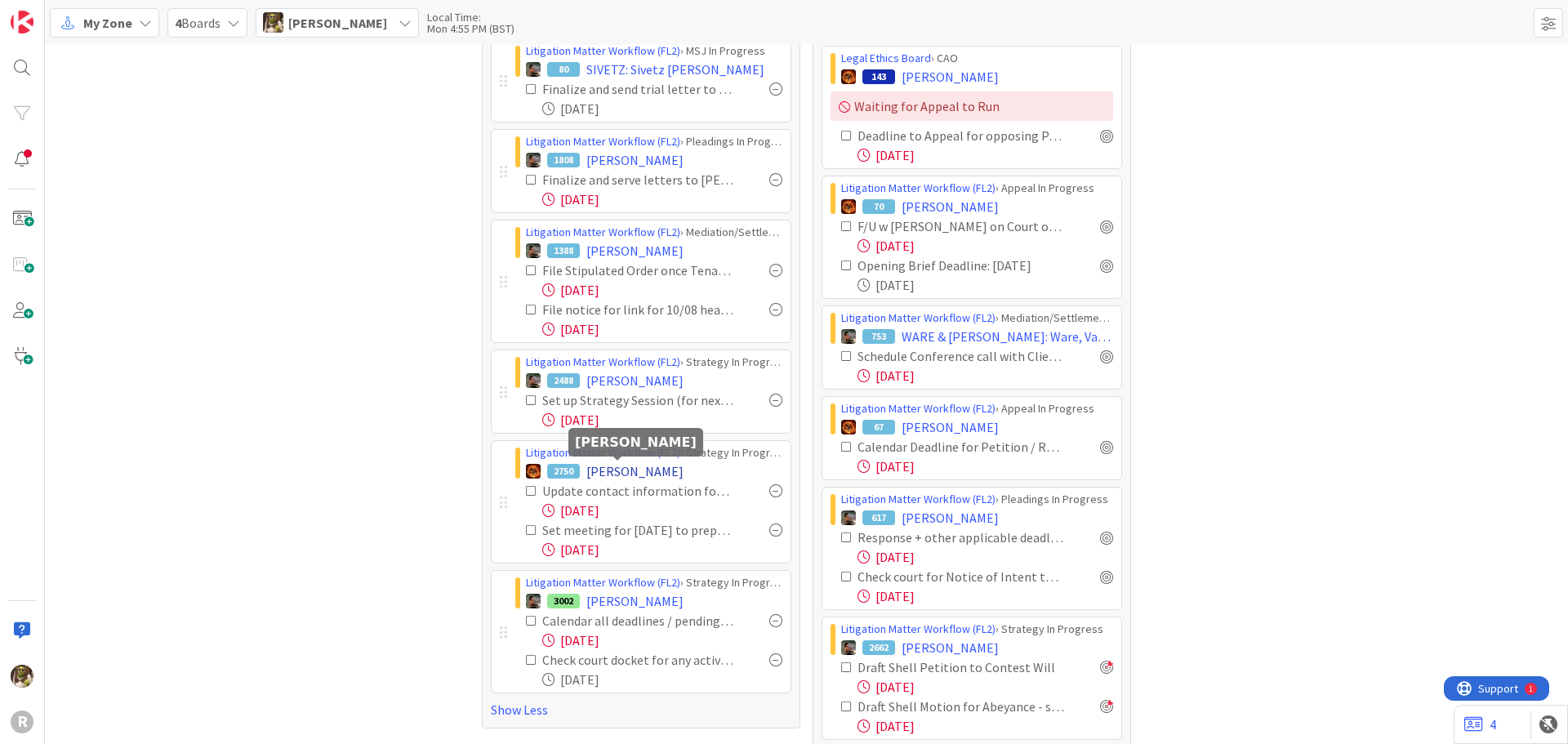
click at [605, 465] on span "QVALE, Gloria" at bounding box center [634, 471] width 97 height 20
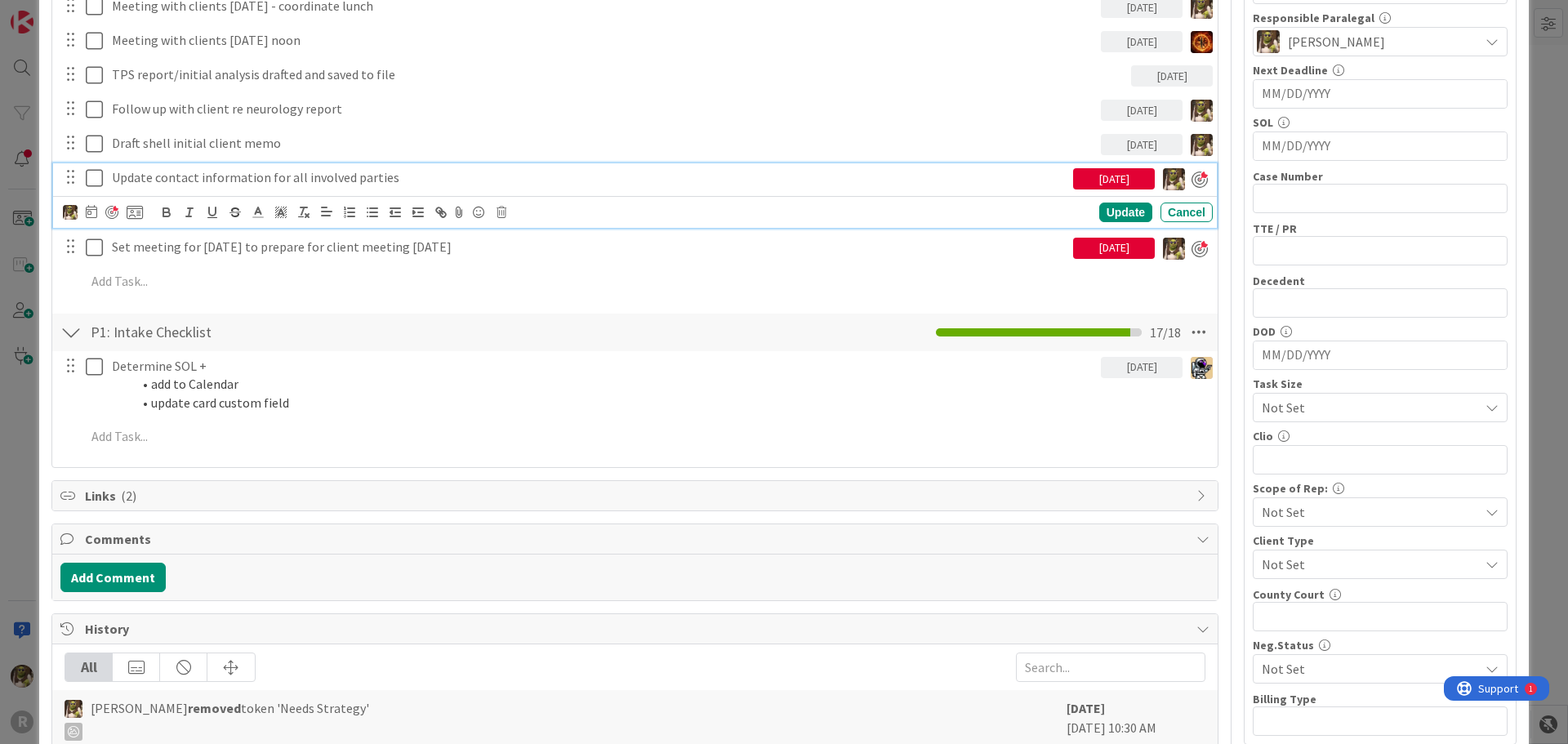
click at [187, 175] on p "Update contact information for all involved parties" at bounding box center [589, 177] width 954 height 19
click at [91, 209] on icon at bounding box center [92, 211] width 12 height 13
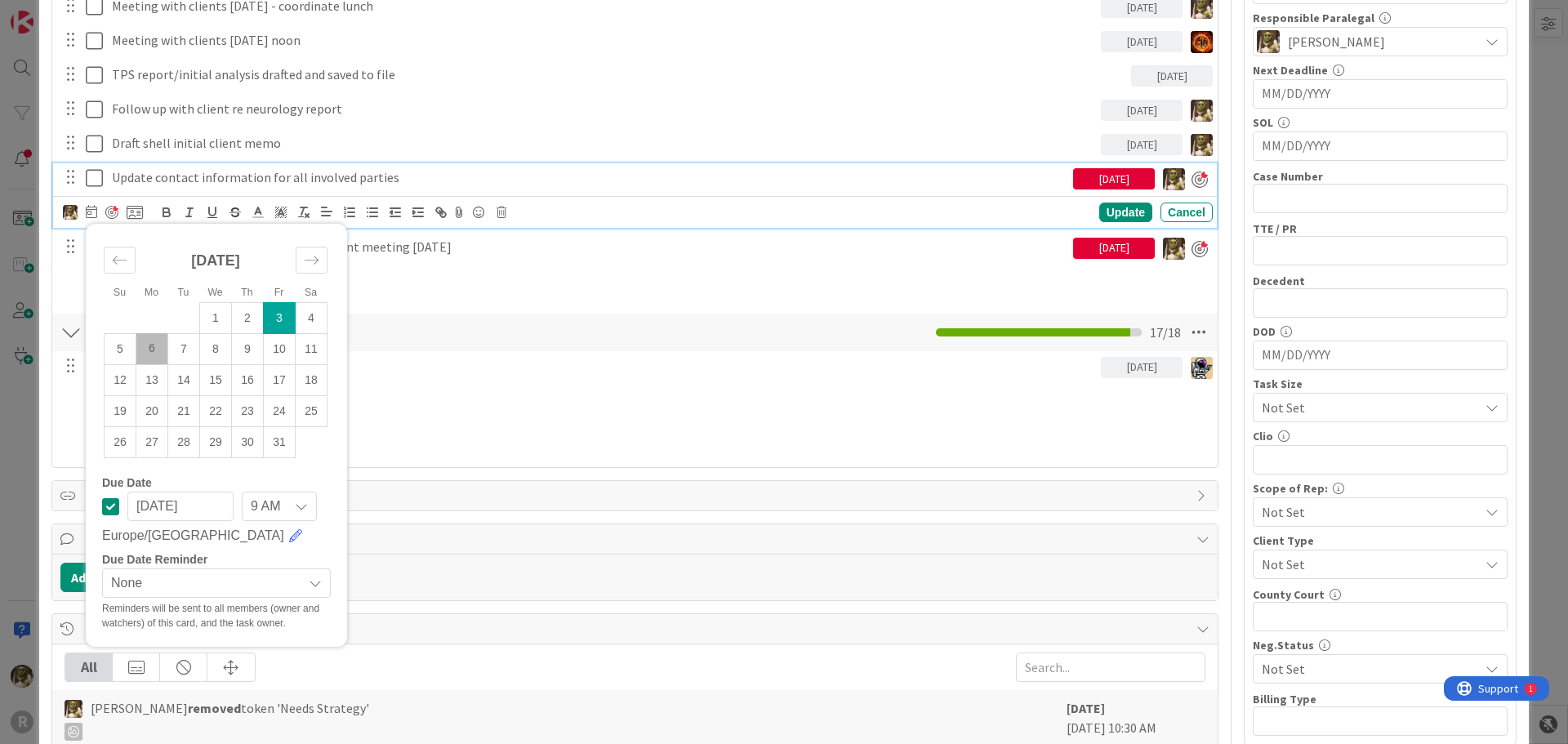
click at [159, 353] on td "6" at bounding box center [152, 348] width 31 height 31
type input "[DATE]"
drag, startPoint x: 1118, startPoint y: 213, endPoint x: 1132, endPoint y: 216, distance: 14.3
click at [1118, 212] on div "Update" at bounding box center [1126, 213] width 53 height 20
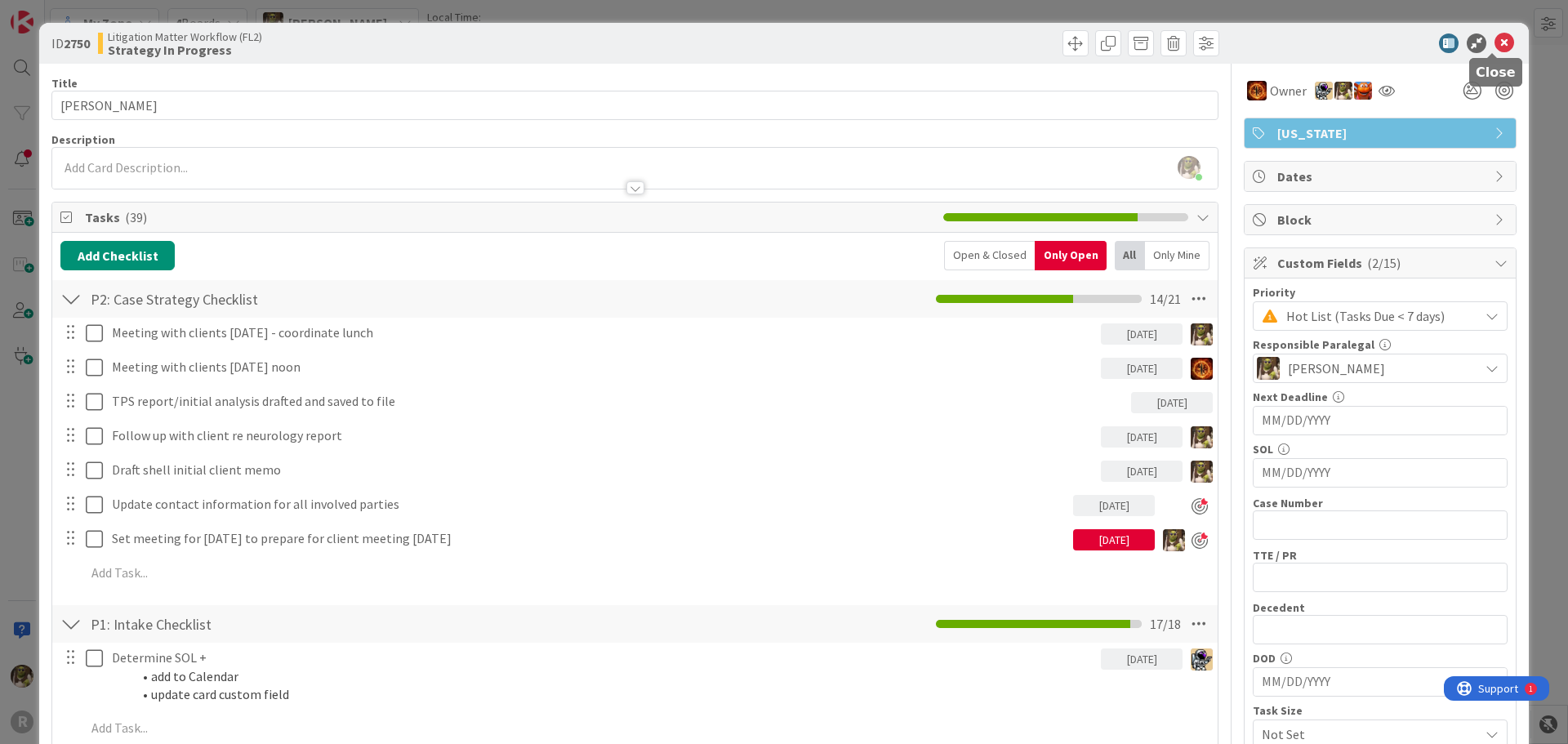
click at [1499, 36] on icon at bounding box center [1504, 43] width 20 height 20
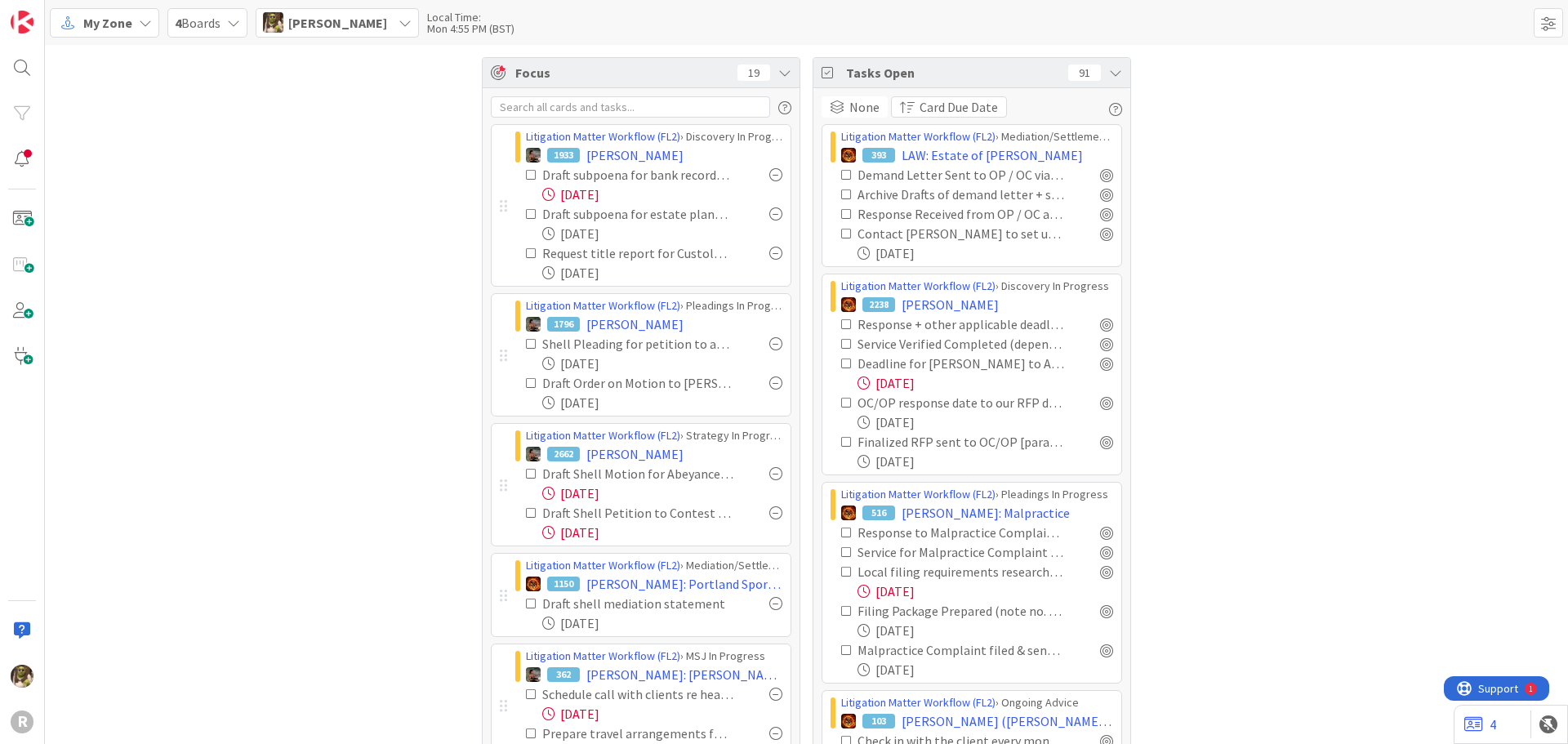
click at [772, 213] on div at bounding box center [776, 214] width 13 height 13
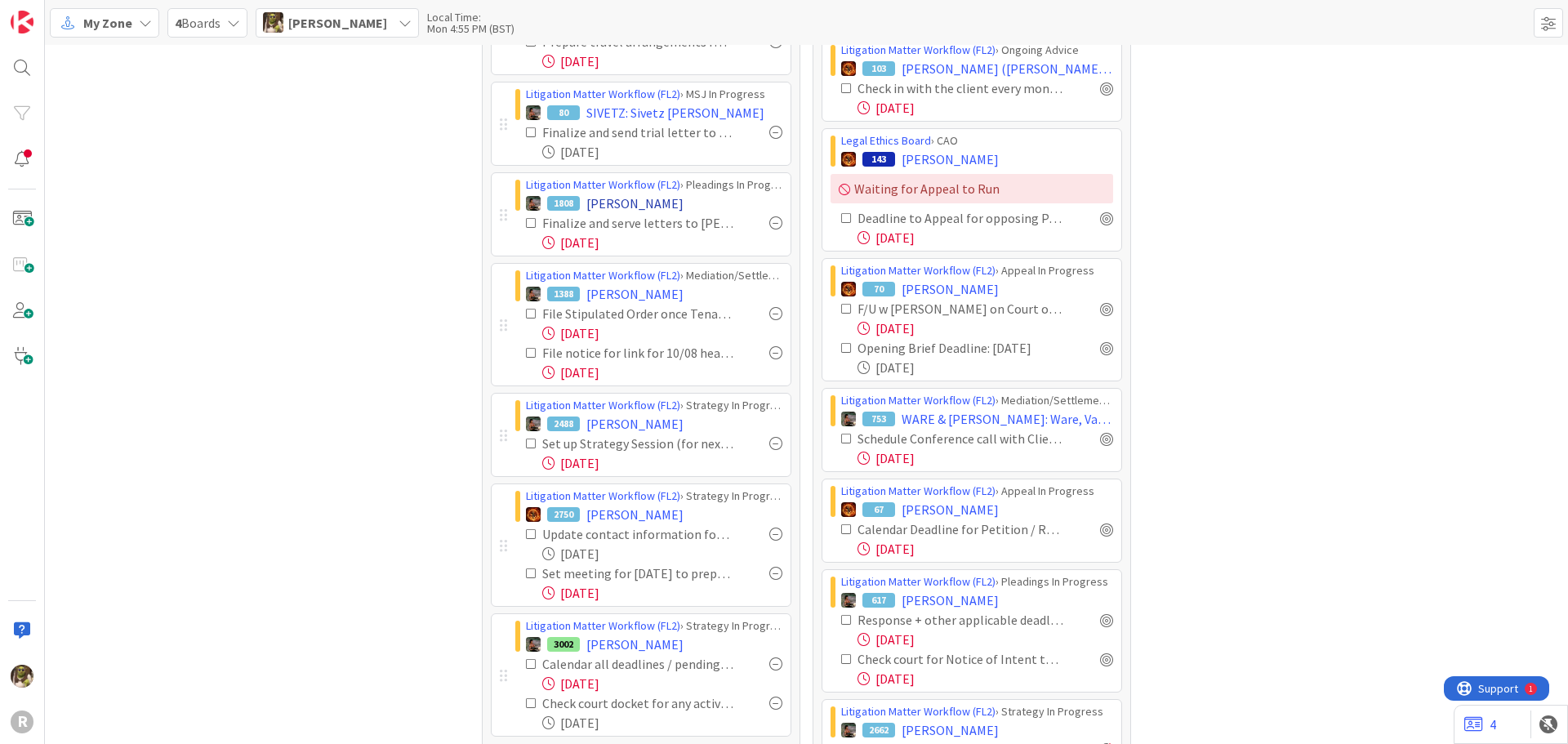
scroll to position [654, 0]
click at [658, 202] on span "ANDREWS, MICHAEL" at bounding box center [634, 203] width 97 height 20
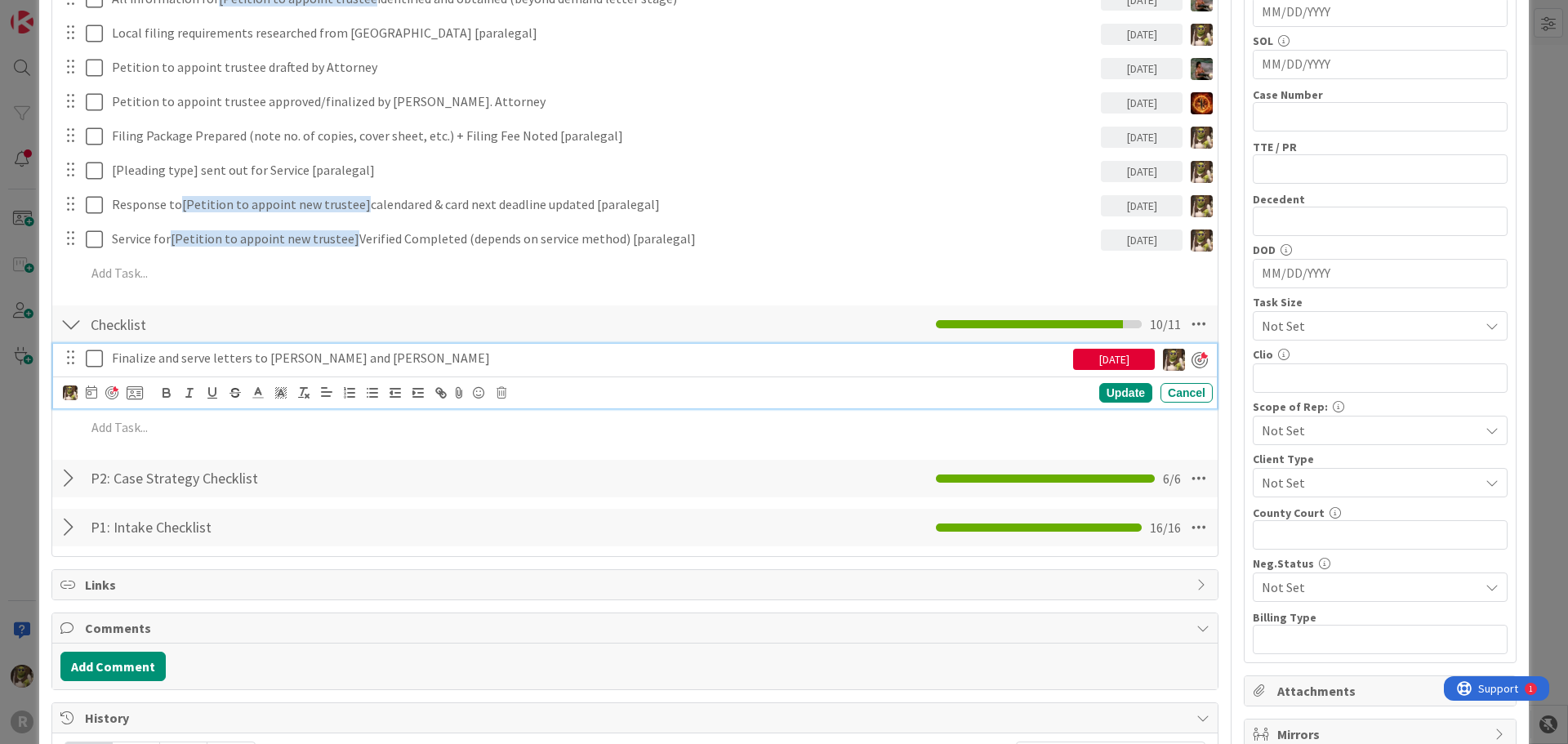
click at [144, 357] on p "Finalize and serve letters to Darryl Andrews and Diane Mitchel" at bounding box center [589, 358] width 954 height 19
click at [94, 385] on body "R My Zone 4 Boards Devine Gines Local Time: Mon 4:55 PM (BST) Focus 18 Litigati…" at bounding box center [784, 372] width 1568 height 744
click at [89, 397] on icon at bounding box center [92, 392] width 12 height 13
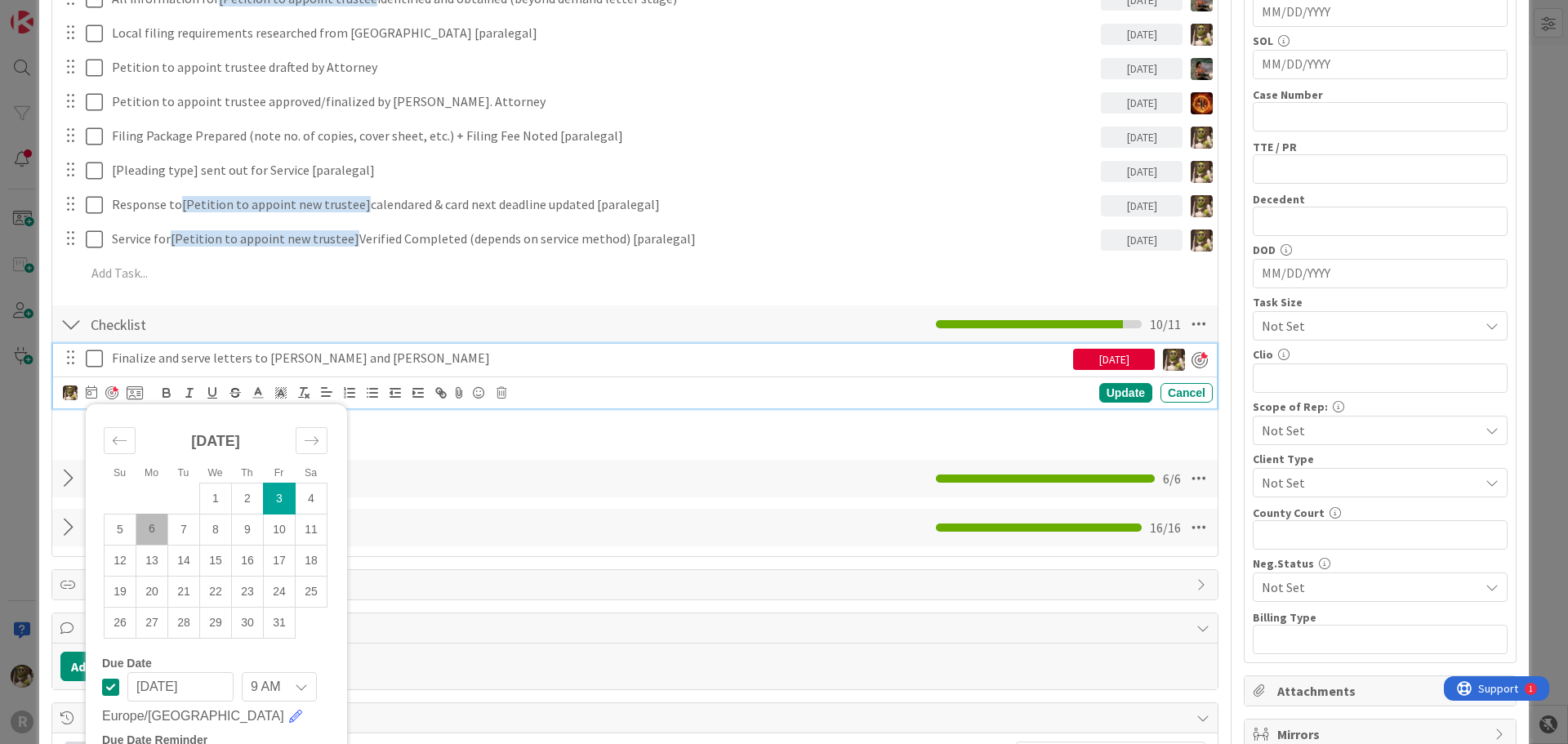
click at [157, 534] on td "6" at bounding box center [152, 529] width 31 height 31
type input "[DATE]"
click at [1104, 388] on div "Su Mo Tu We Th Fr Sa September 2025 1 2 3 4 5 6 7 8 9 10 11 12 13 14 15 16 17 1…" at bounding box center [638, 394] width 1150 height 23
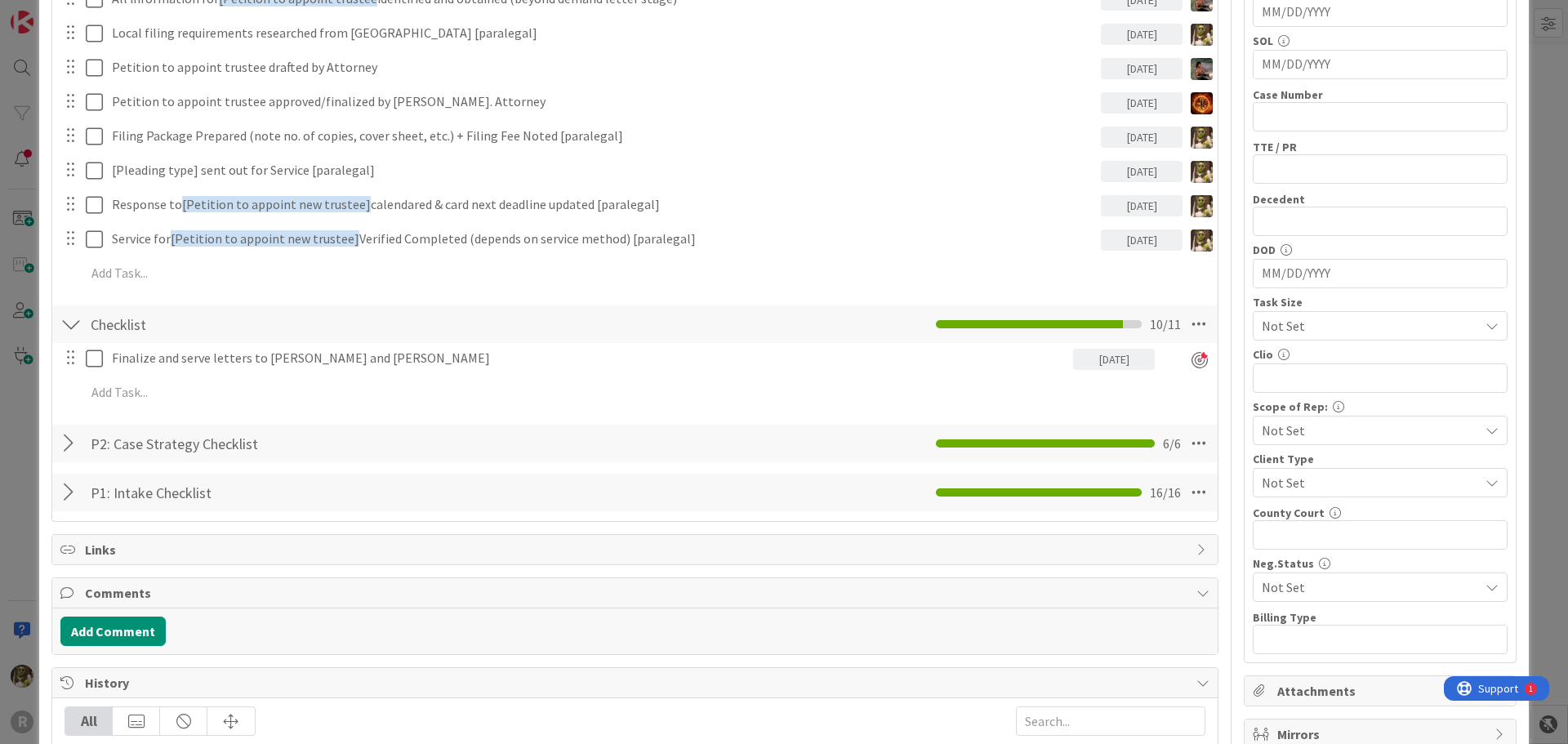
click at [1104, 390] on div "Finalize and serve letters to Darryl Andrews and Diane Mitchel 10/06/2025 Su Mo…" at bounding box center [634, 378] width 1149 height 70
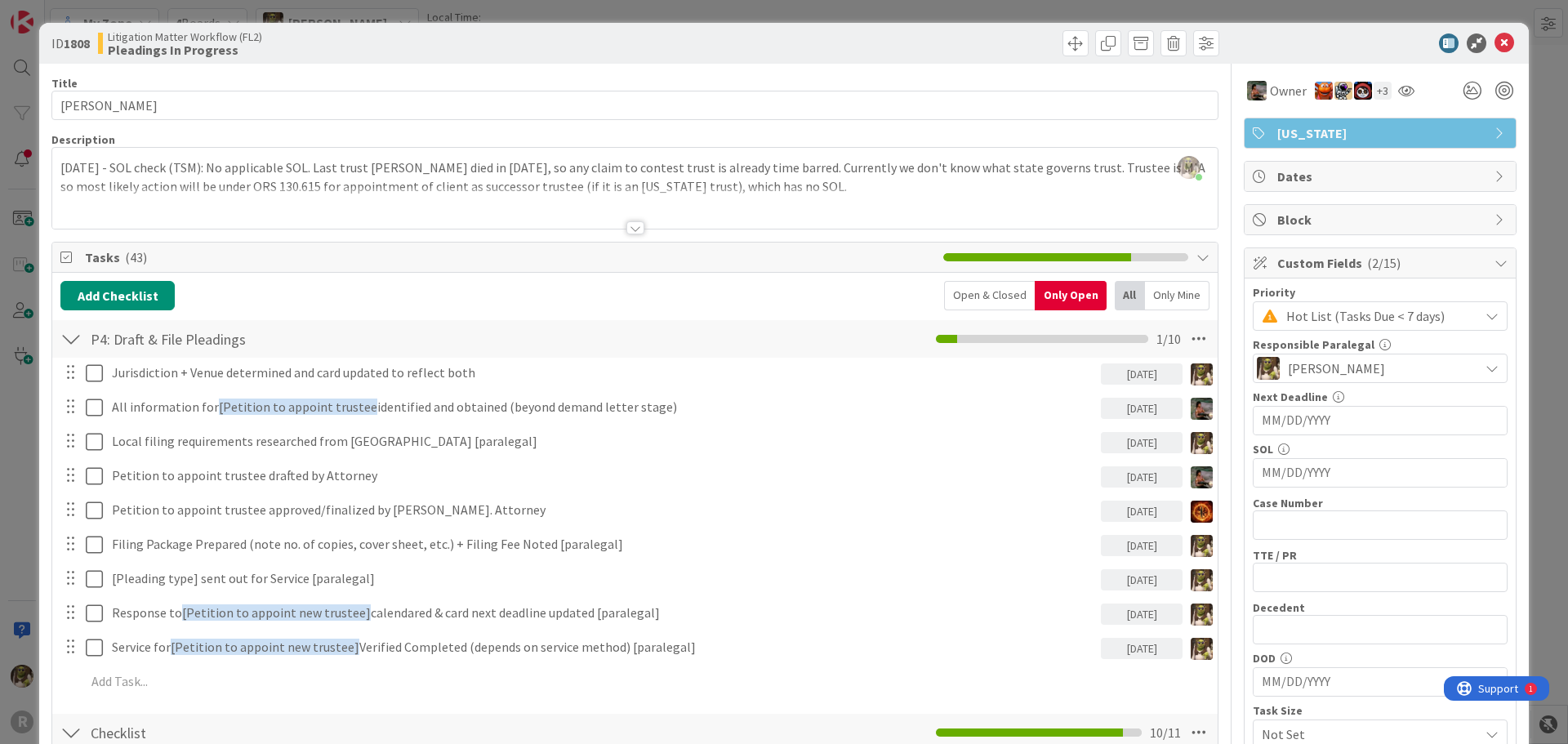
click at [1502, 39] on icon at bounding box center [1504, 43] width 20 height 20
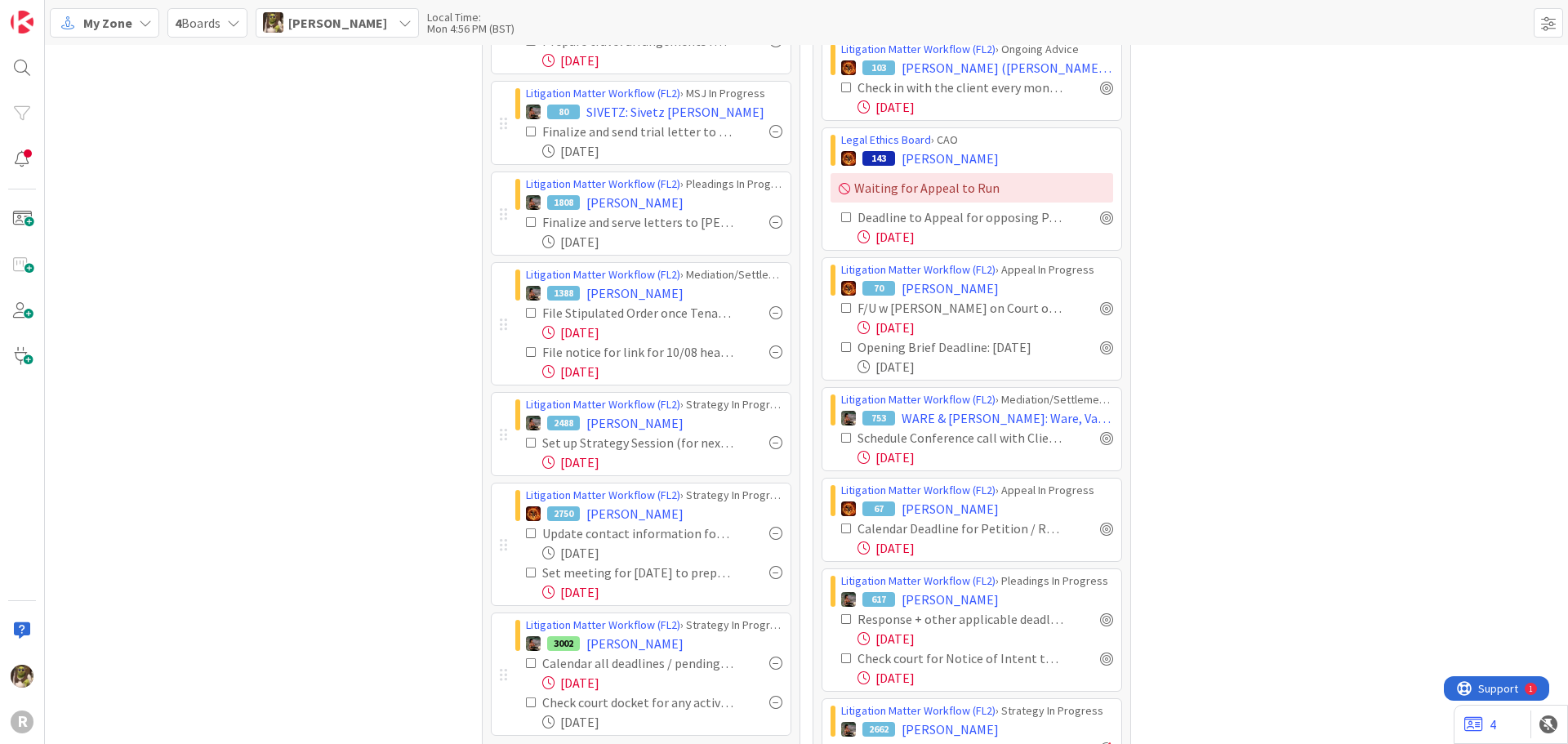
click at [773, 313] on div at bounding box center [776, 313] width 13 height 13
